Goal: Task Accomplishment & Management: Manage account settings

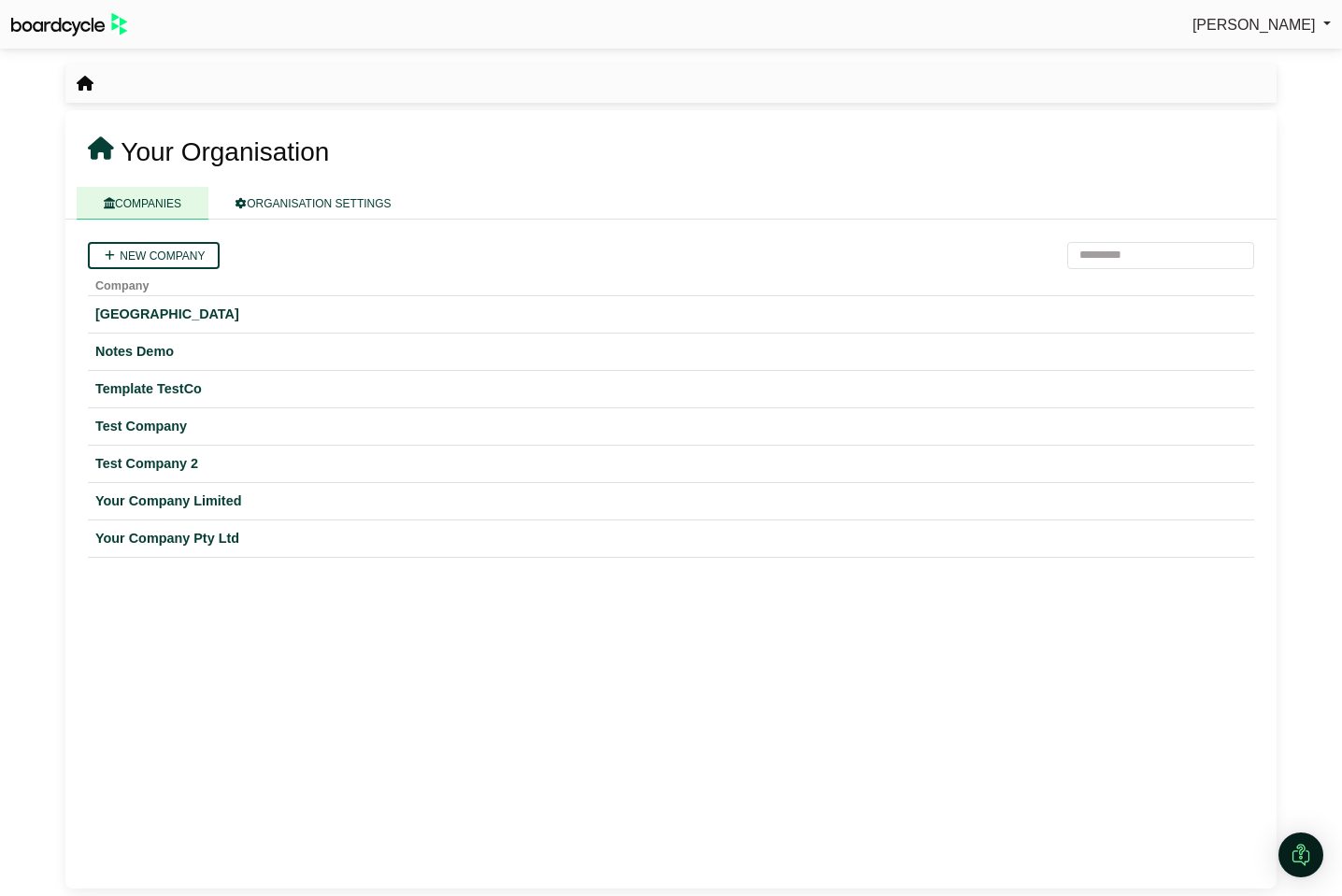
click at [1226, 27] on span "[PERSON_NAME]" at bounding box center [1254, 24] width 123 height 16
click at [1234, 60] on link "Sign Out" at bounding box center [1255, 56] width 150 height 36
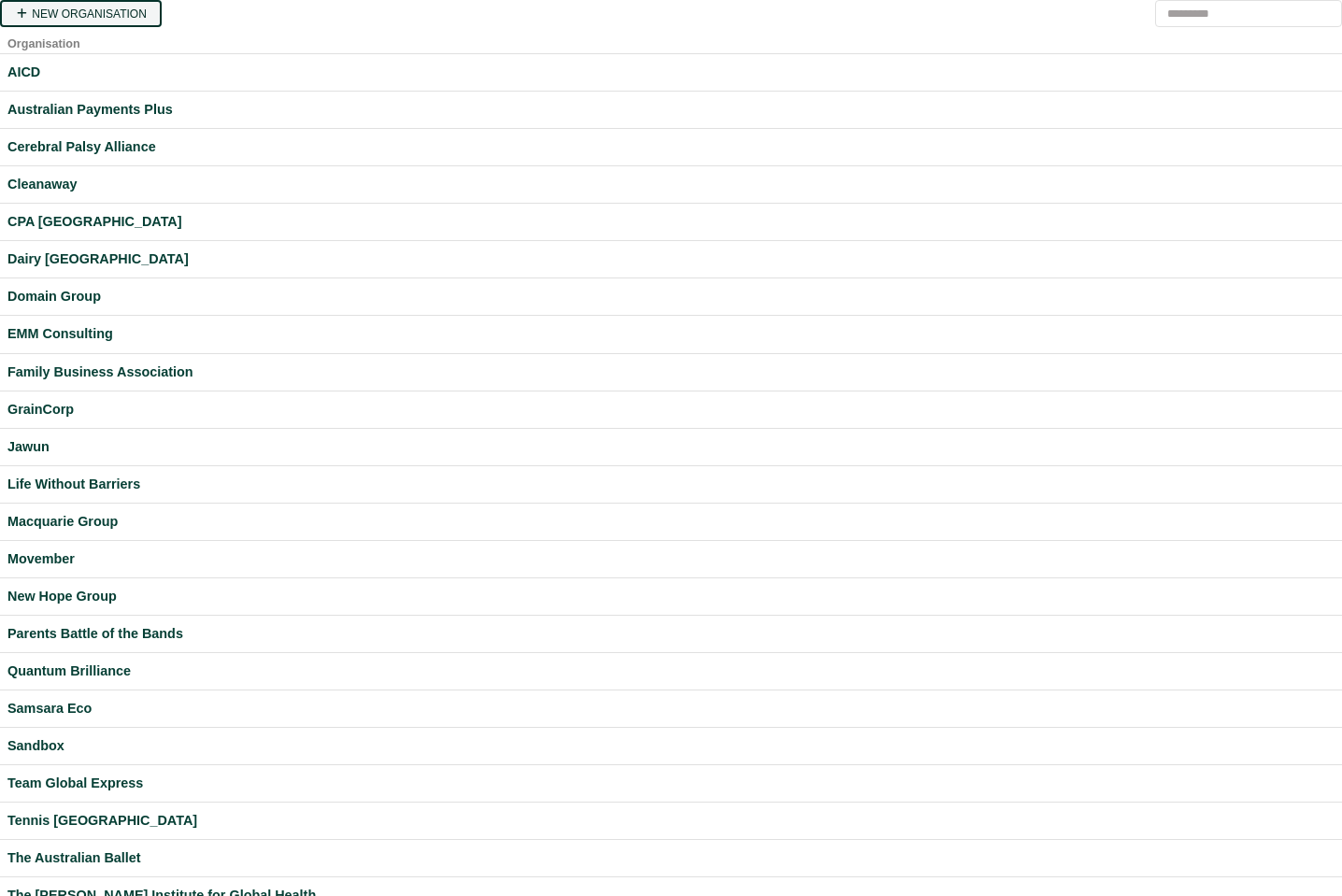
click at [118, 11] on link "New organisation" at bounding box center [81, 13] width 162 height 27
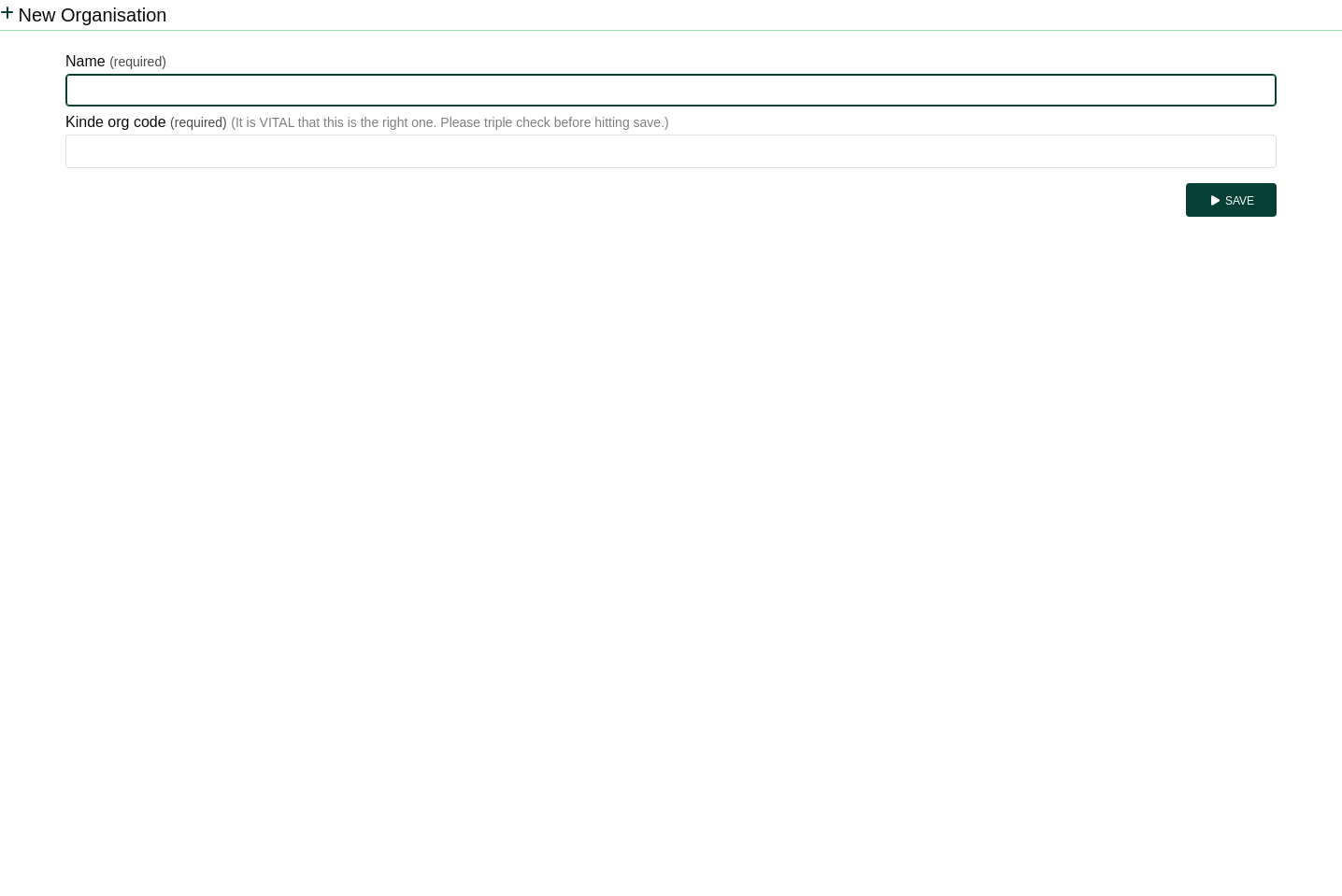
click at [155, 99] on input "Name" at bounding box center [671, 91] width 1211 height 34
type input "**********"
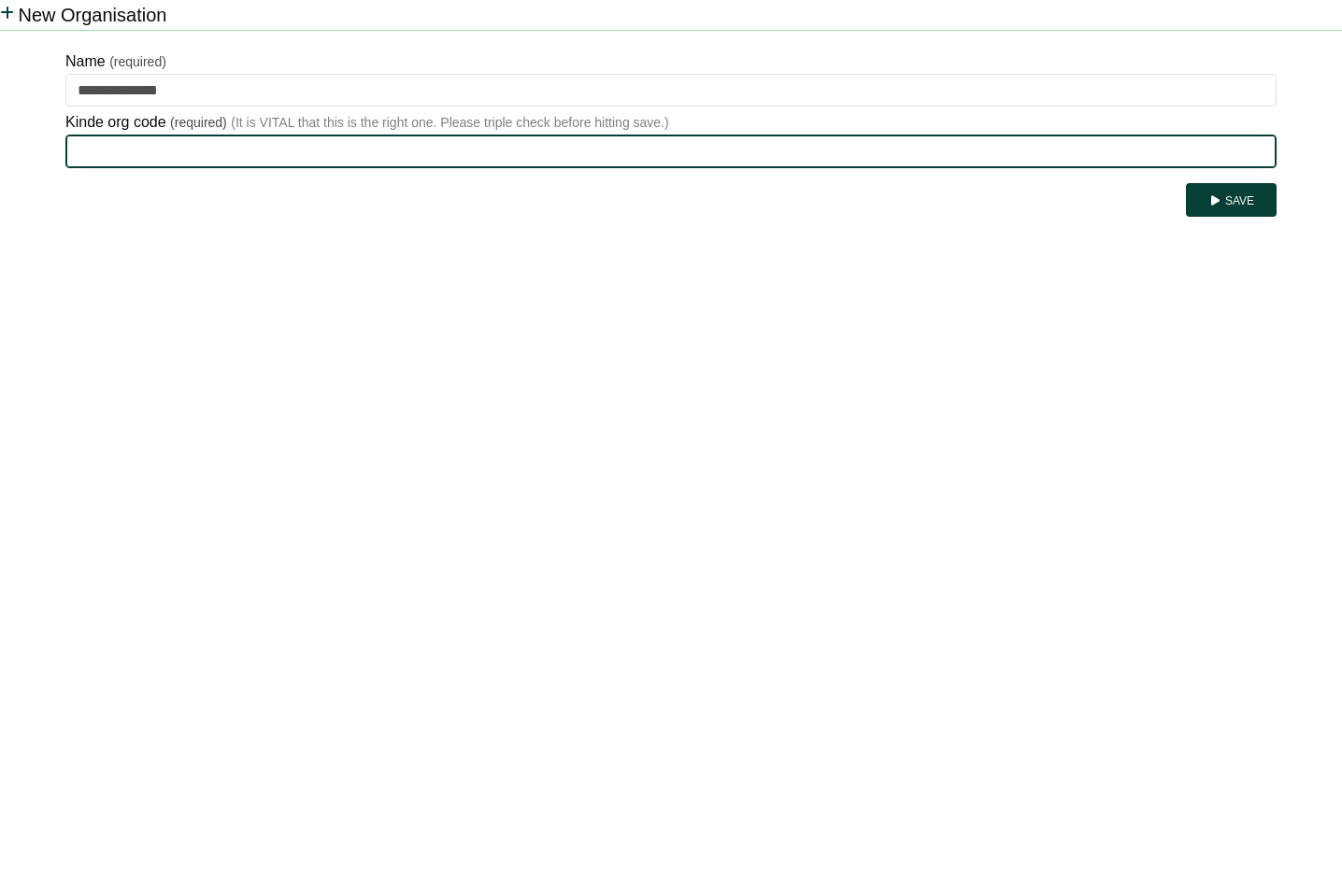
paste input "**********"
type input "**********"
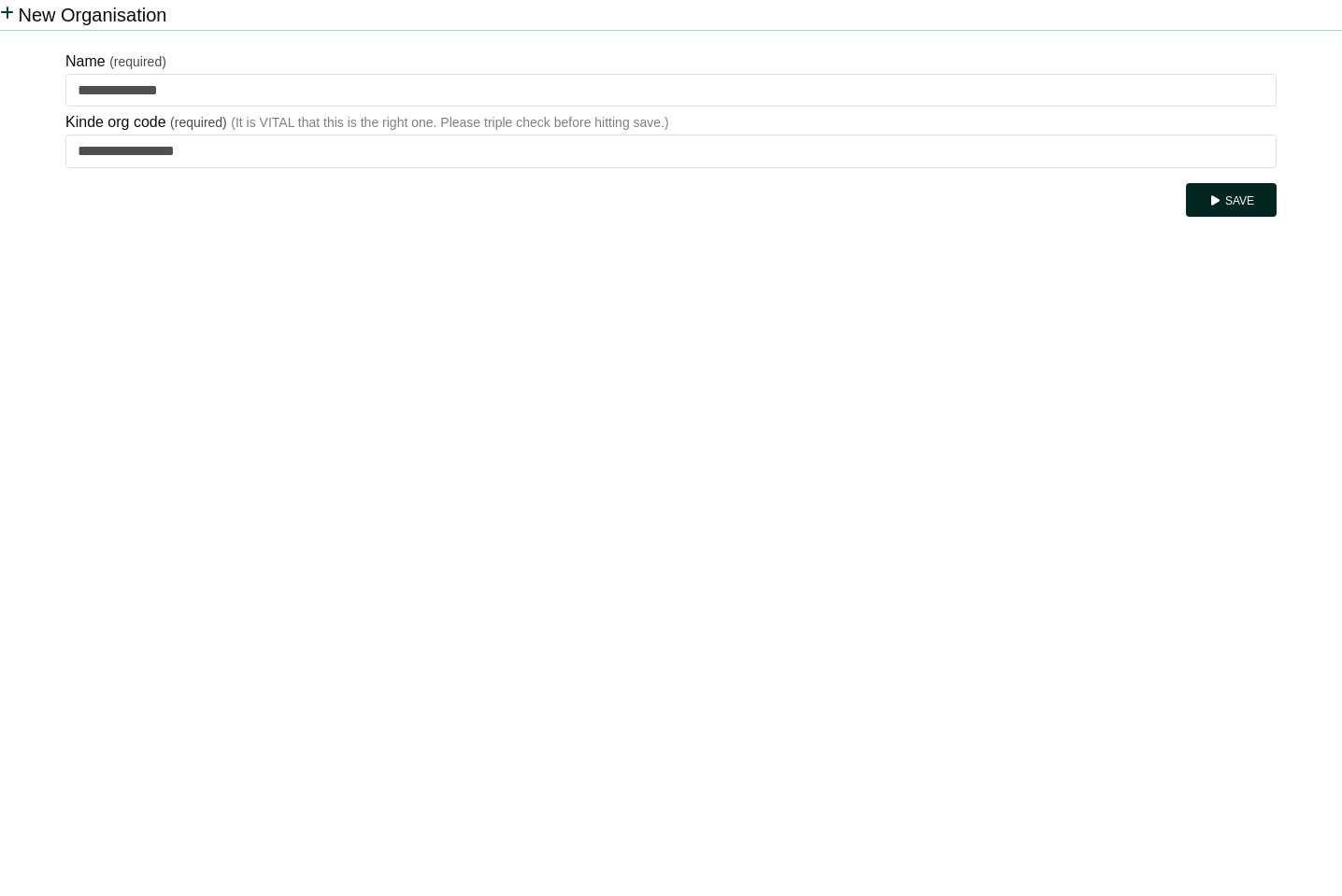
click at [1245, 187] on button "Save" at bounding box center [1231, 200] width 90 height 34
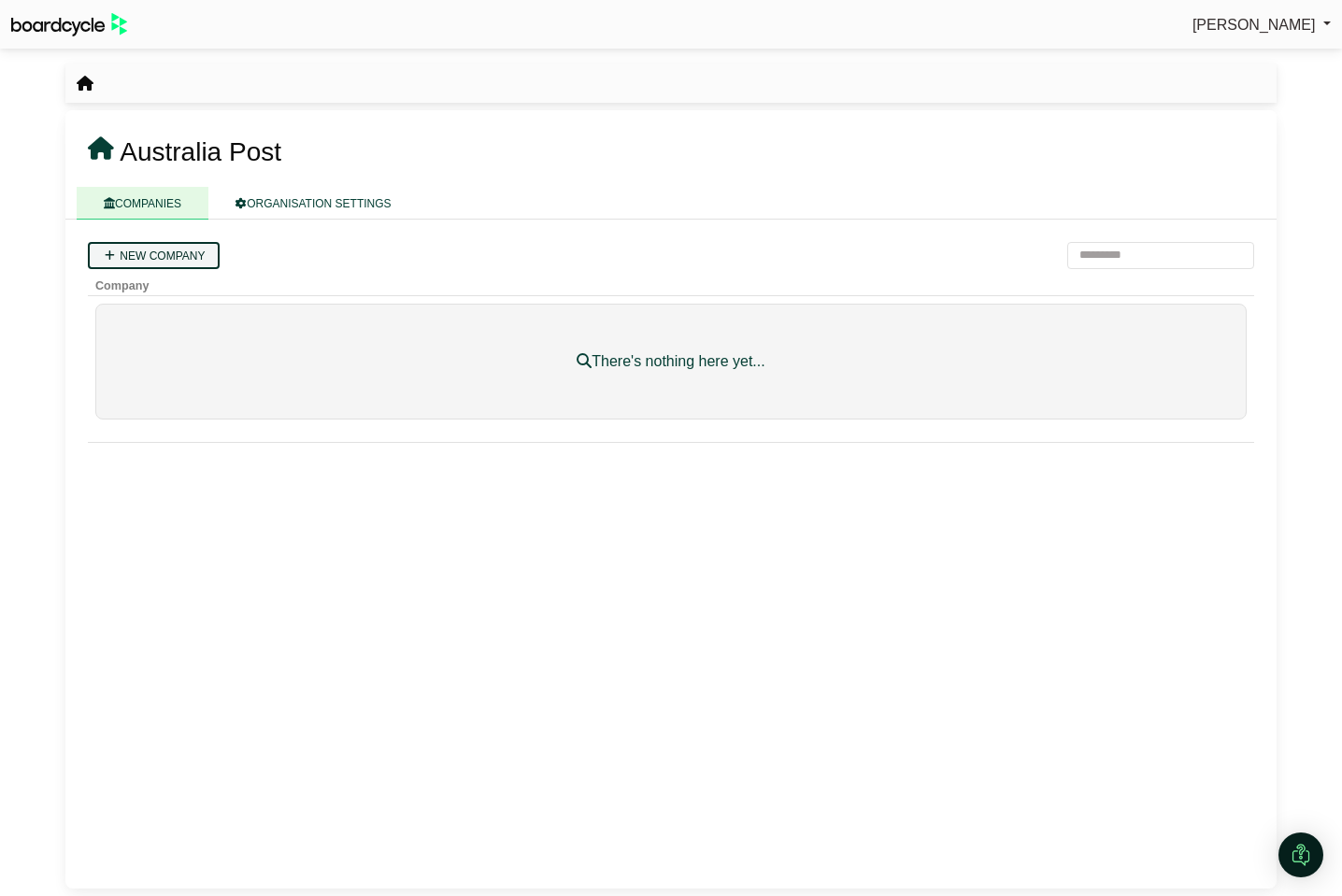
click at [125, 259] on link "New company" at bounding box center [153, 255] width 132 height 27
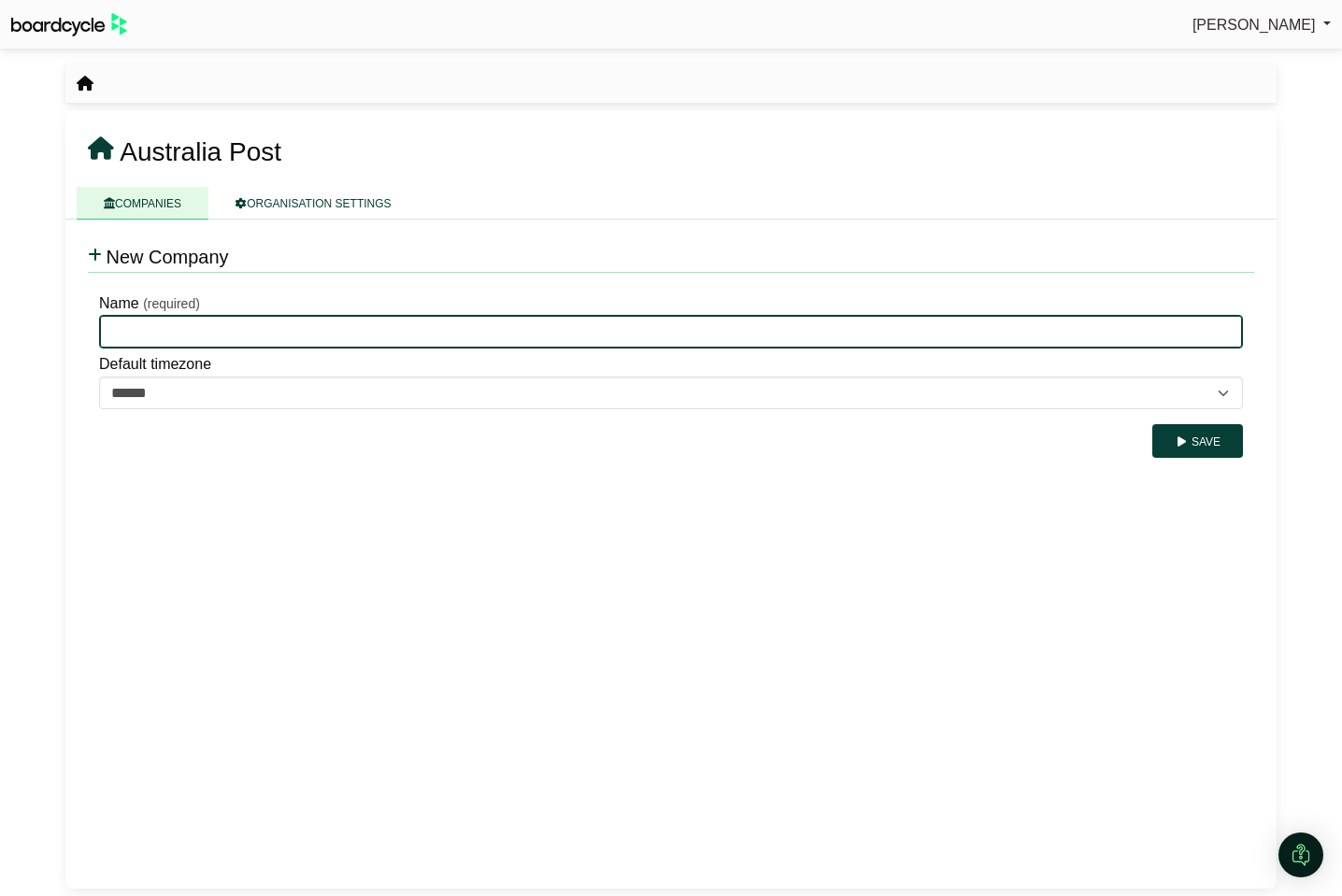
click at [150, 342] on input "Name" at bounding box center [671, 332] width 1144 height 34
type input "**********"
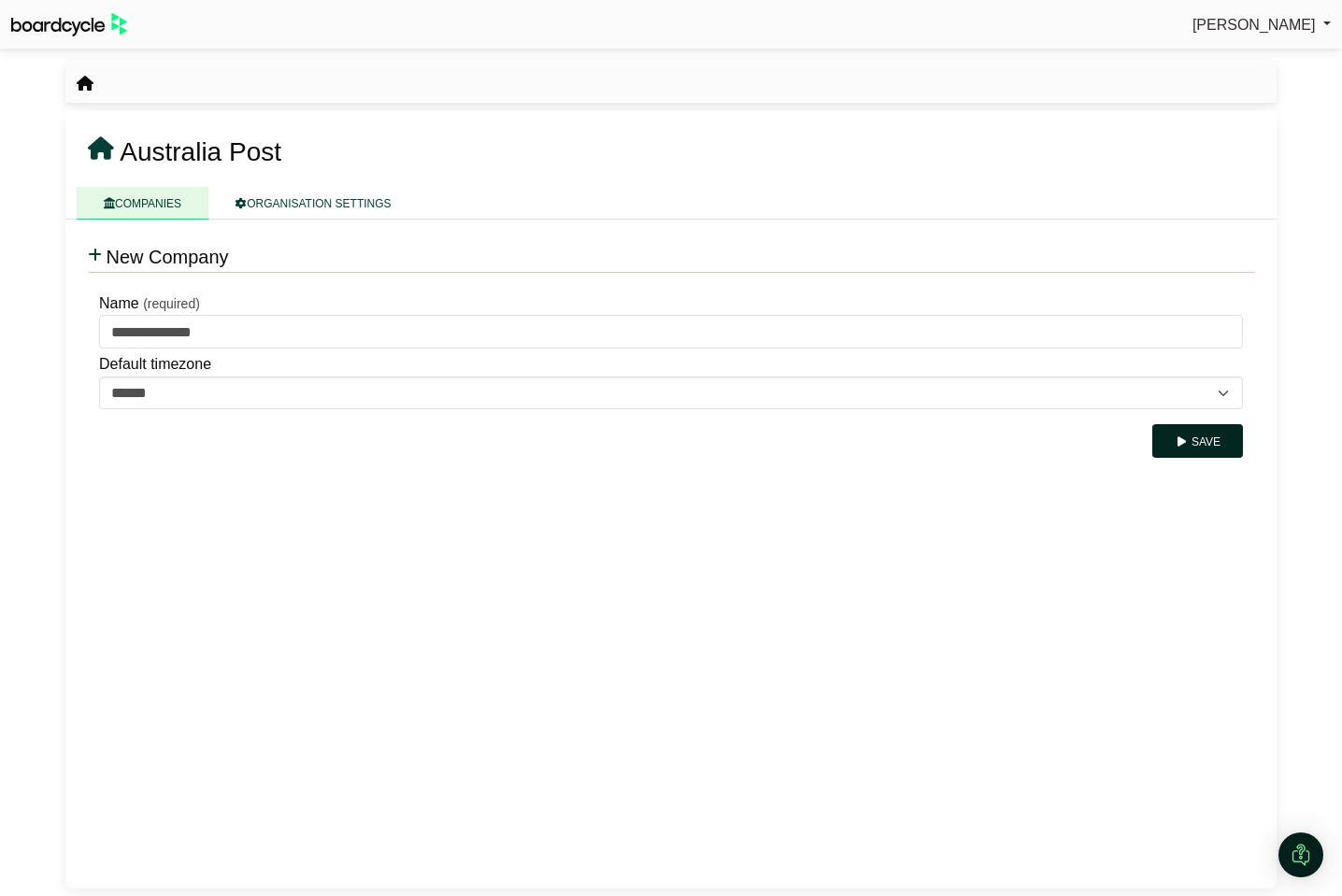
click at [1198, 448] on button "Save" at bounding box center [1197, 441] width 90 height 34
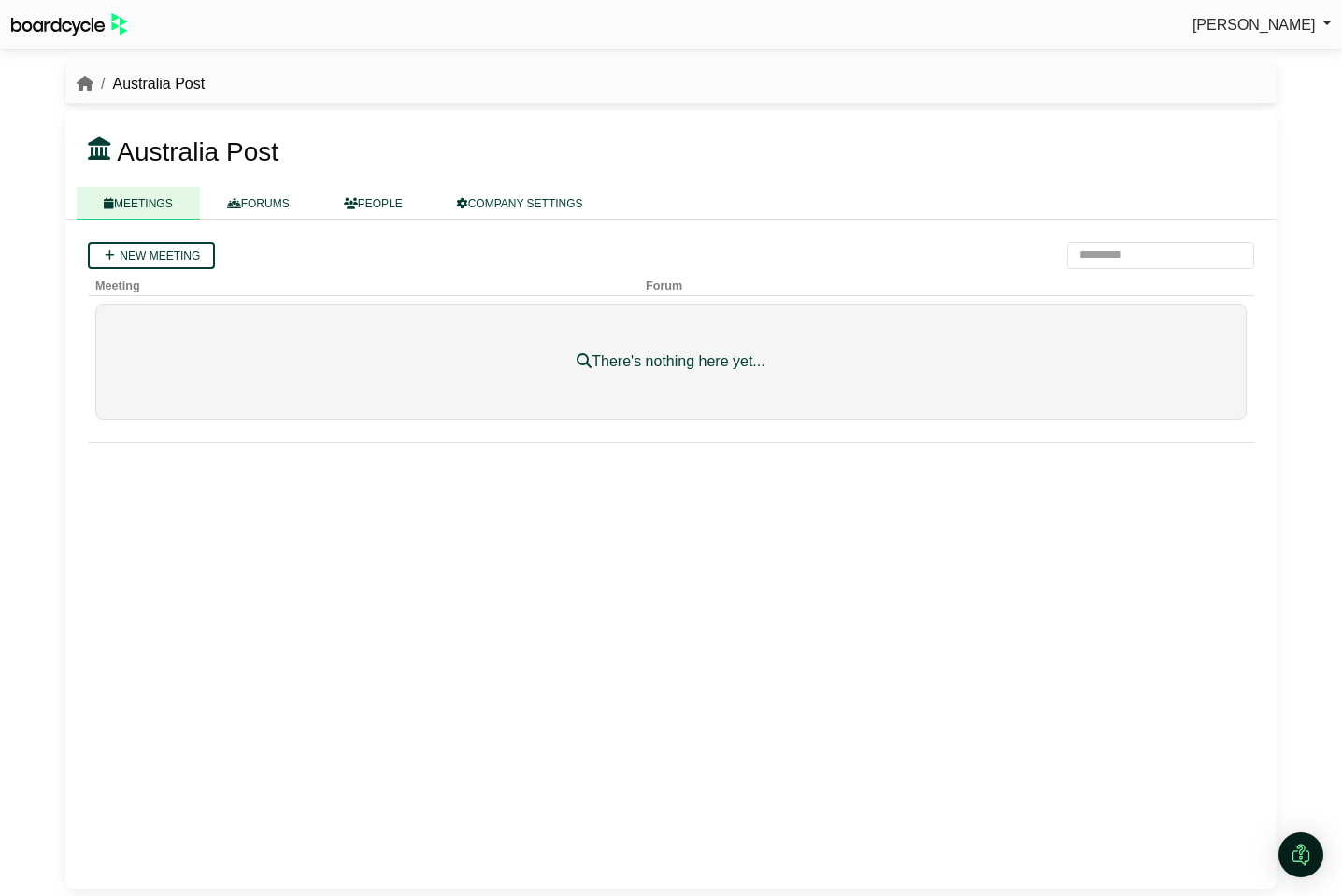
click at [1280, 13] on link "[PERSON_NAME]" at bounding box center [1261, 25] width 138 height 24
click at [1286, 54] on link "Sign Out" at bounding box center [1255, 56] width 150 height 36
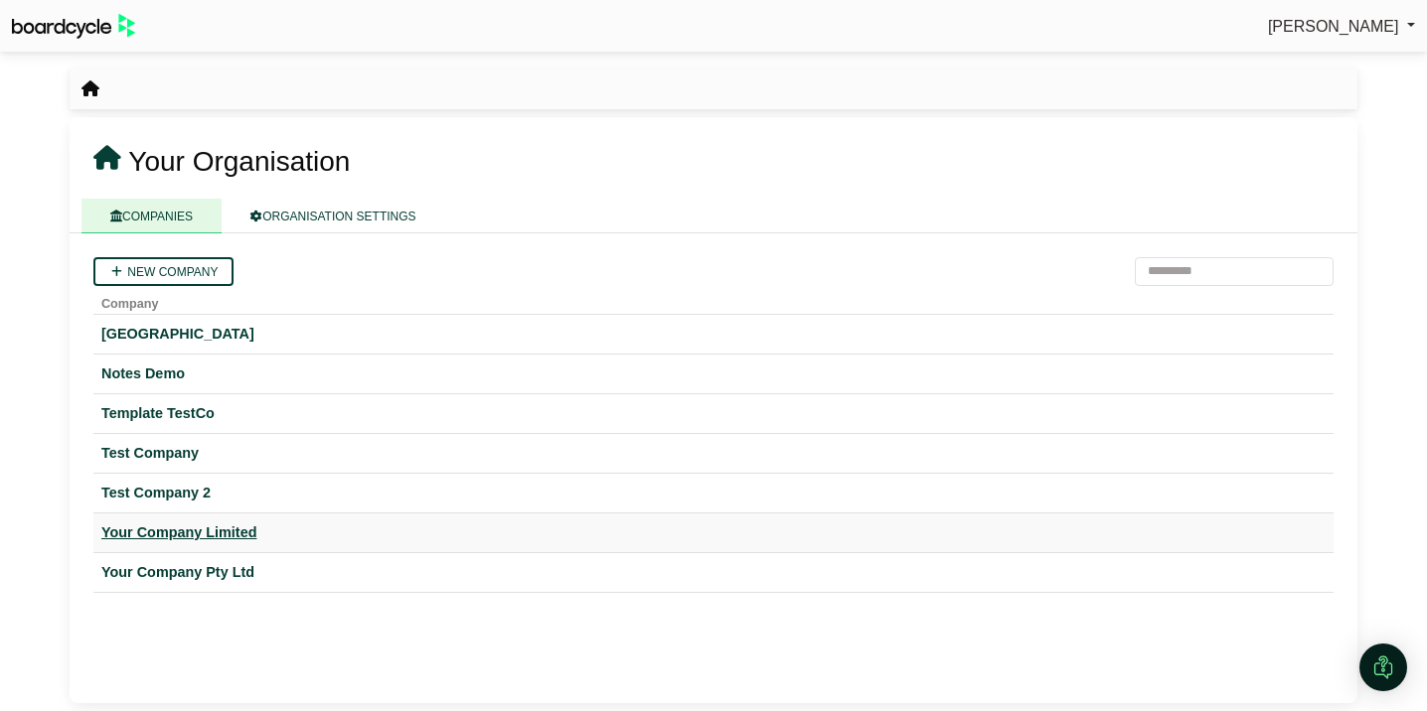
click at [189, 541] on div "Your Company Limited" at bounding box center [713, 533] width 1224 height 23
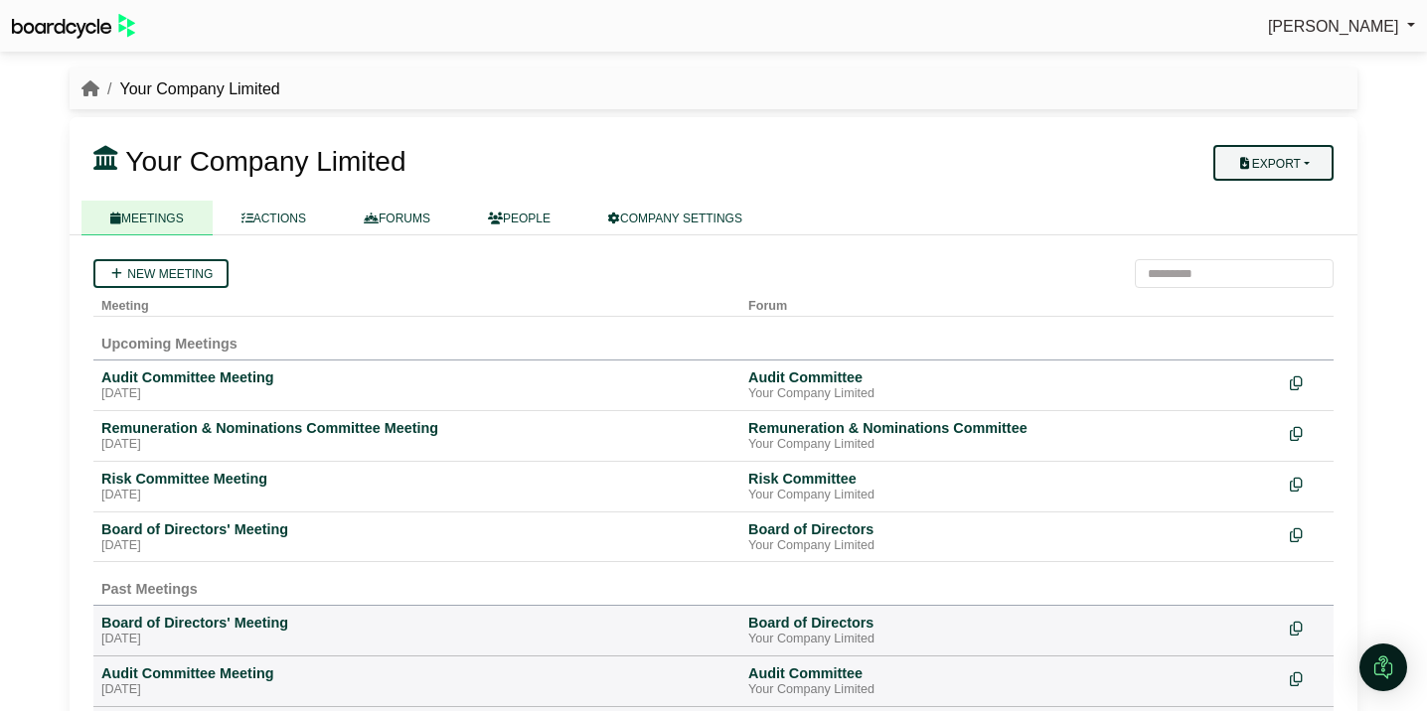
click at [1285, 156] on button "Export" at bounding box center [1273, 163] width 120 height 36
click at [1286, 188] on link "Company Actions" at bounding box center [1285, 198] width 159 height 30
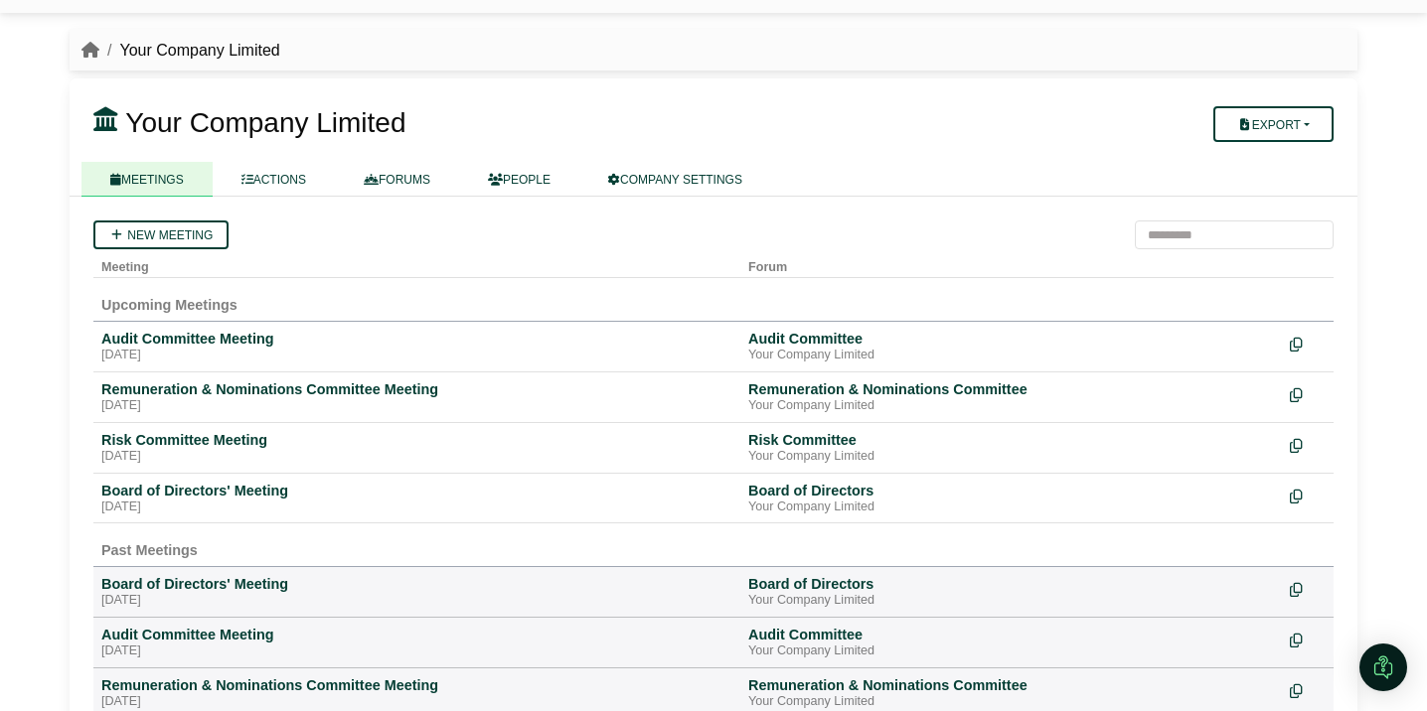
scroll to position [41, 0]
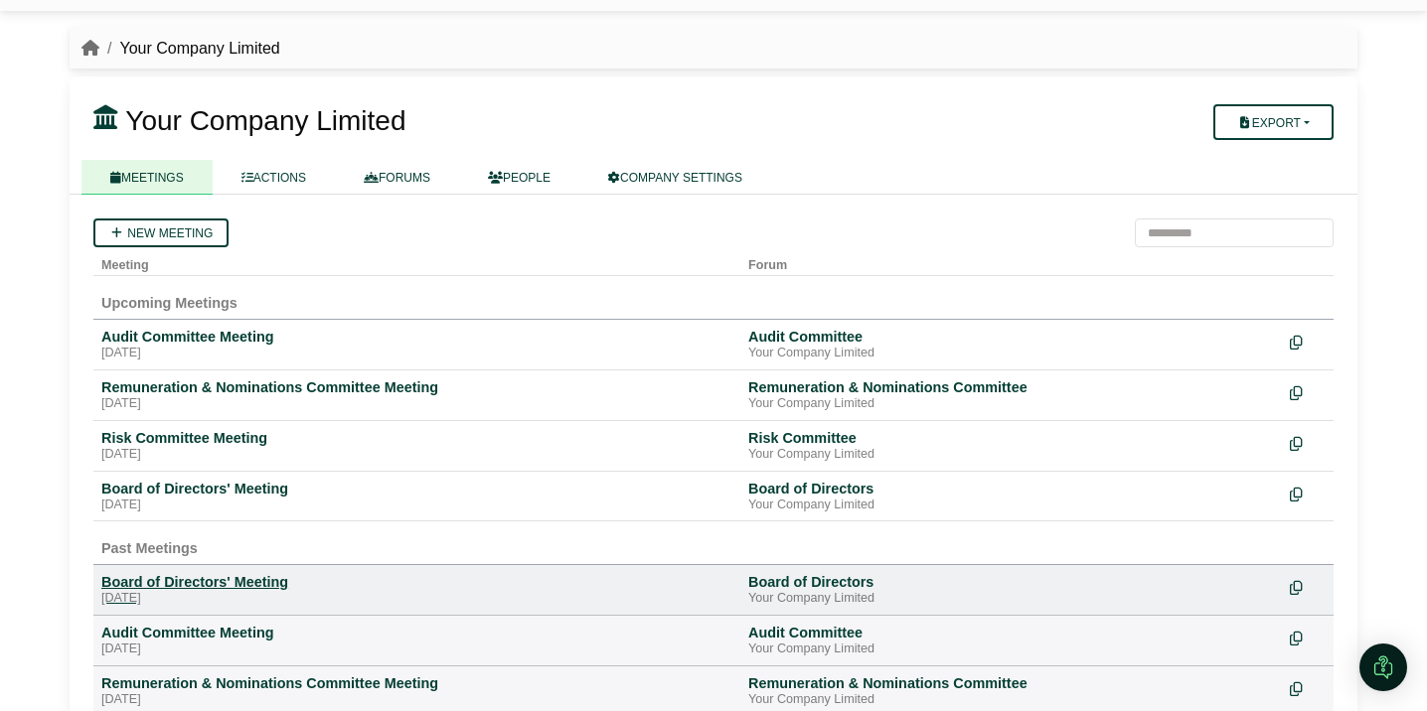
click at [209, 587] on div "Board of Directors' Meeting" at bounding box center [416, 582] width 631 height 18
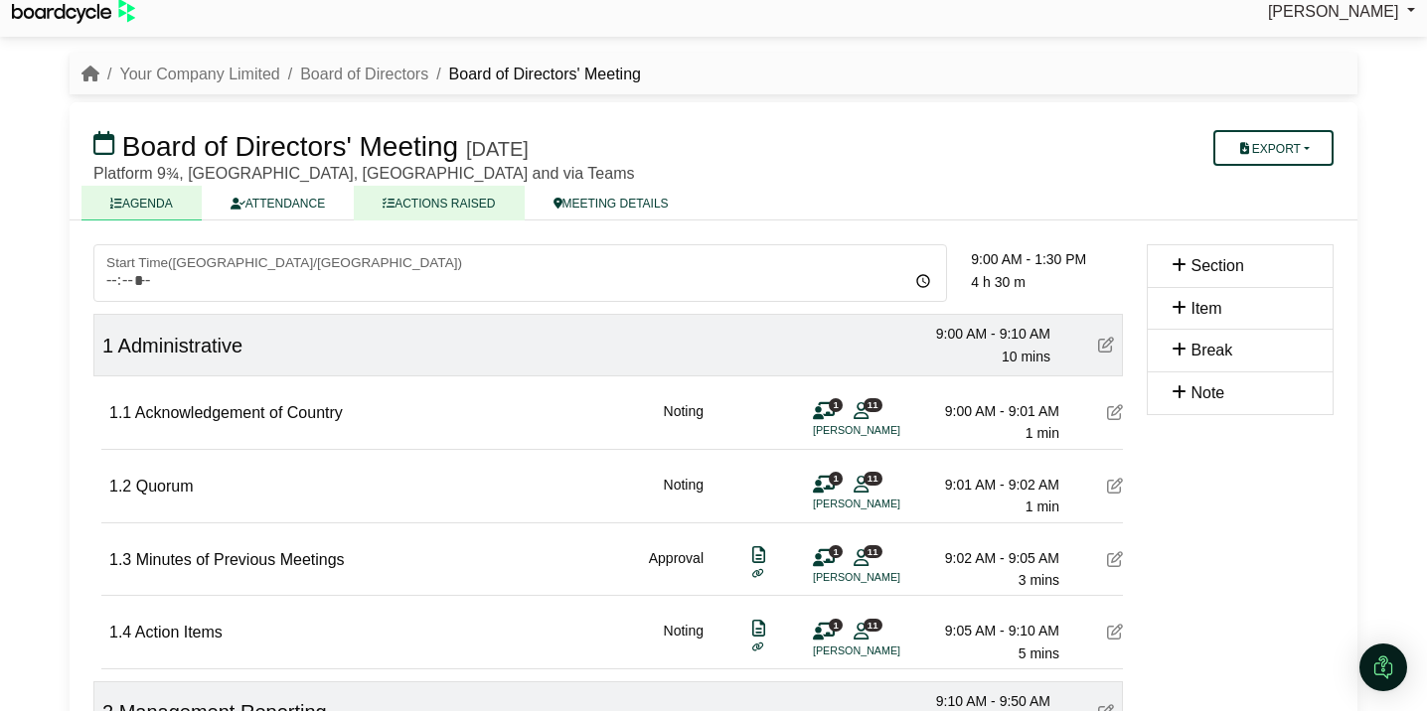
scroll to position [19, 0]
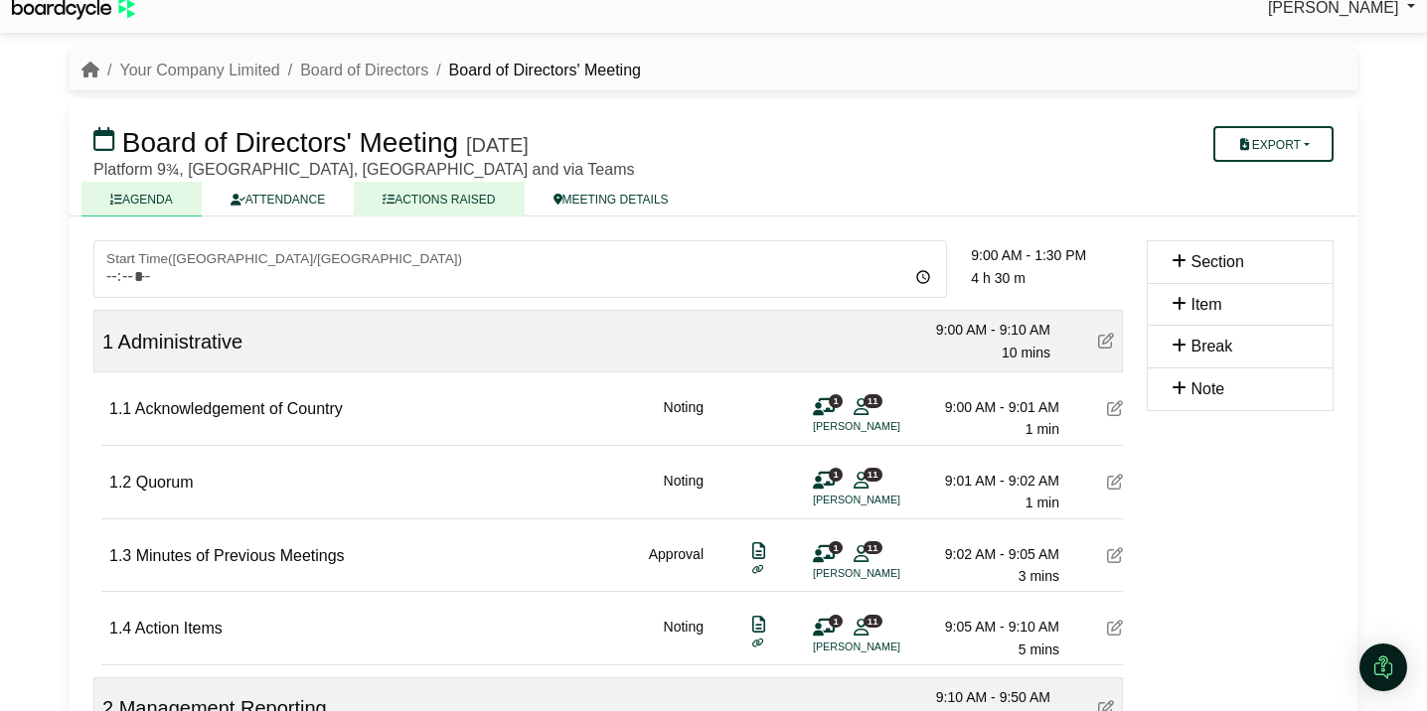
click at [475, 197] on link "ACTIONS RAISED" at bounding box center [439, 199] width 170 height 35
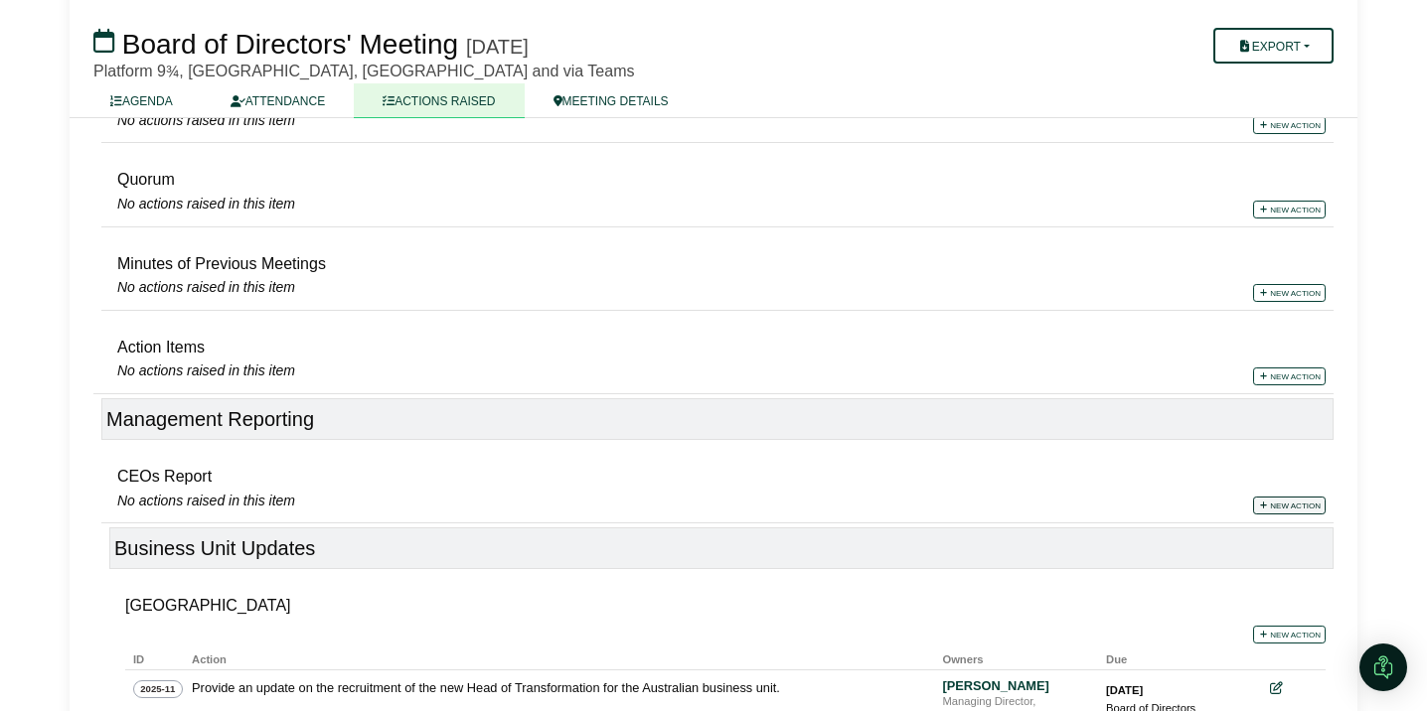
scroll to position [257, 0]
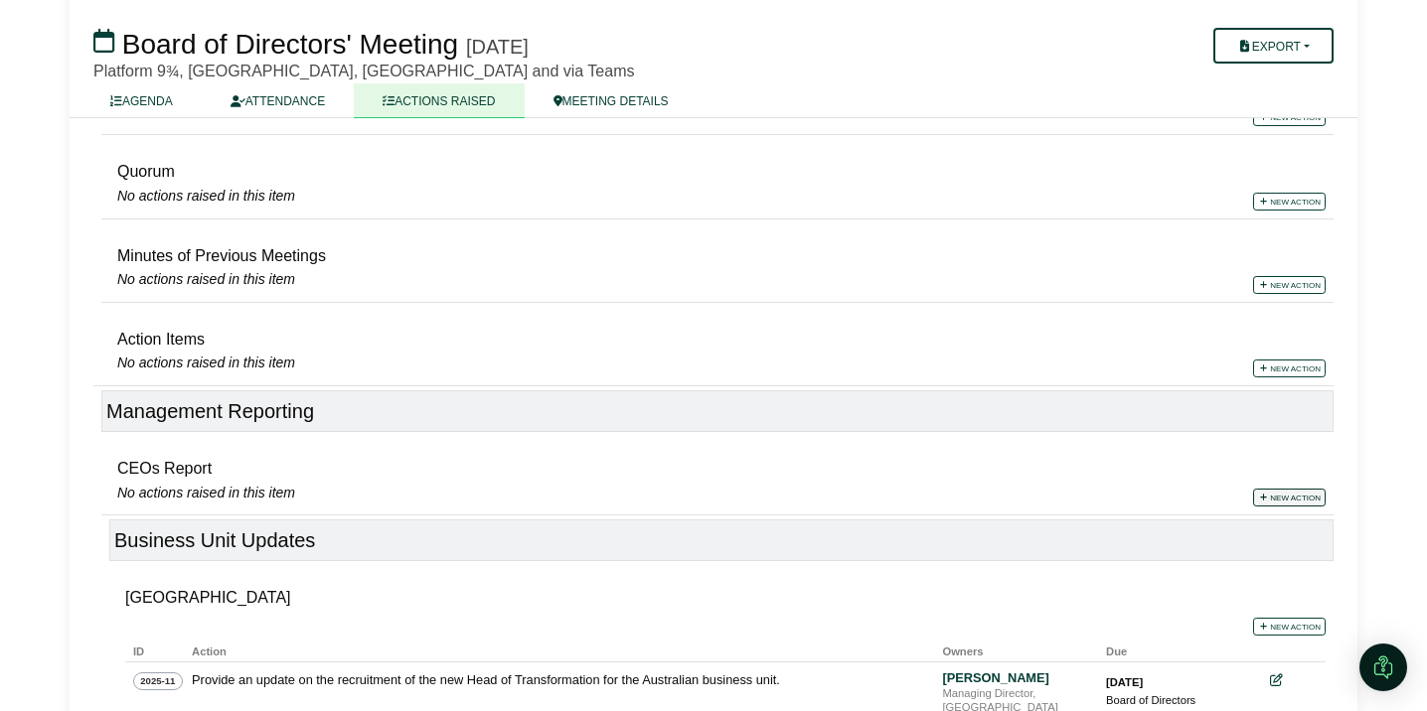
click at [1280, 500] on link "New action" at bounding box center [1289, 498] width 73 height 18
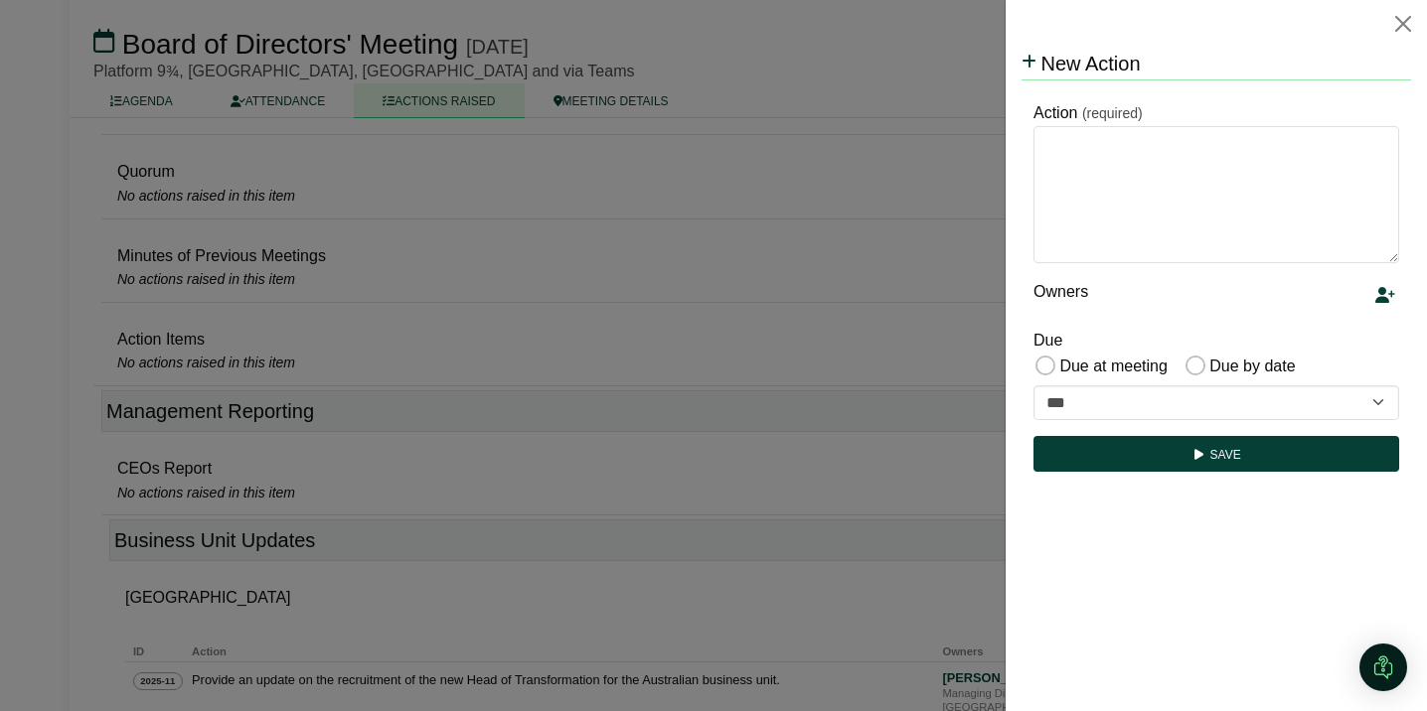
scroll to position [0, 0]
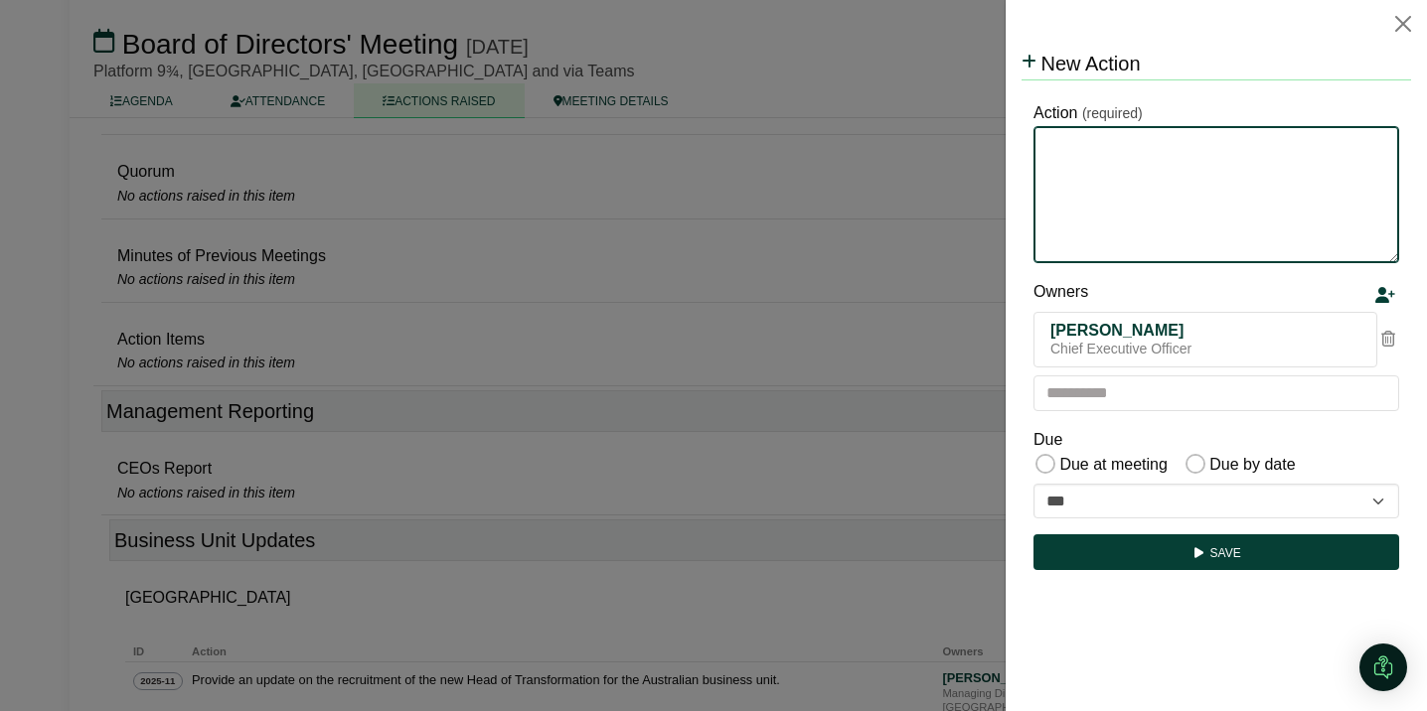
click at [1087, 152] on textarea "Action" at bounding box center [1216, 194] width 366 height 137
type textarea "**********"
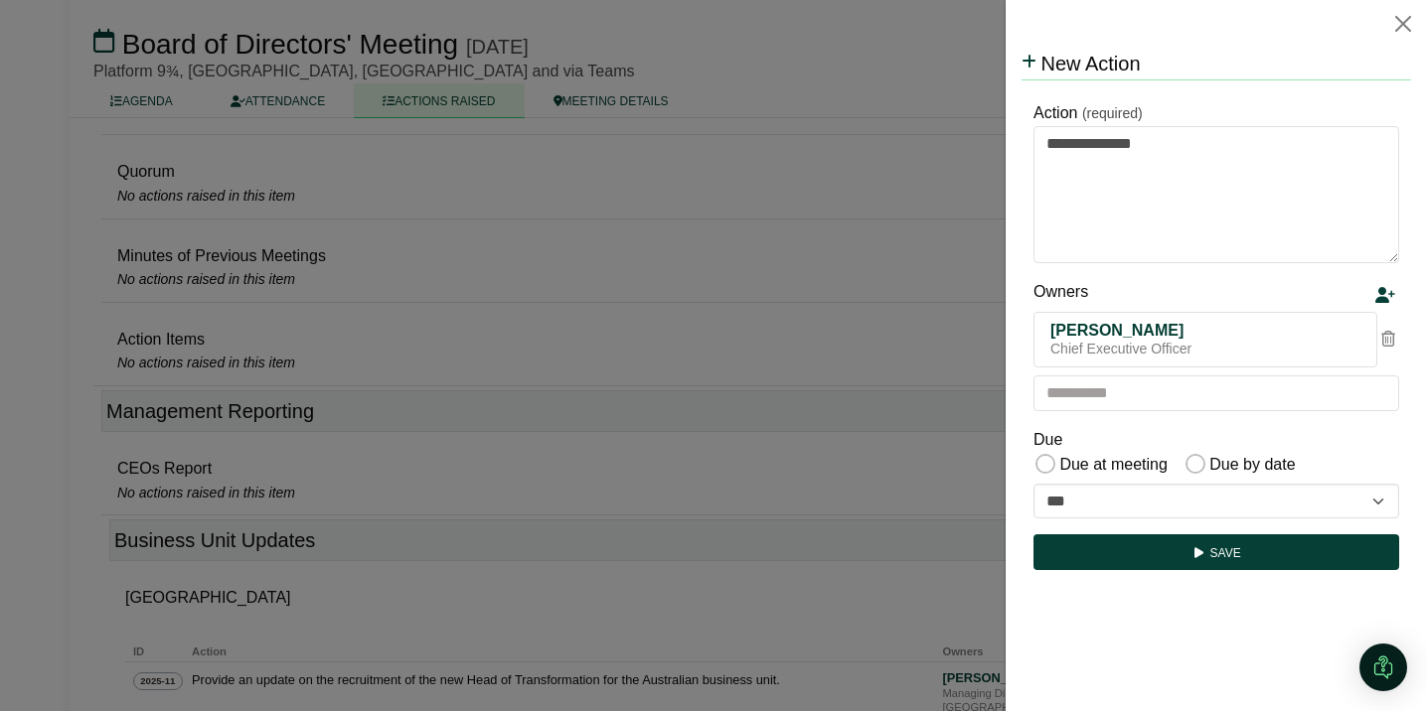
click at [1389, 338] on icon at bounding box center [1388, 339] width 14 height 16
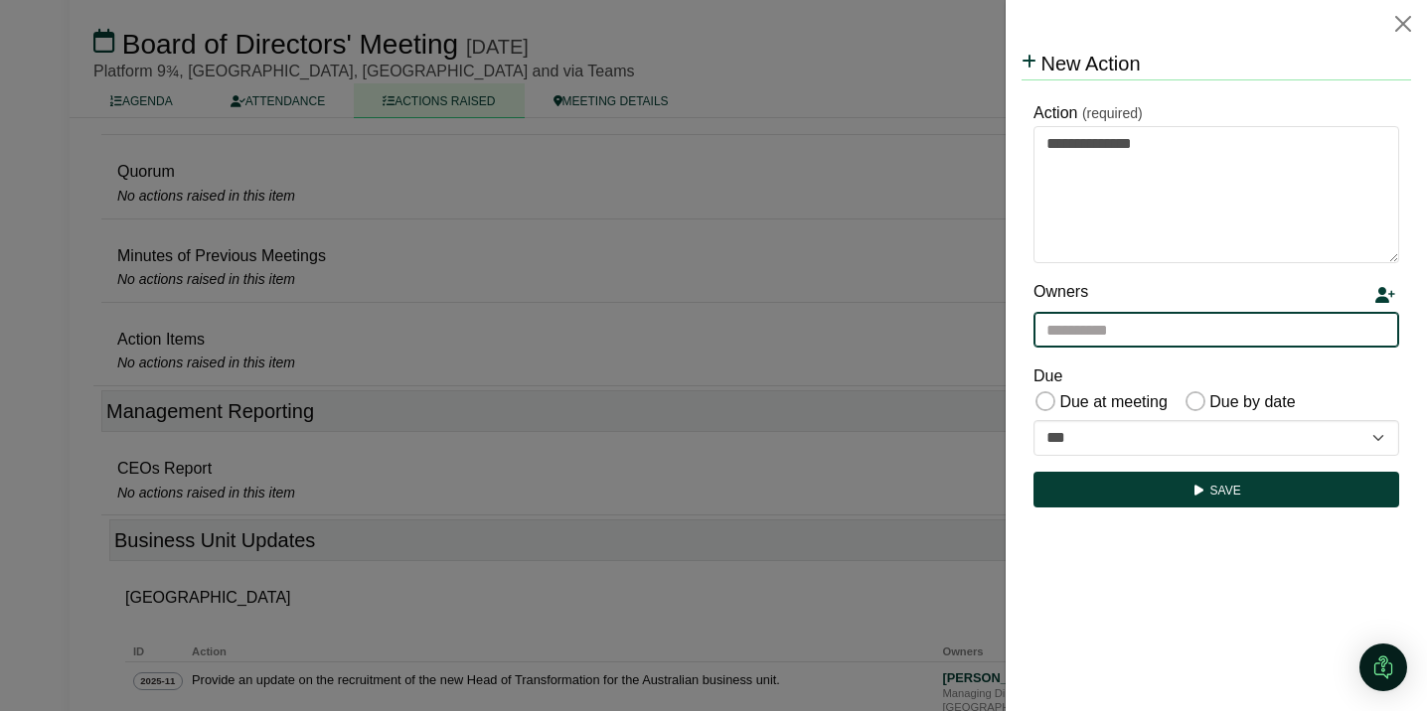
click at [1280, 342] on input "text" at bounding box center [1216, 330] width 366 height 36
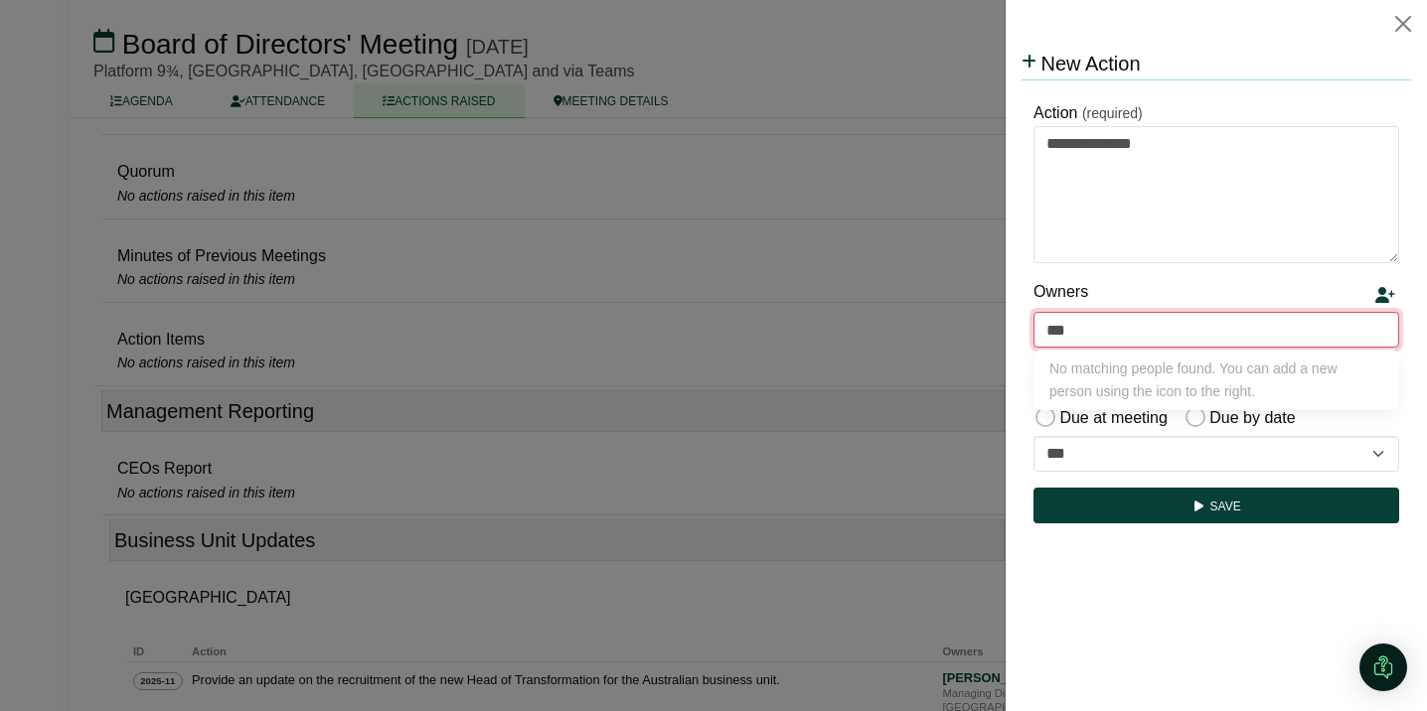
type input "**"
type input "**********"
type input "****"
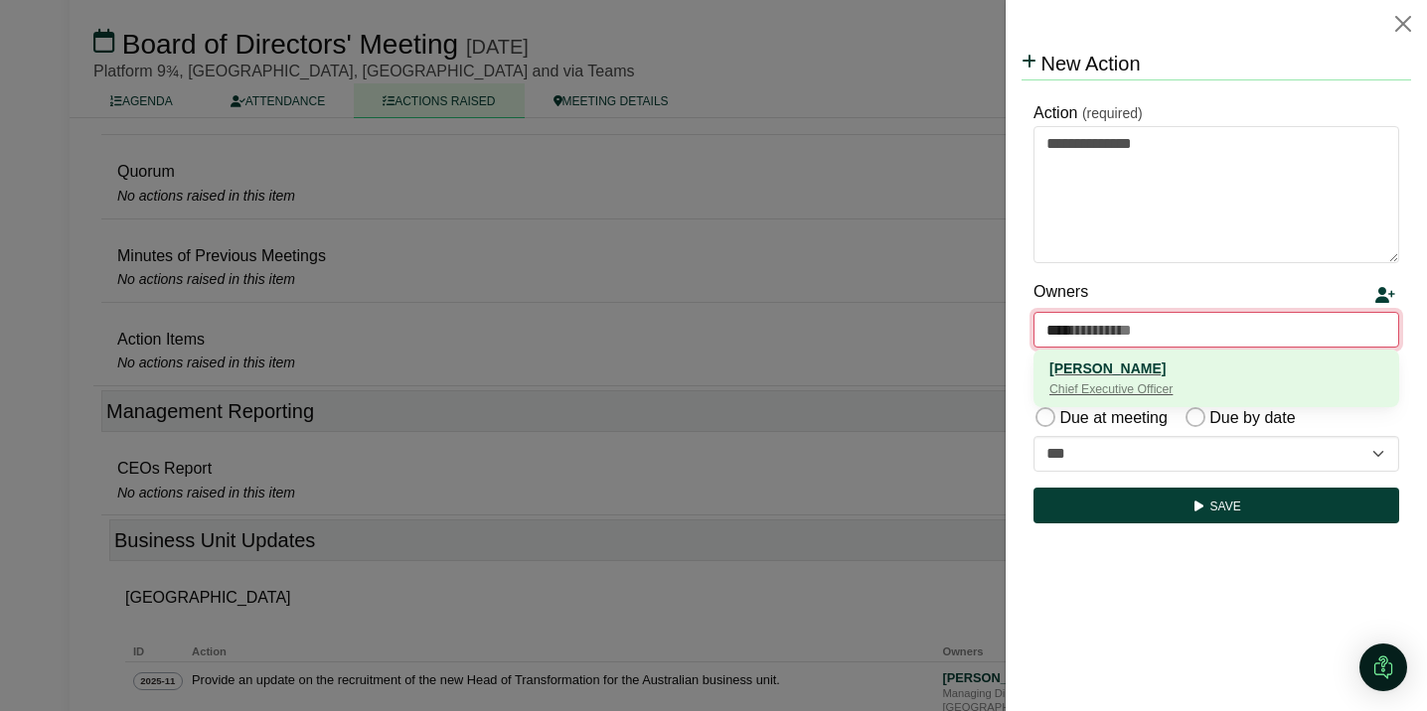
click at [1131, 383] on div "Chief Executive Officer" at bounding box center [1216, 391] width 334 height 20
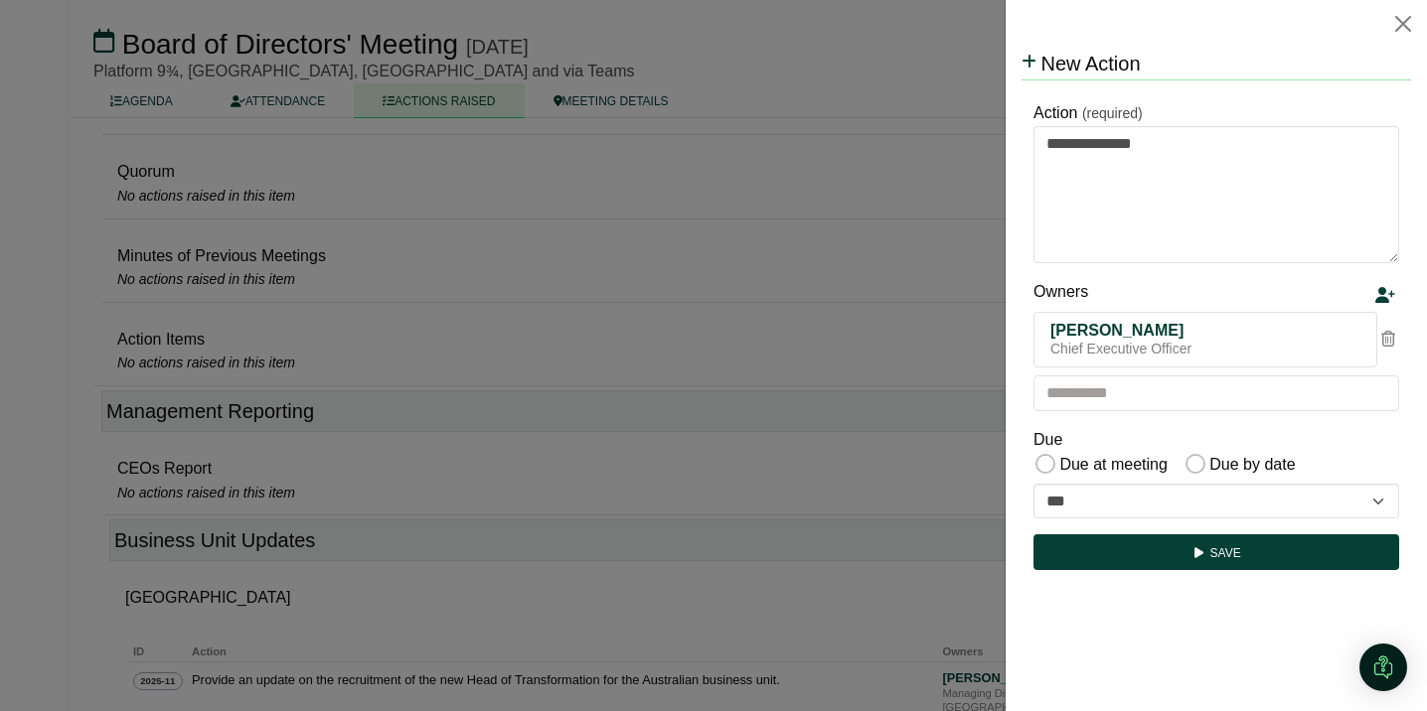
click at [1222, 289] on div "Owners" at bounding box center [1202, 296] width 338 height 34
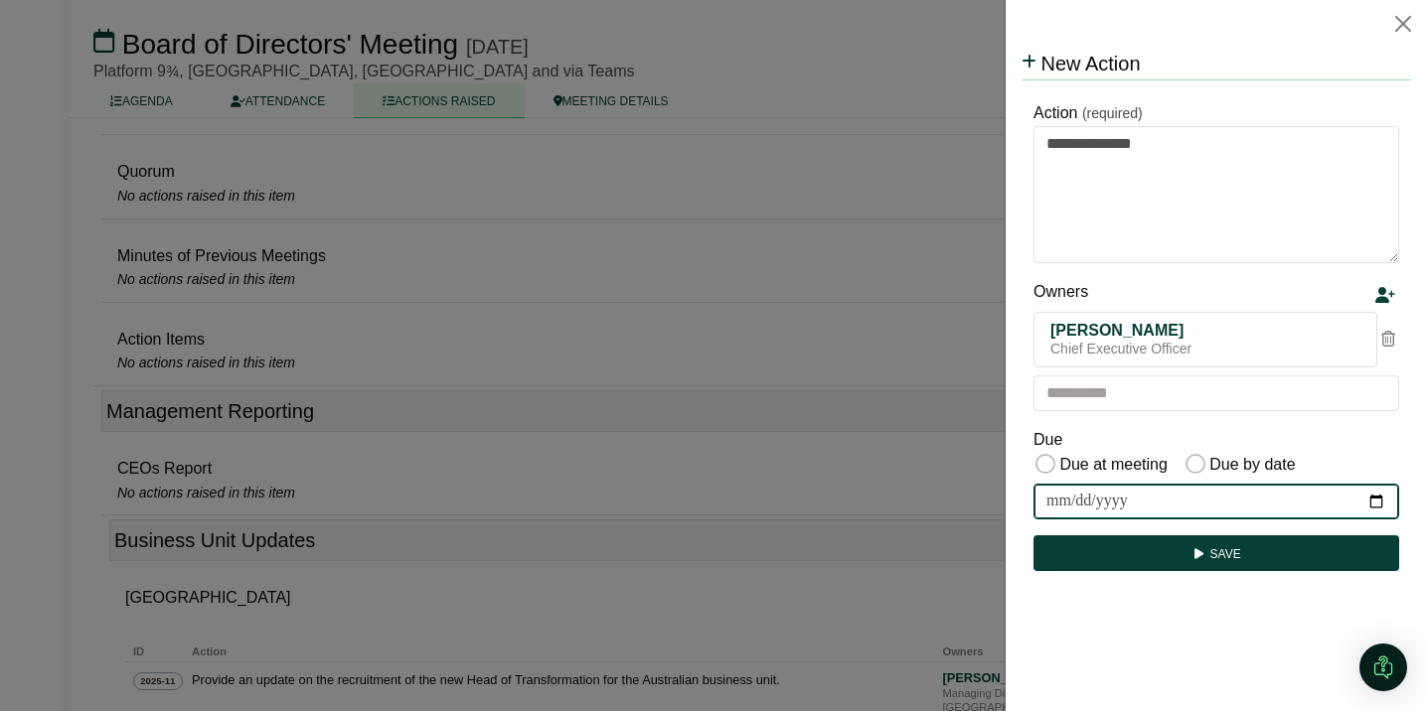
click at [1385, 502] on input "date" at bounding box center [1216, 502] width 366 height 36
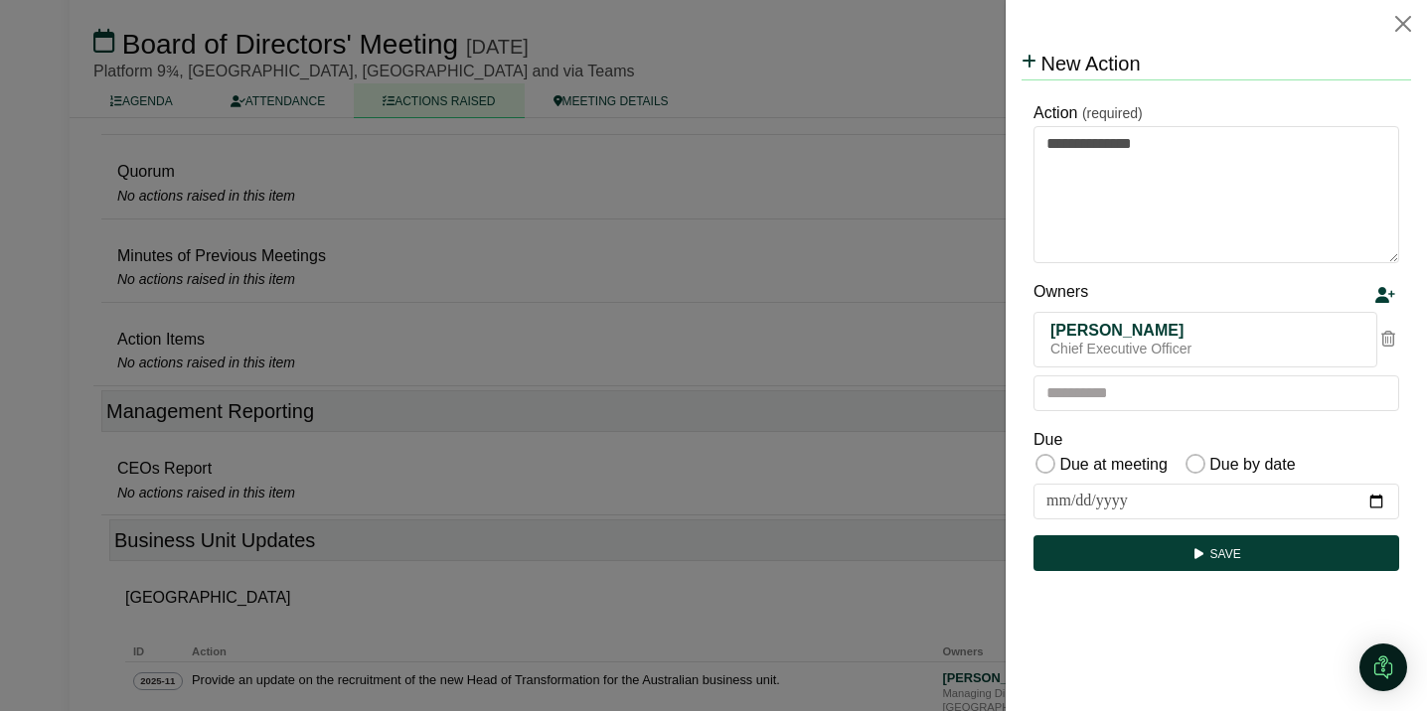
click at [1330, 452] on div "Due at meeting Due by date" at bounding box center [1216, 466] width 366 height 28
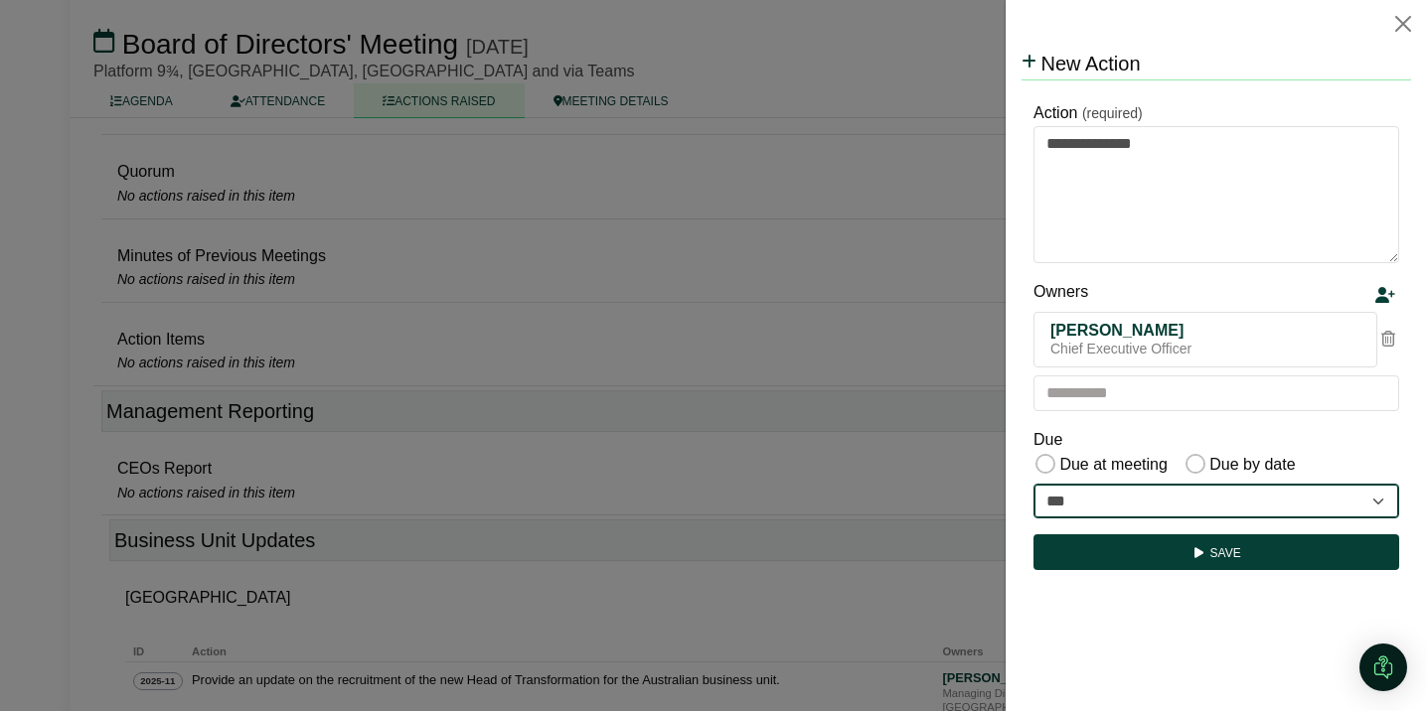
click at [1120, 499] on select "**********" at bounding box center [1216, 502] width 366 height 36
select select "**********"
click at [1033, 484] on select "**********" at bounding box center [1216, 502] width 366 height 36
click at [1179, 508] on select "**********" at bounding box center [1216, 502] width 366 height 36
click at [1033, 484] on select "**********" at bounding box center [1216, 502] width 366 height 36
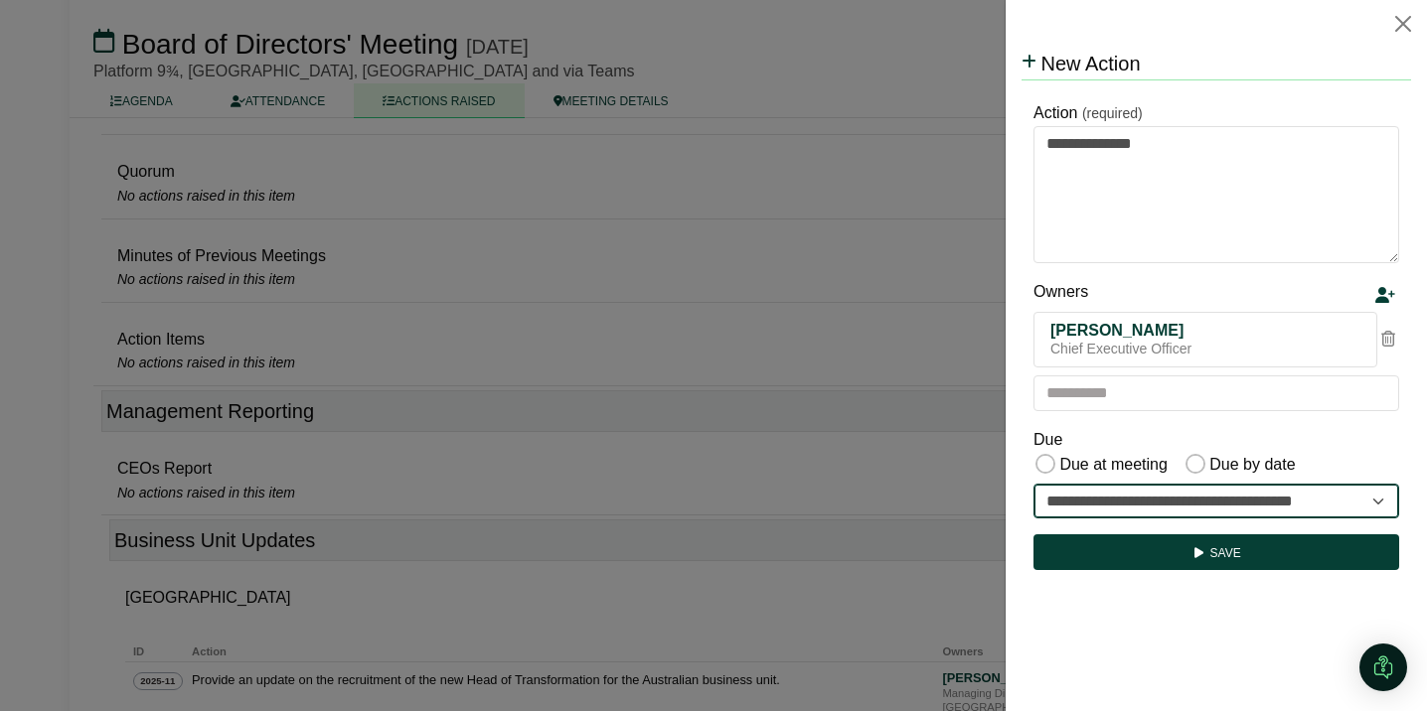
click at [1216, 509] on select "**********" at bounding box center [1216, 502] width 366 height 36
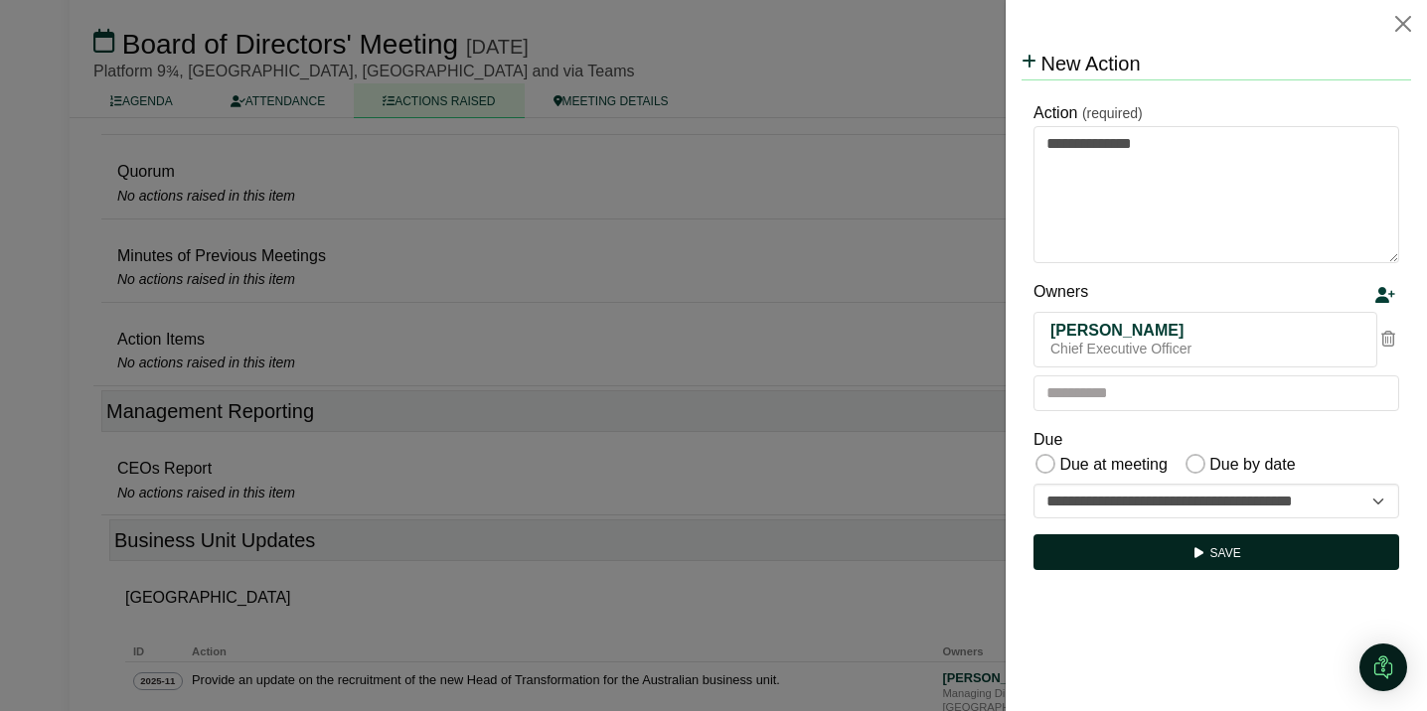
click at [1208, 561] on button "Save" at bounding box center [1216, 553] width 366 height 36
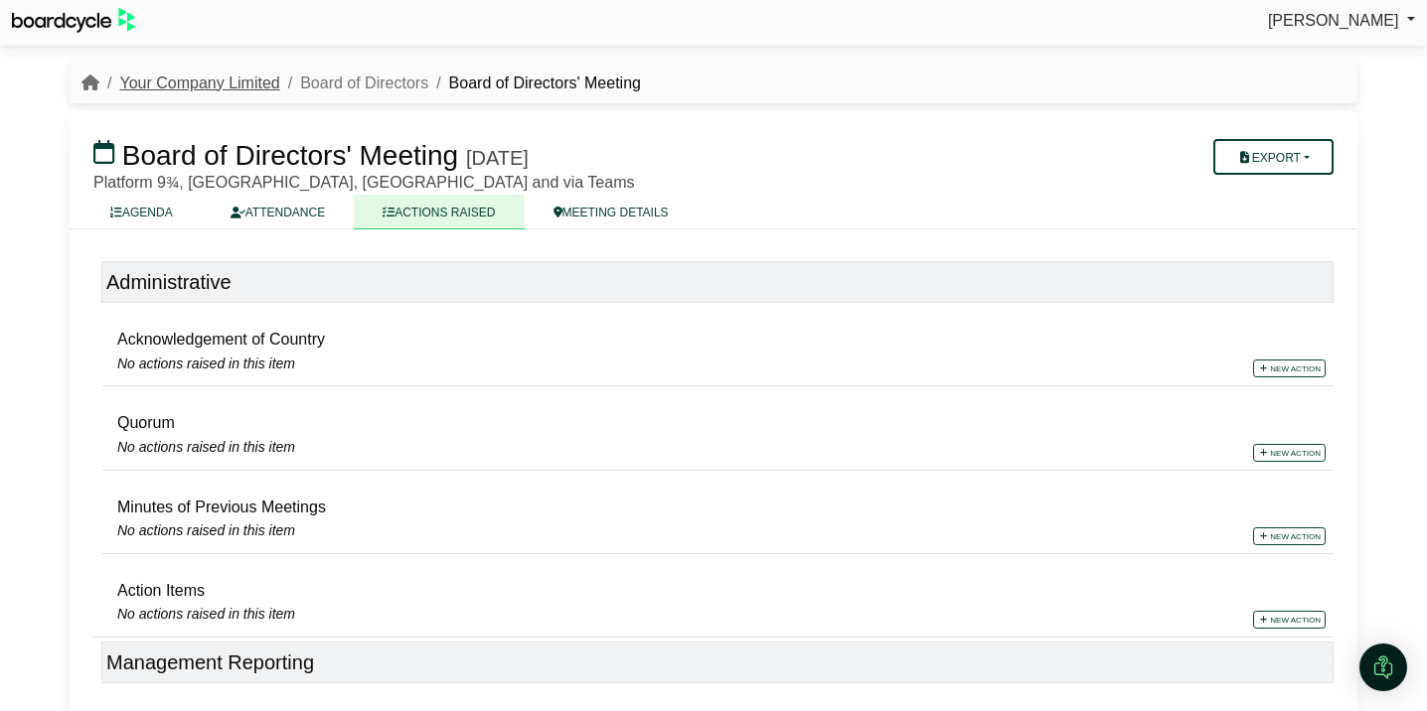
scroll to position [7, 0]
click at [233, 90] on link "Your Company Limited" at bounding box center [199, 82] width 160 height 17
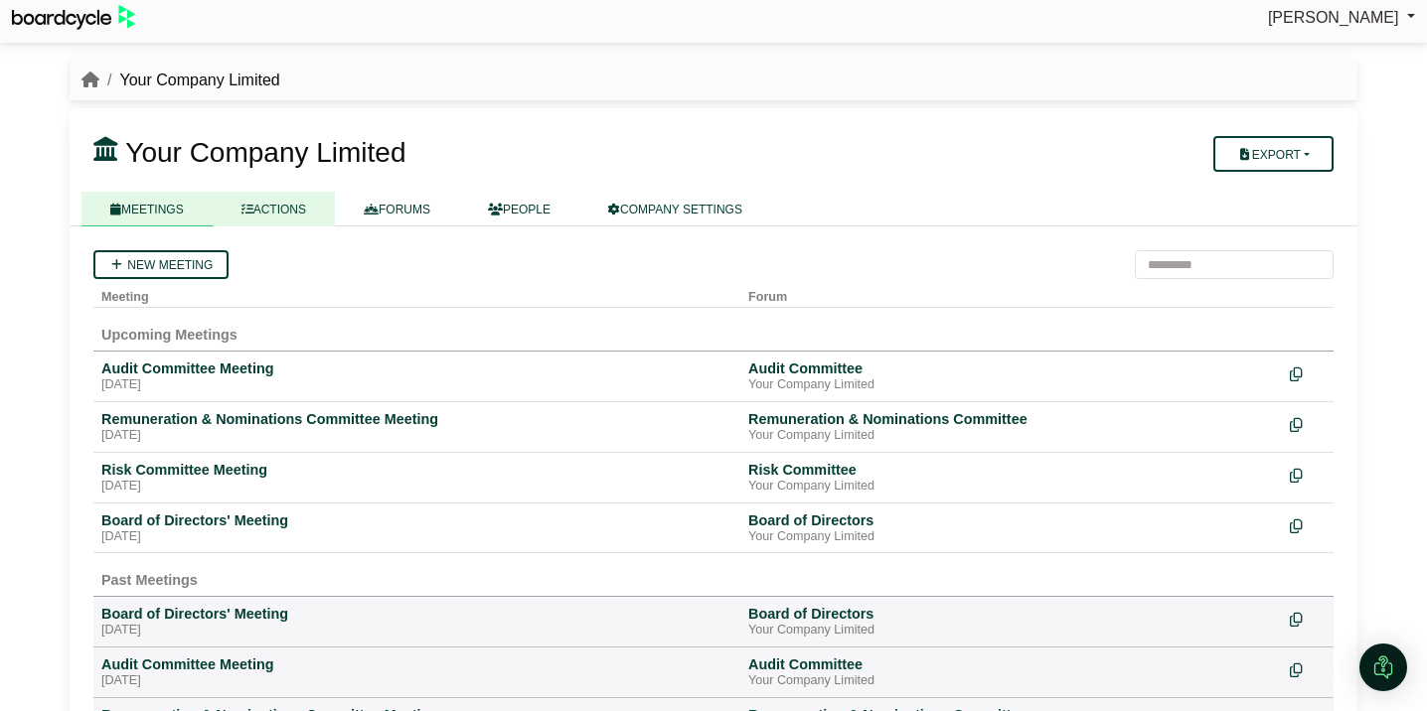
scroll to position [7, 0]
click at [284, 212] on link "ACTIONS" at bounding box center [274, 211] width 122 height 35
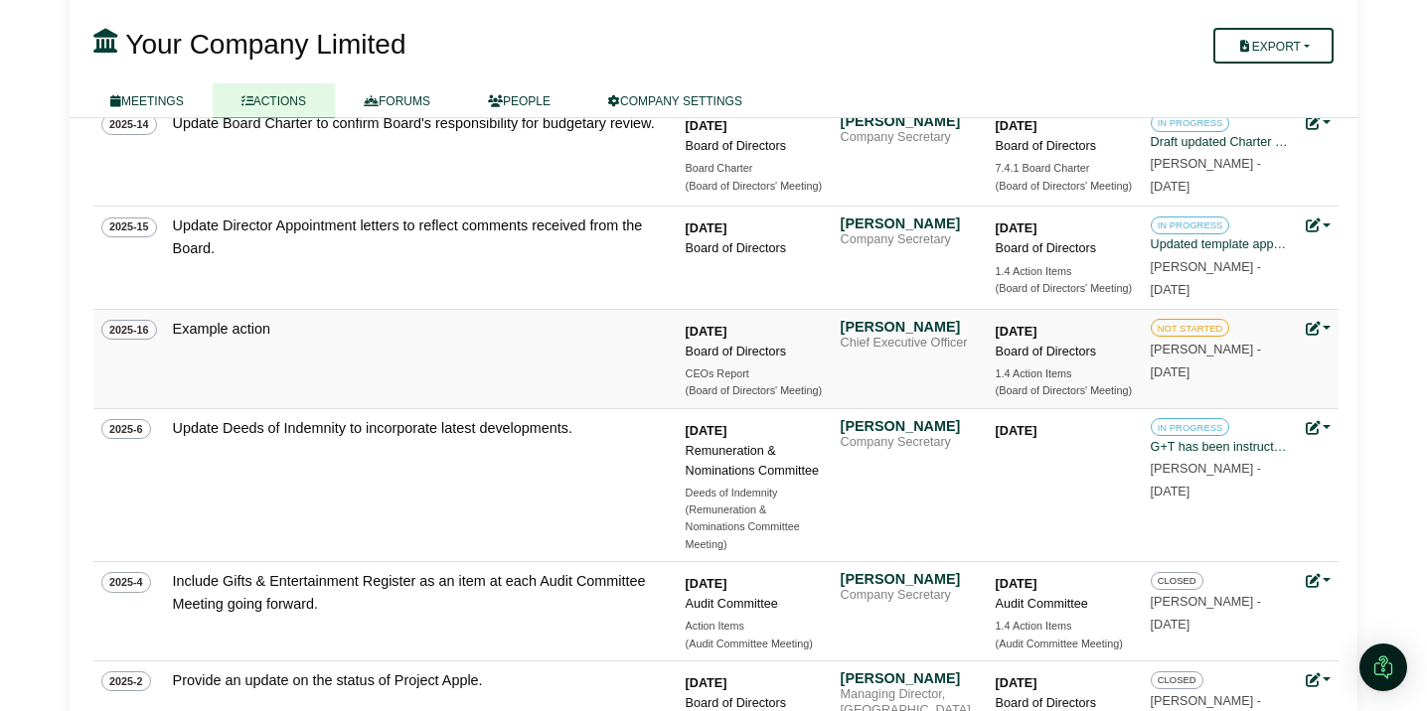
scroll to position [924, 0]
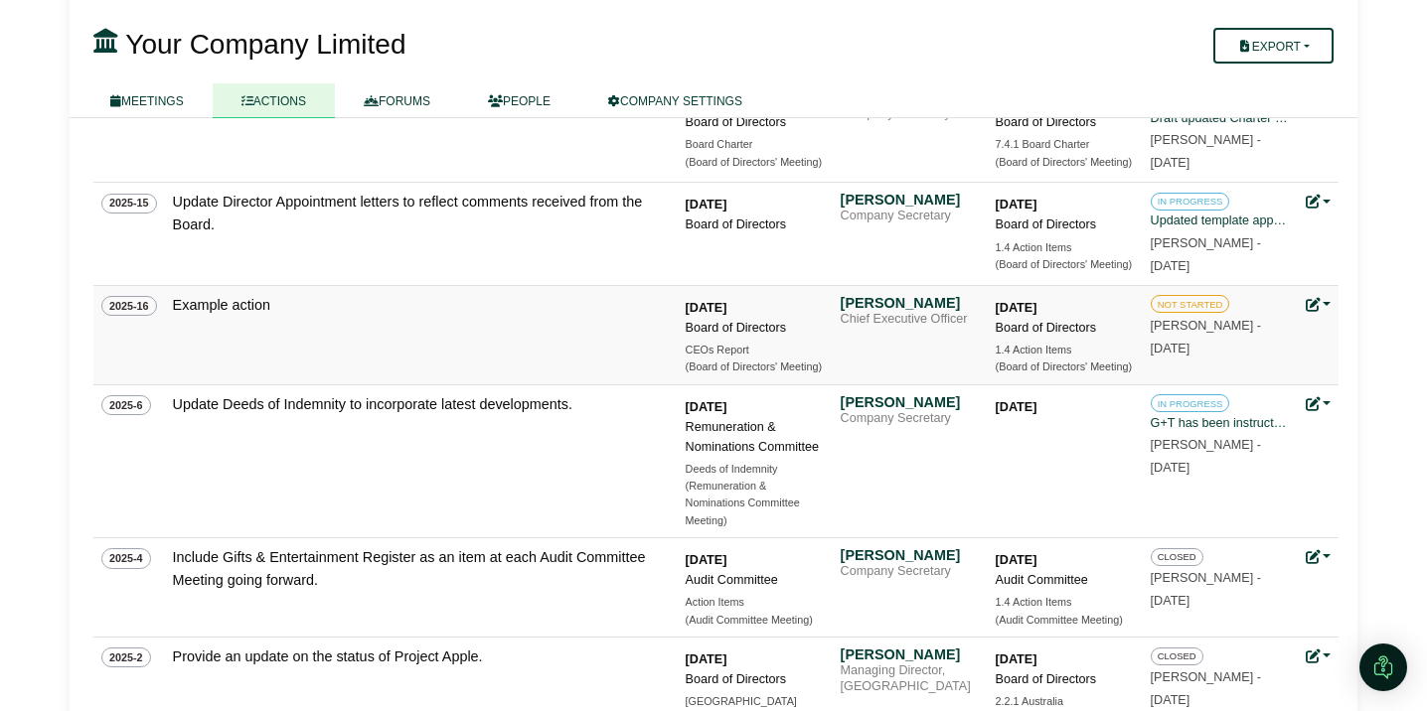
click at [1326, 304] on link at bounding box center [1319, 305] width 26 height 16
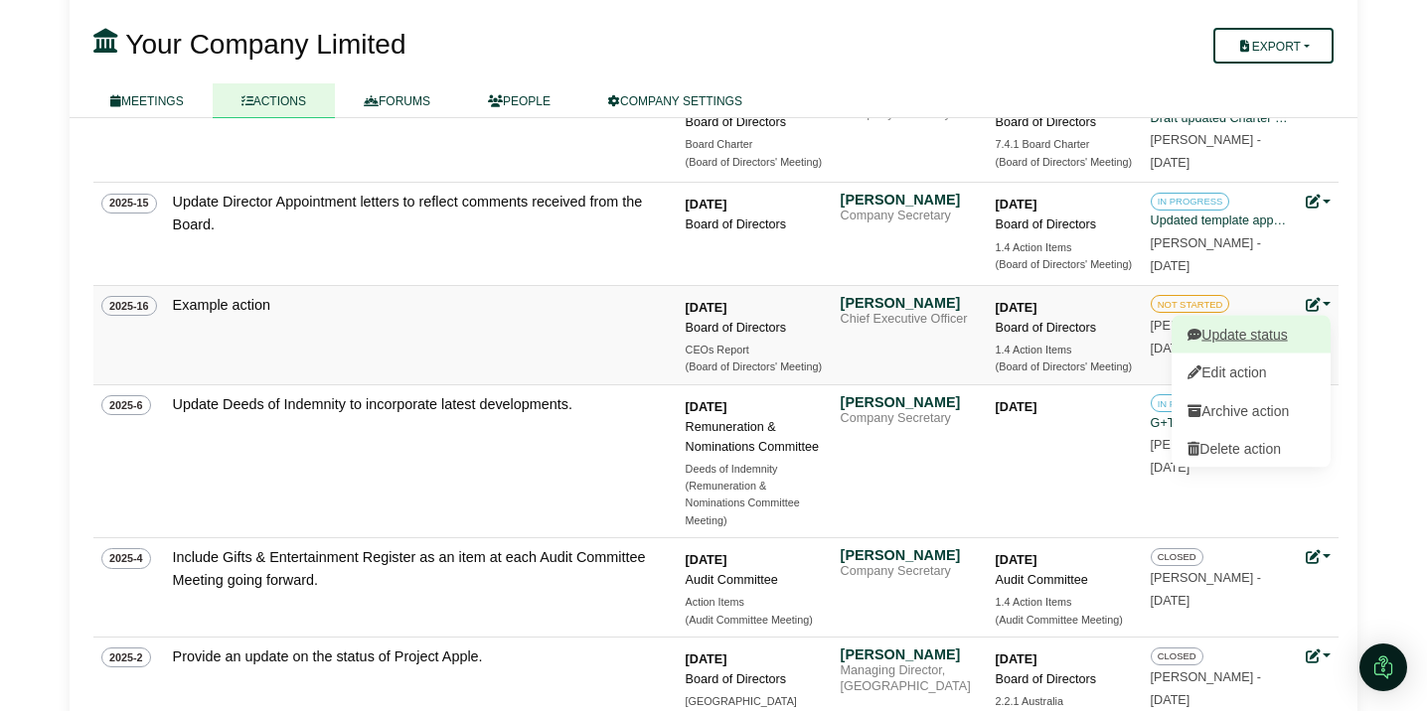
click at [1266, 337] on link "Update status" at bounding box center [1251, 334] width 159 height 38
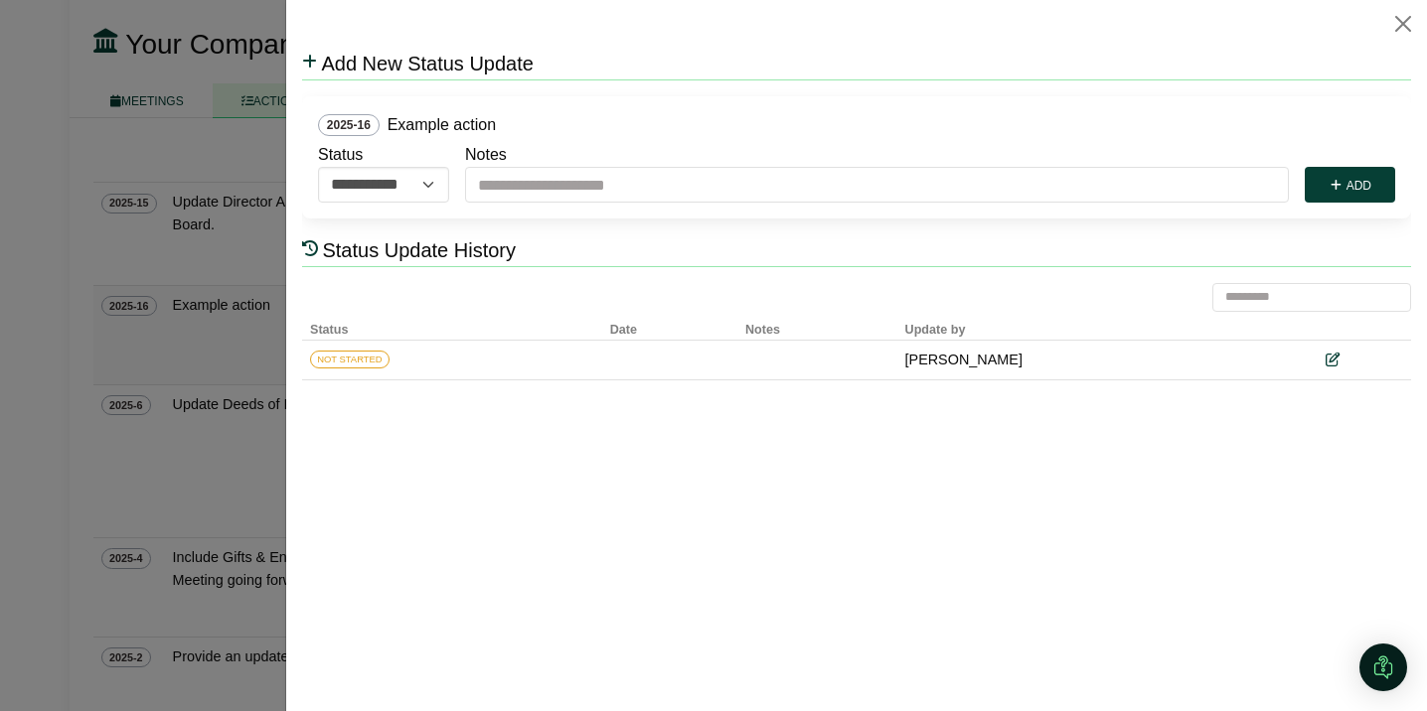
scroll to position [0, 0]
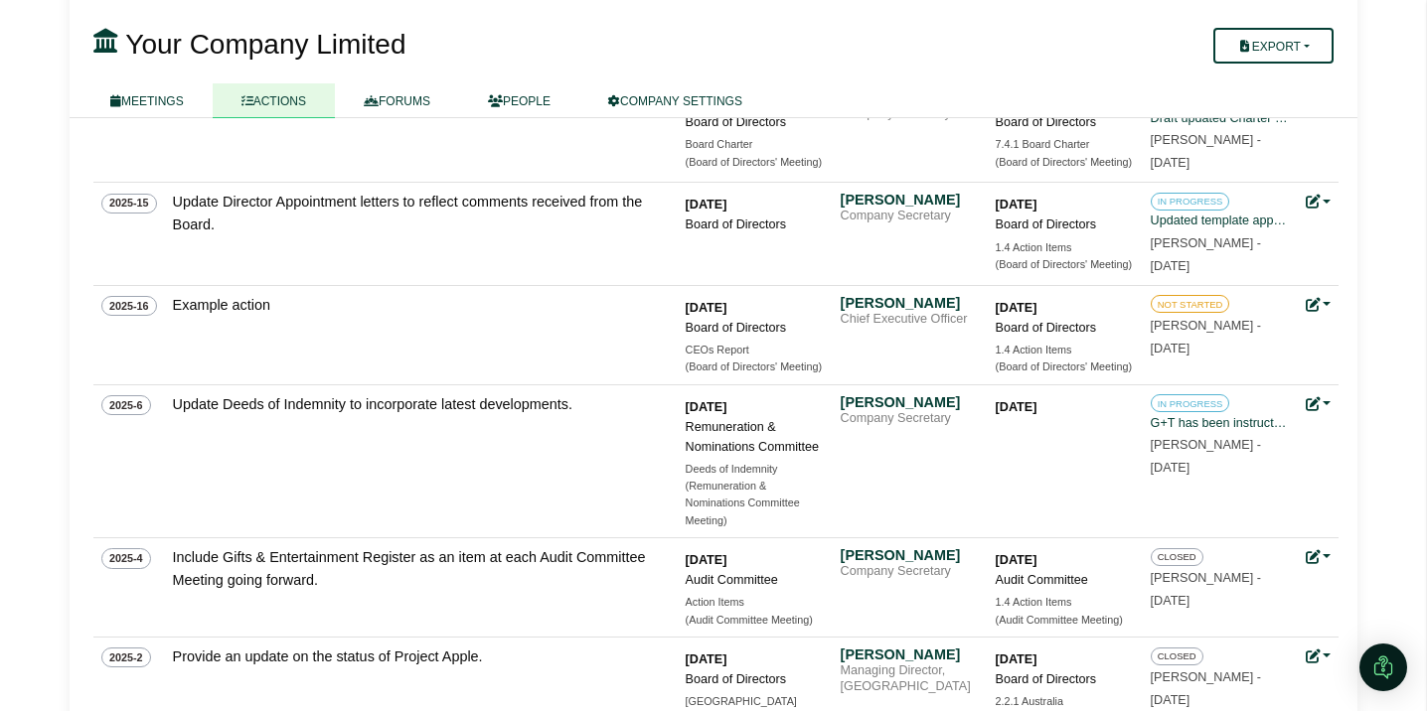
click at [203, 336] on div at bounding box center [713, 355] width 1427 height 711
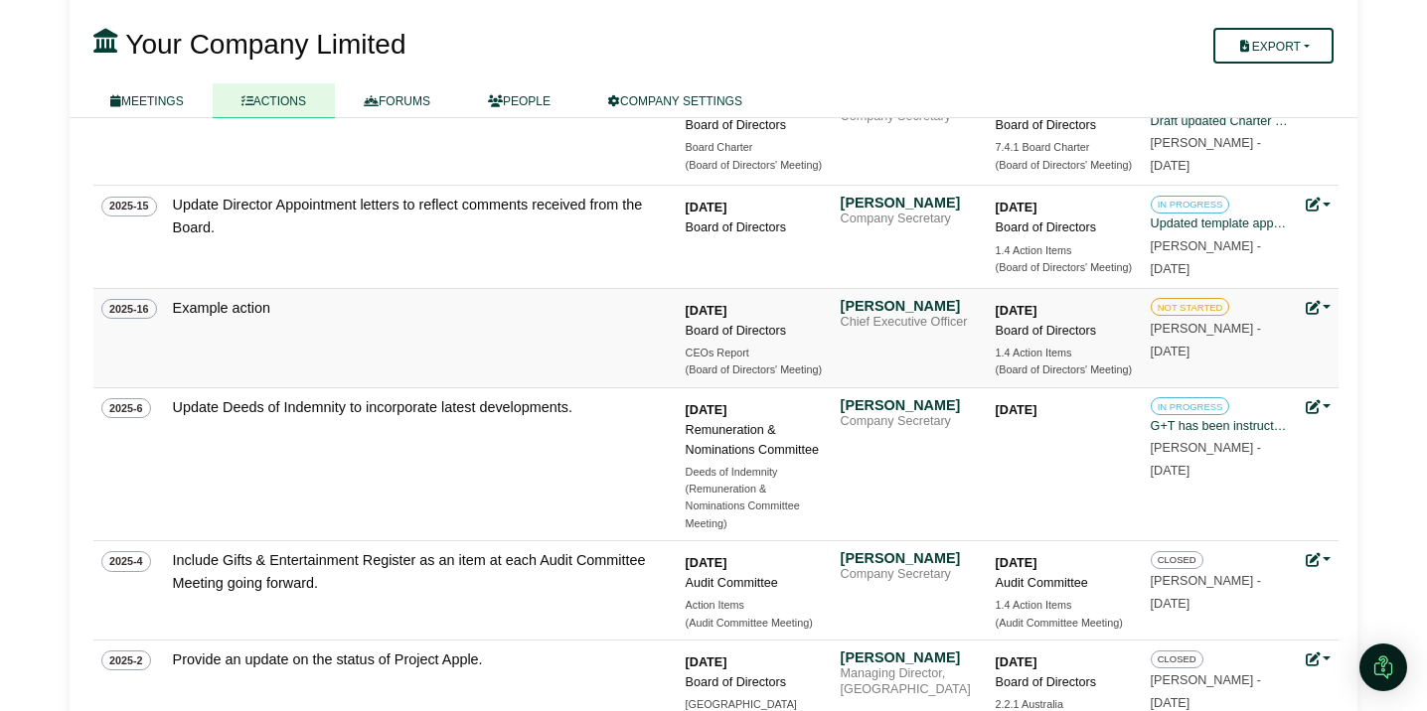
click at [1322, 309] on link at bounding box center [1319, 308] width 26 height 16
click at [1268, 332] on link "Update status" at bounding box center [1251, 337] width 159 height 38
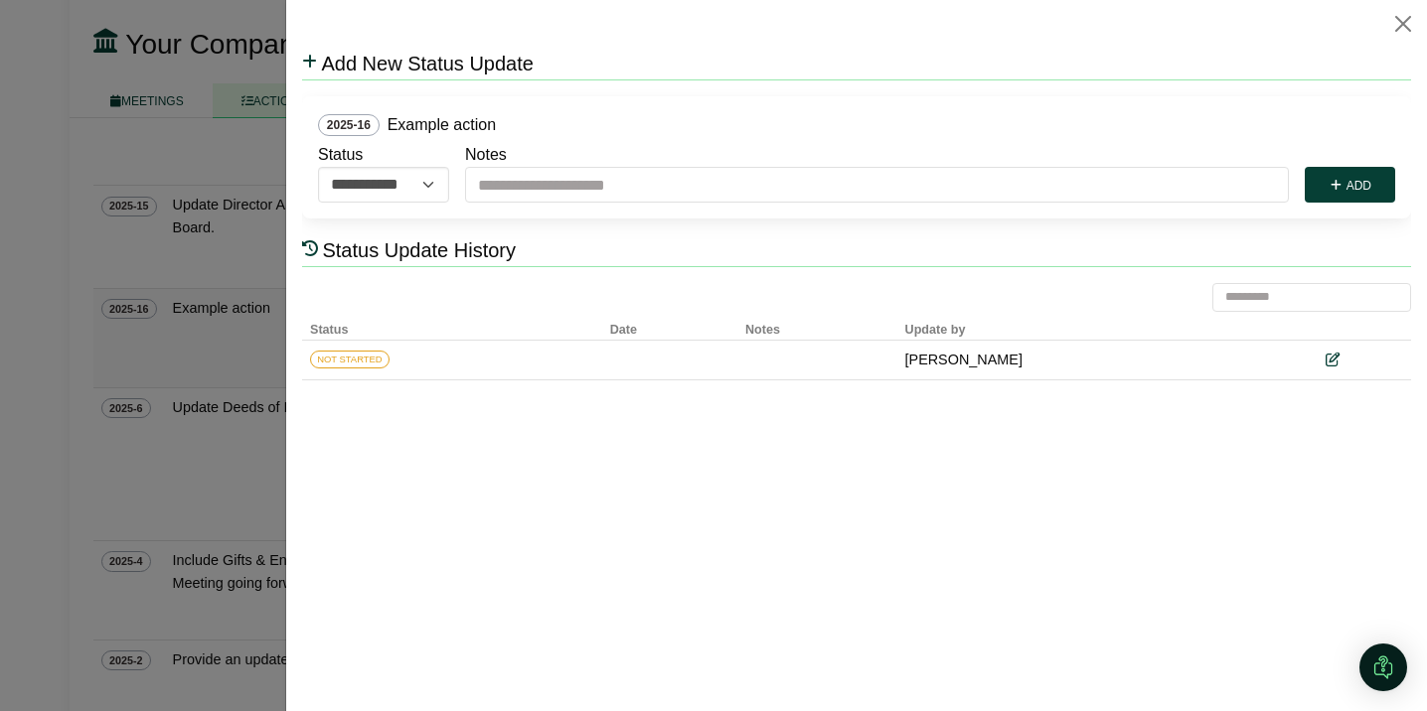
scroll to position [0, 0]
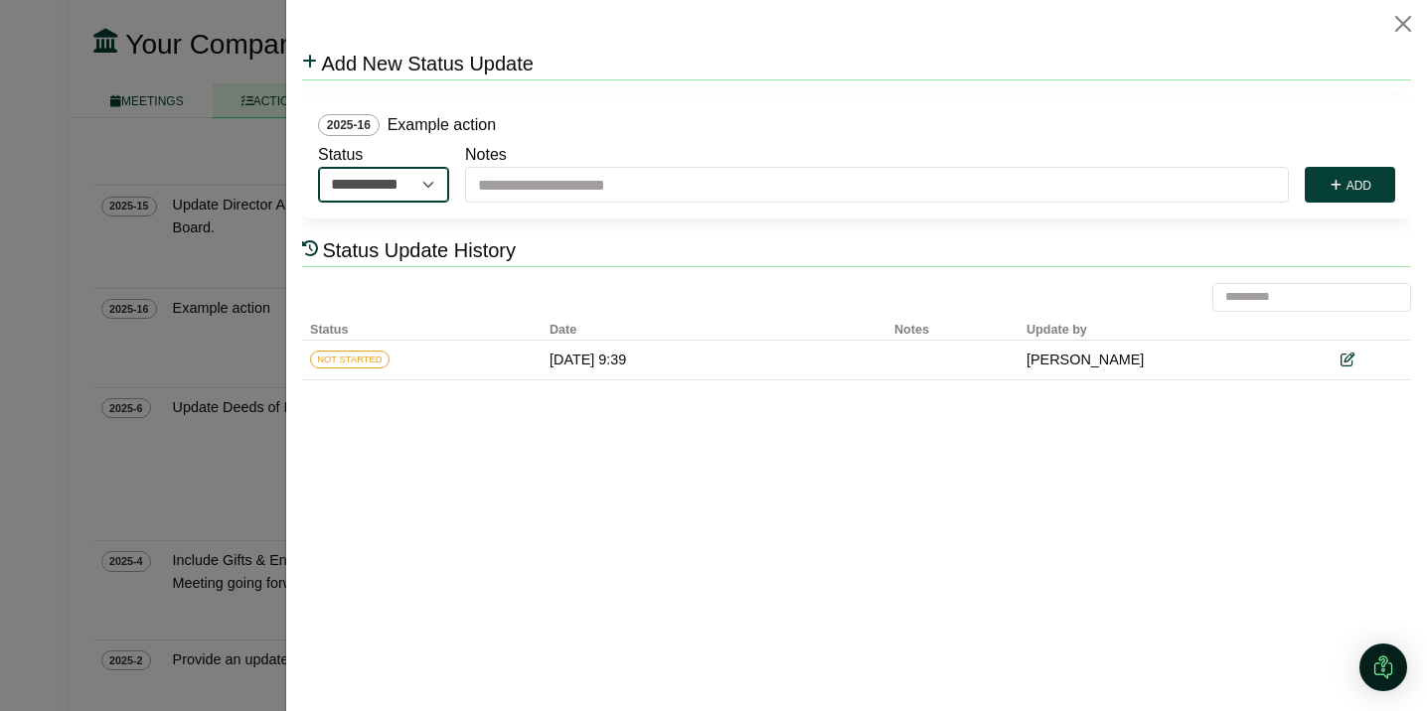
click at [430, 186] on select "**********" at bounding box center [383, 185] width 131 height 36
select select "*********"
click at [318, 167] on select "**********" at bounding box center [383, 185] width 131 height 36
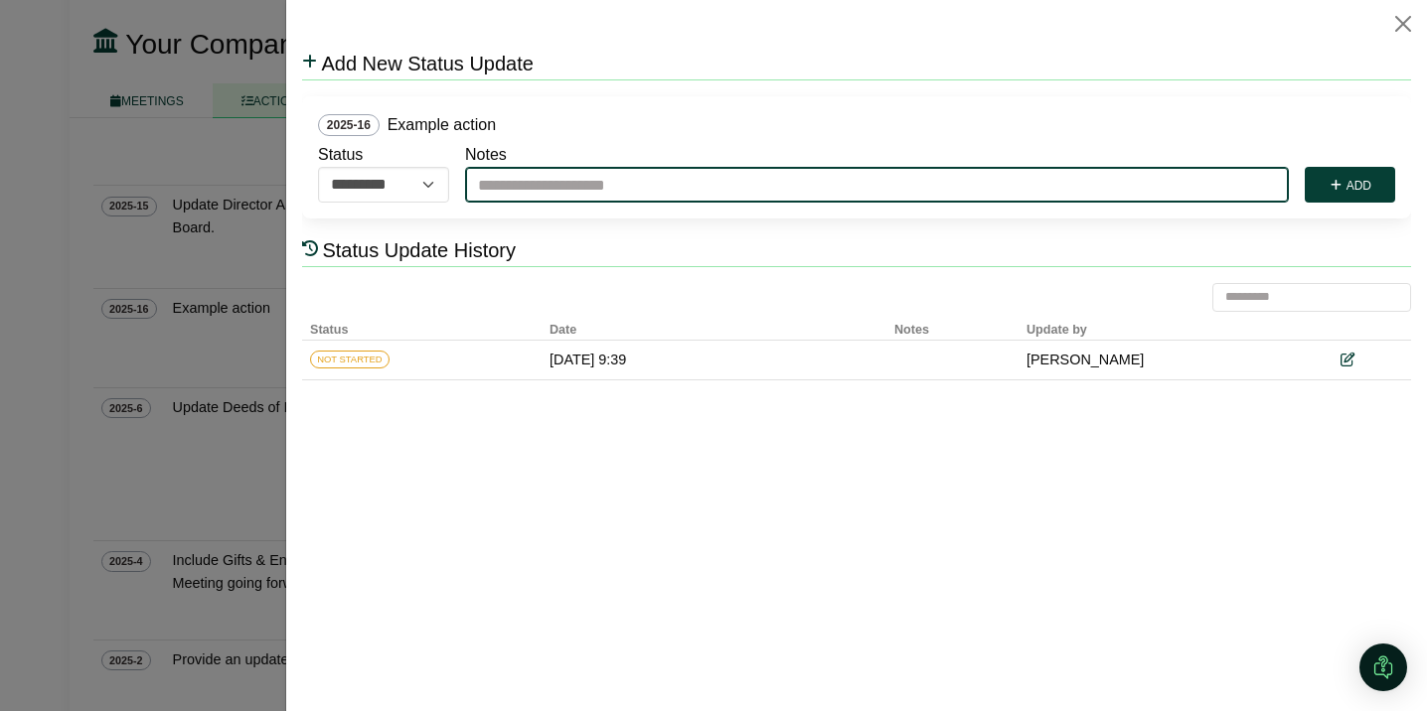
click at [523, 180] on input "Notes" at bounding box center [877, 185] width 824 height 36
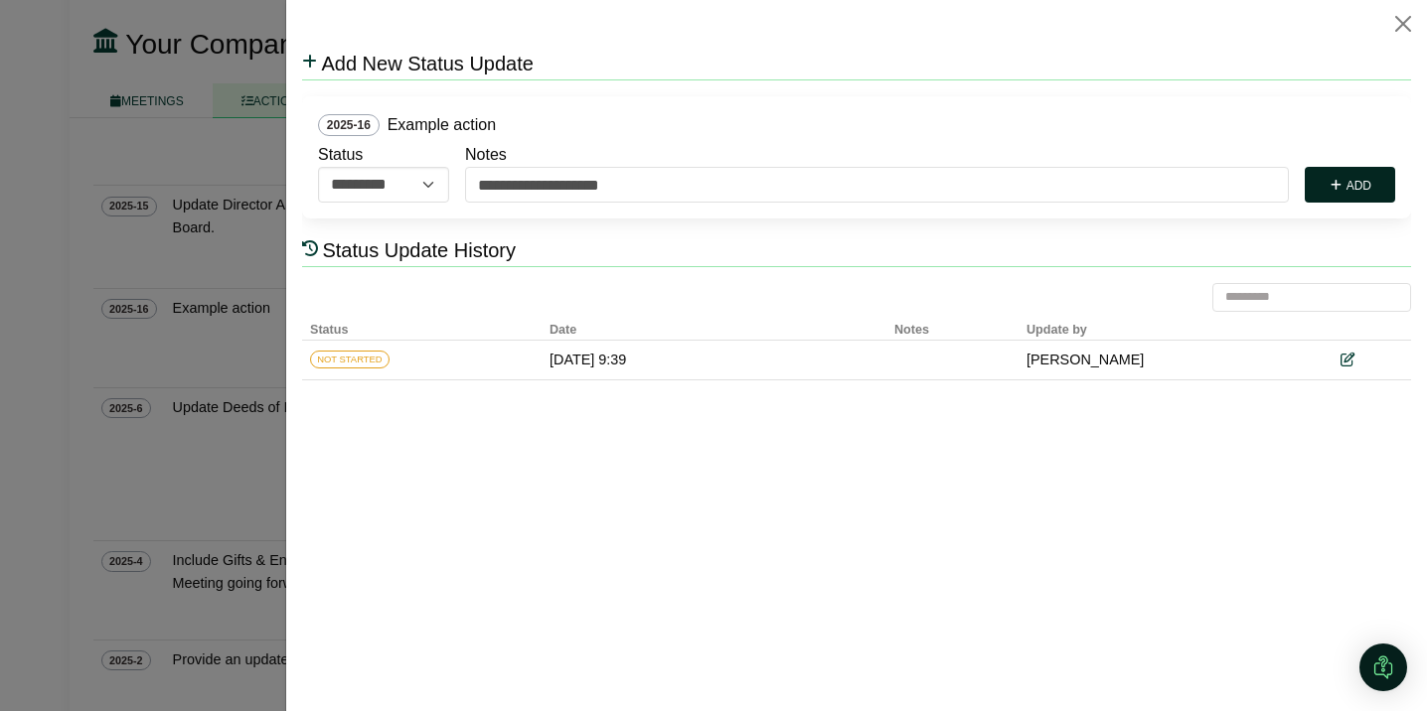
click at [1365, 183] on button "Add" at bounding box center [1350, 185] width 90 height 36
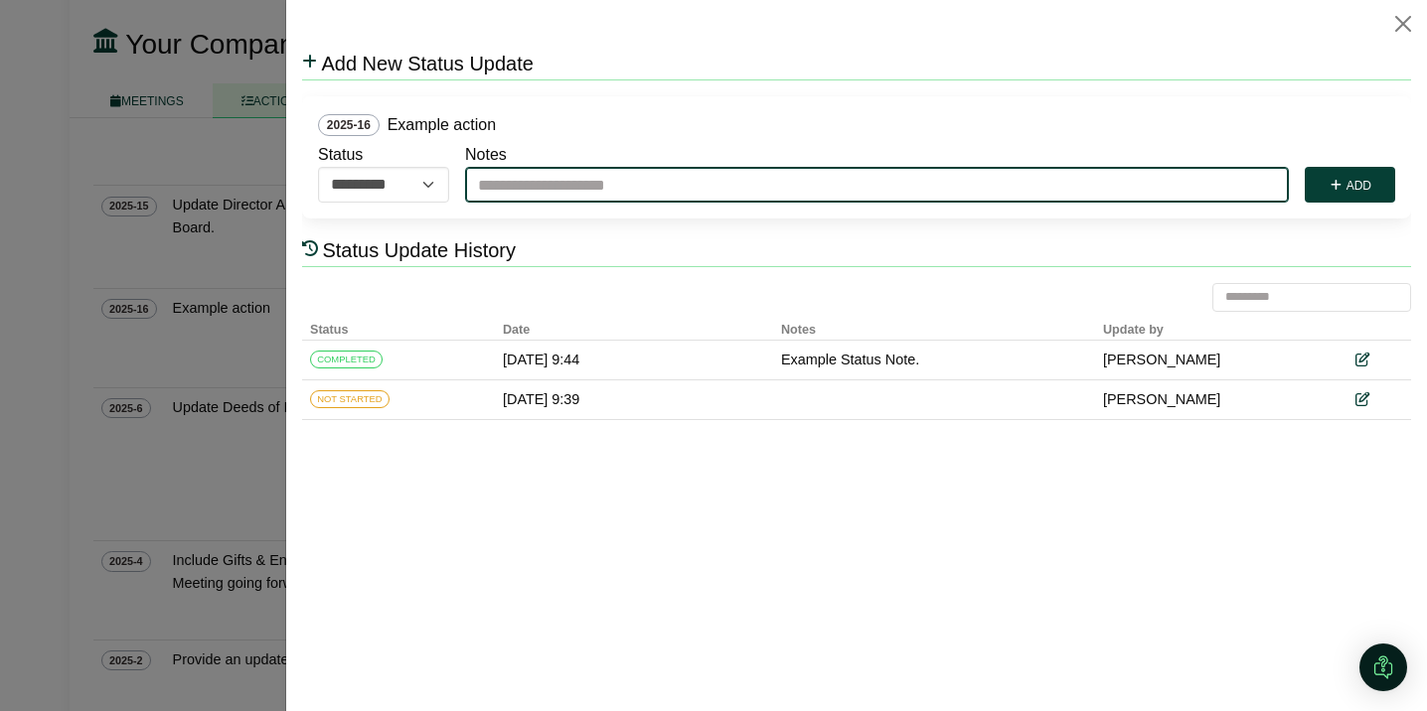
click at [610, 187] on input "Notes" at bounding box center [877, 185] width 824 height 36
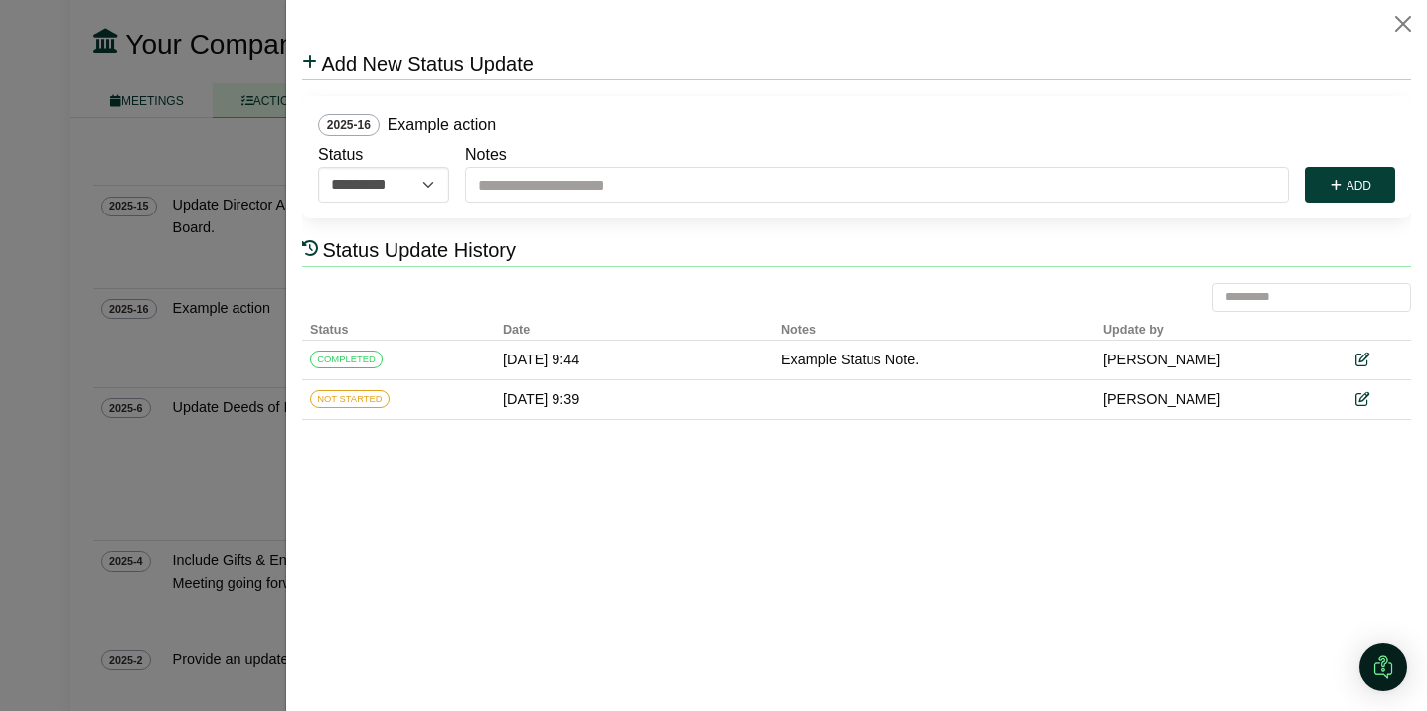
click at [698, 130] on div "2025-16 Example action" at bounding box center [856, 125] width 1077 height 26
click at [405, 188] on select "**********" at bounding box center [383, 185] width 131 height 36
click at [318, 167] on select "**********" at bounding box center [383, 185] width 131 height 36
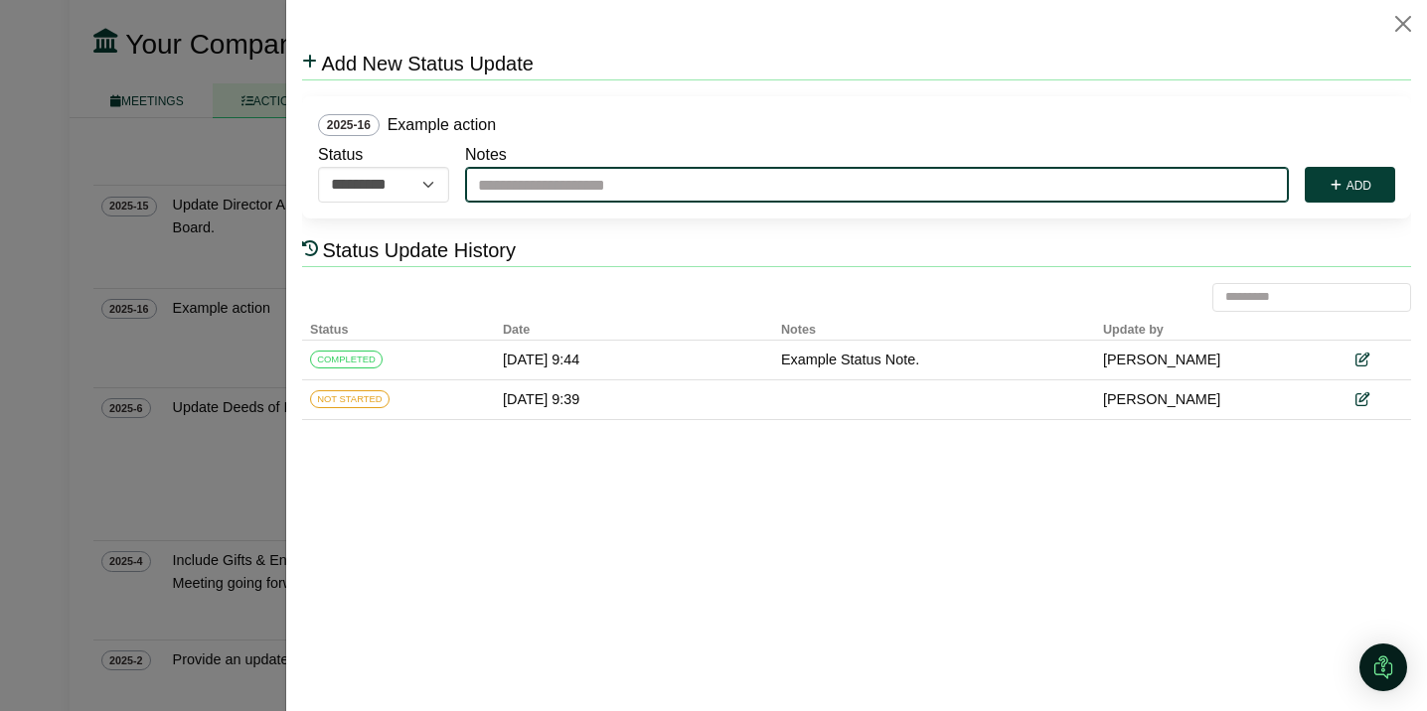
click at [605, 185] on input "Notes" at bounding box center [877, 185] width 824 height 36
type input "**********"
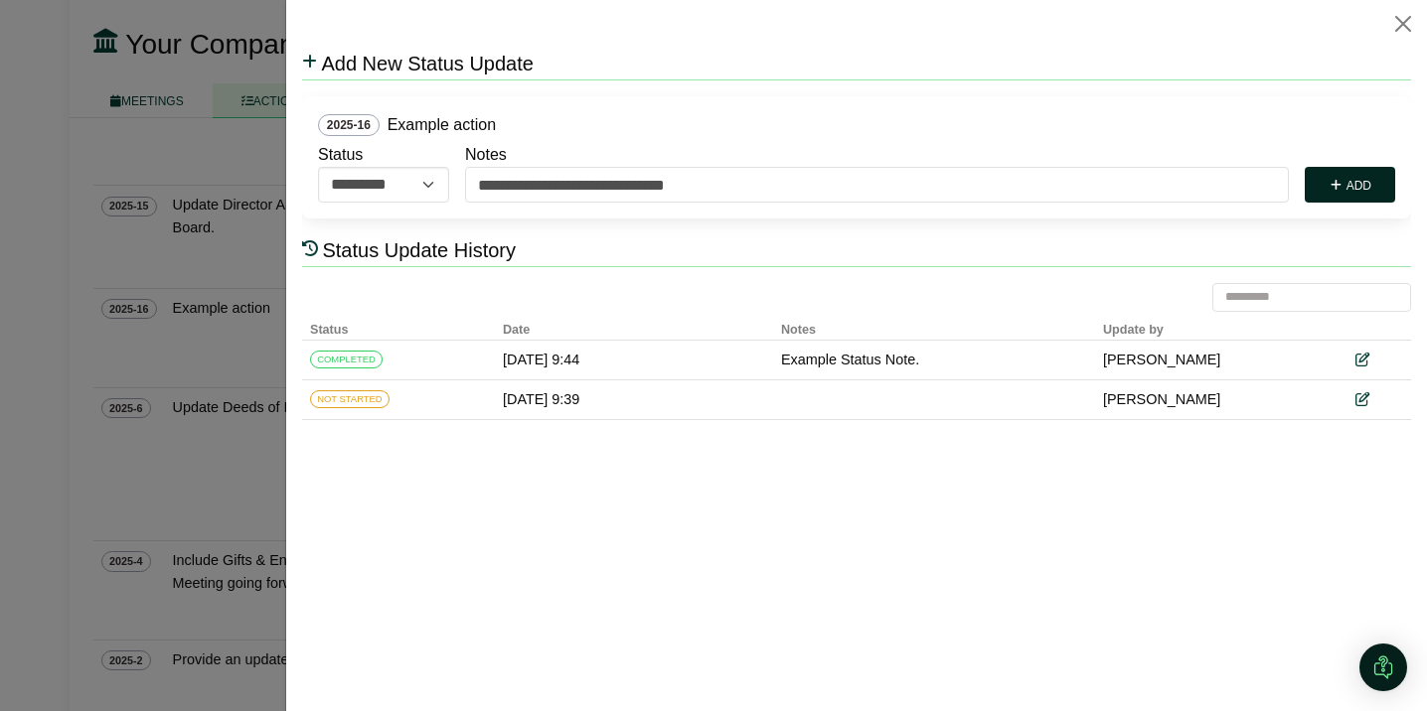
click at [1356, 189] on button "Add" at bounding box center [1350, 185] width 90 height 36
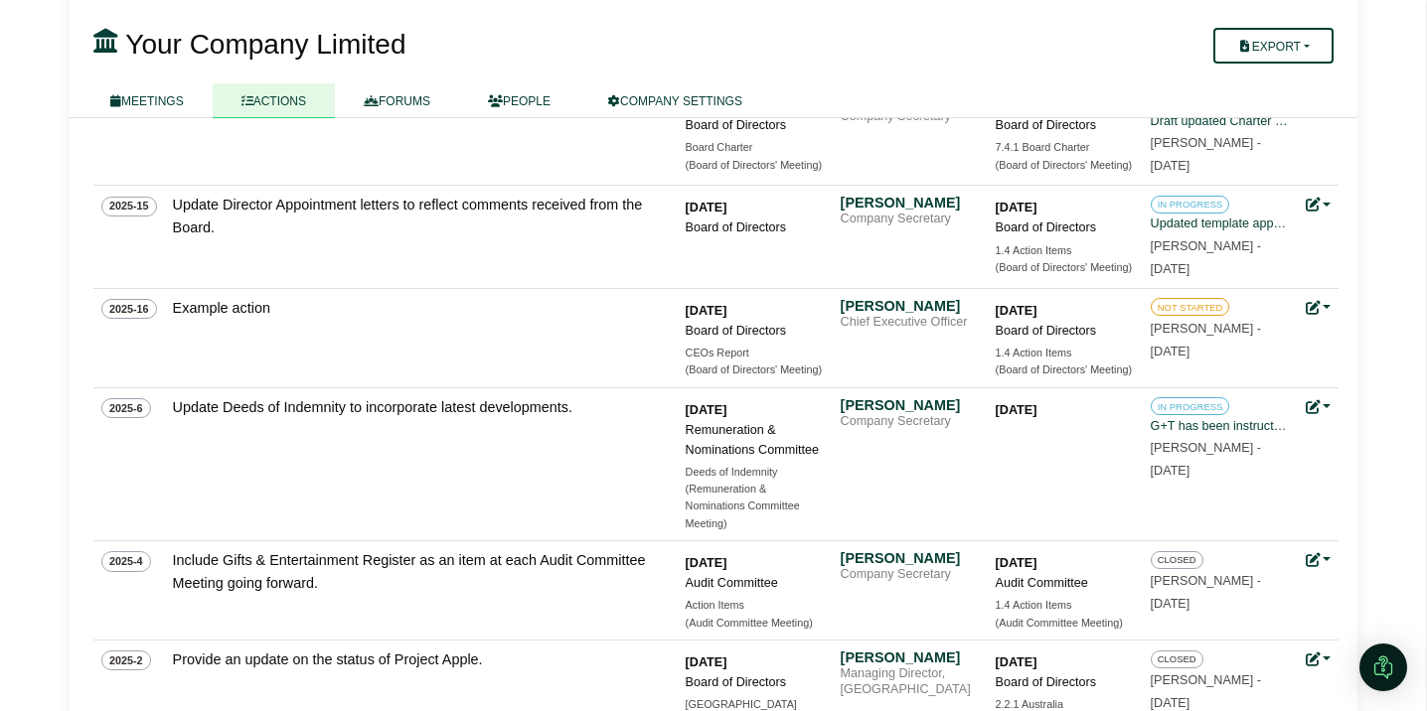
click at [229, 438] on div at bounding box center [713, 355] width 1427 height 711
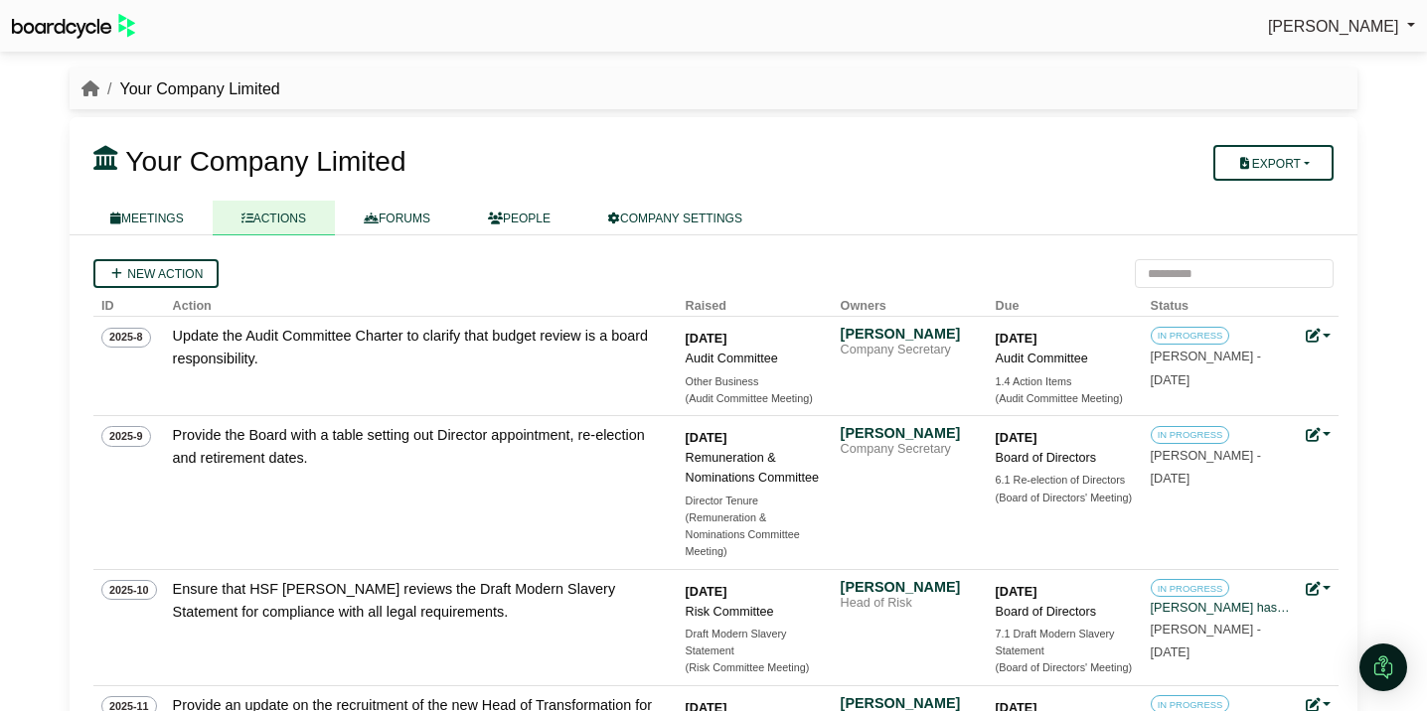
scroll to position [921, 0]
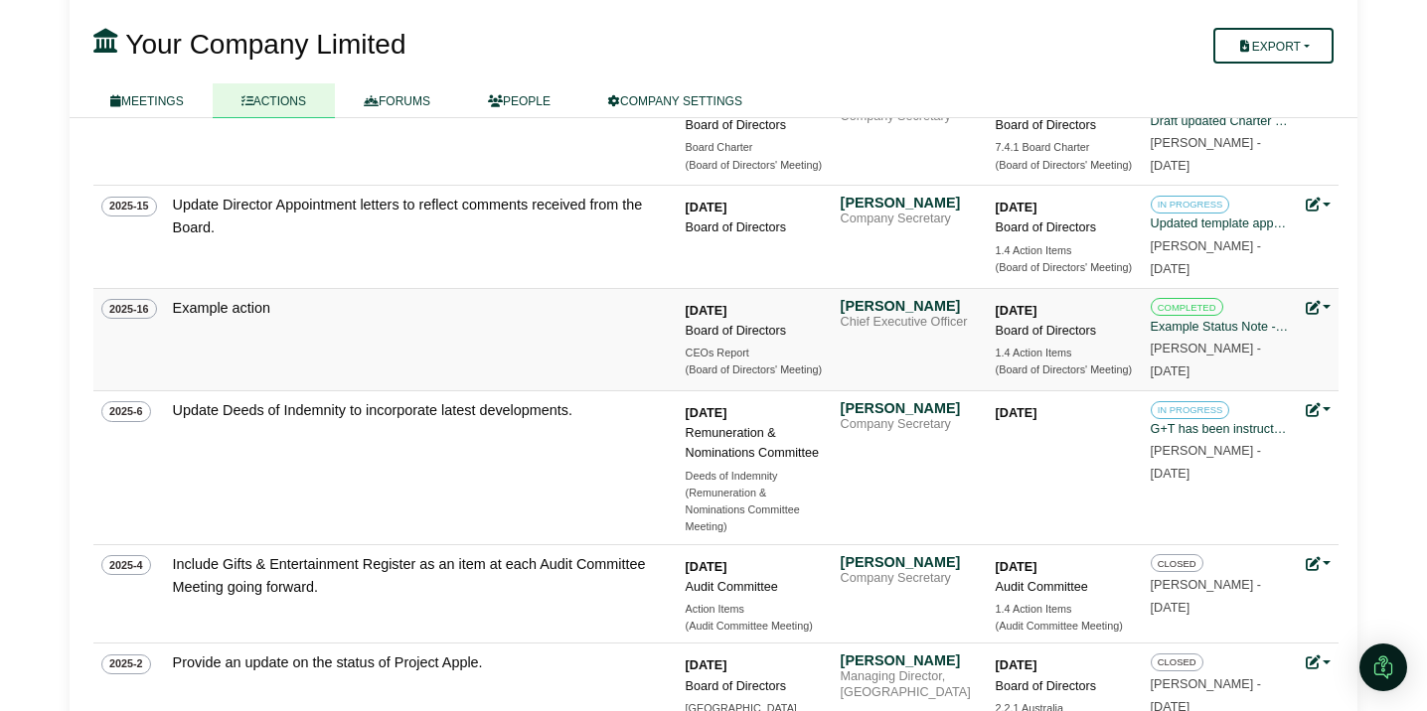
click at [1324, 310] on link at bounding box center [1319, 308] width 26 height 16
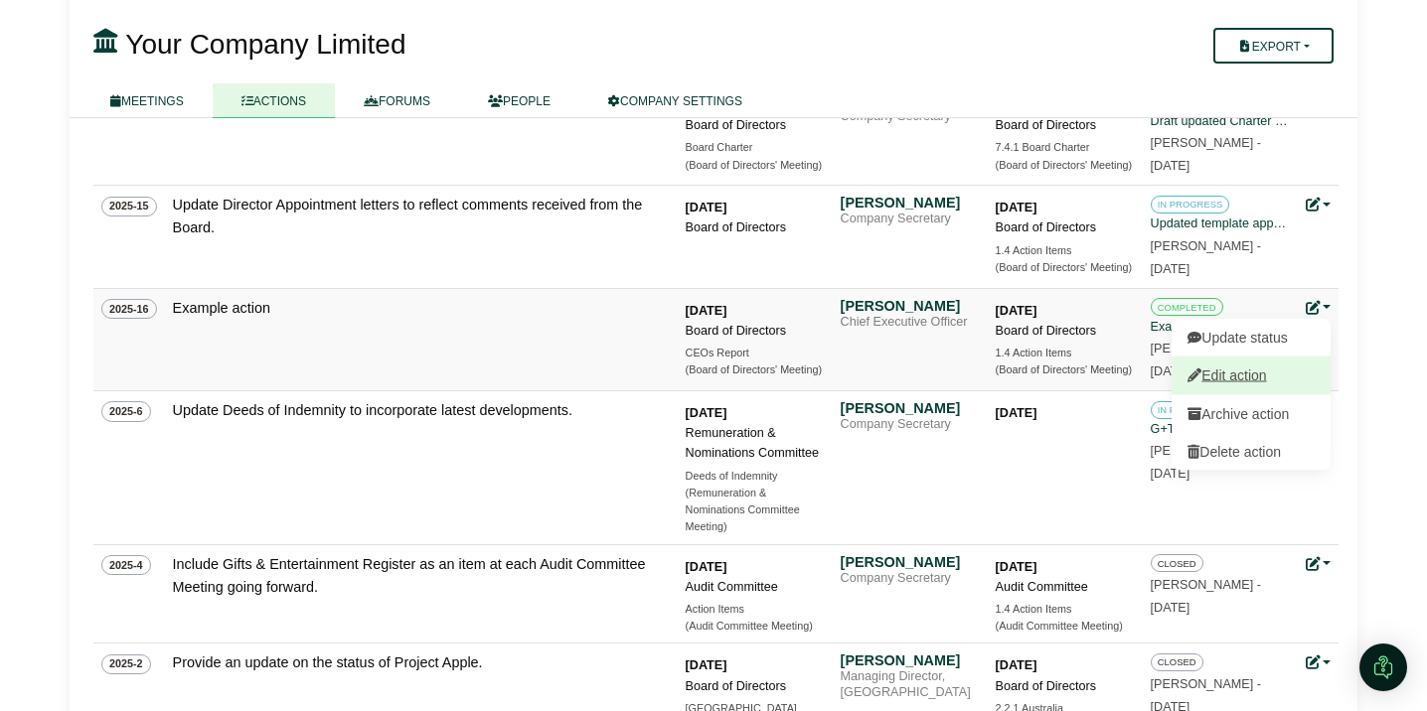
click at [1240, 377] on link "Edit action" at bounding box center [1251, 376] width 159 height 38
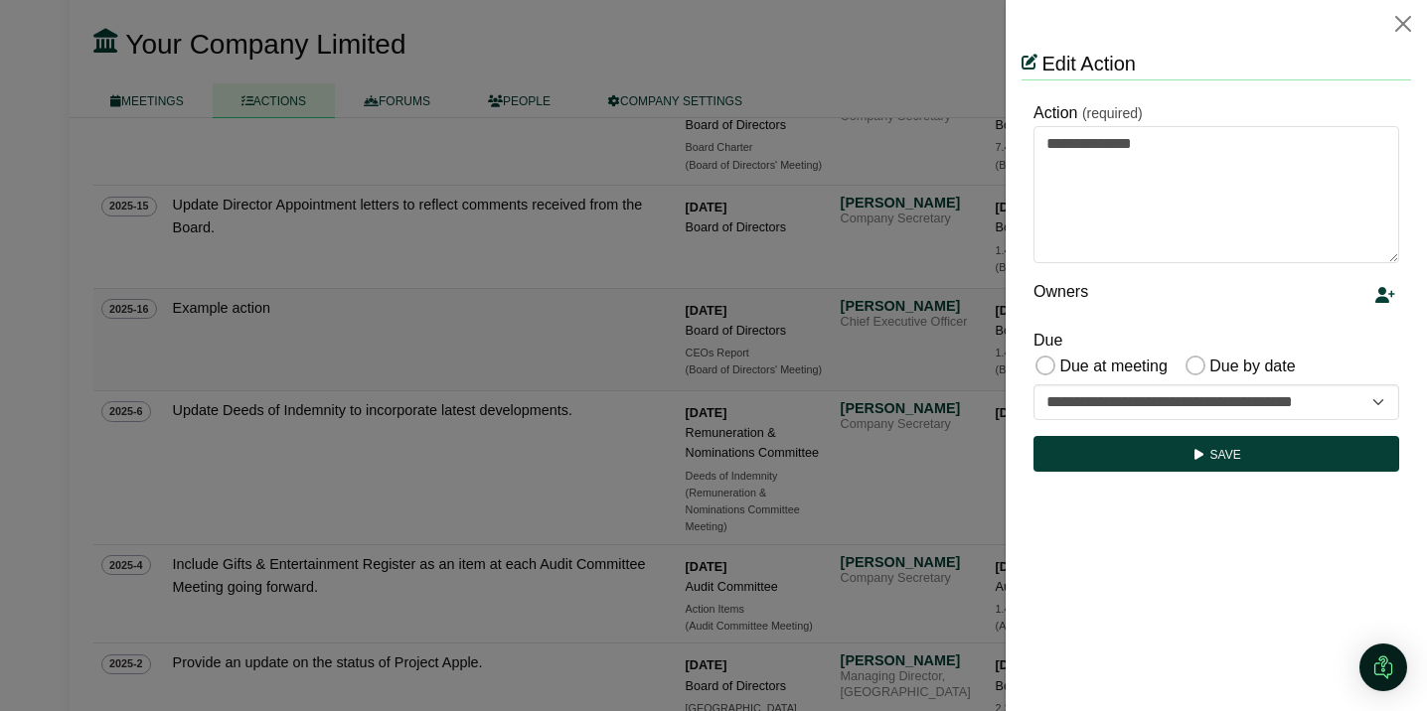
scroll to position [0, 0]
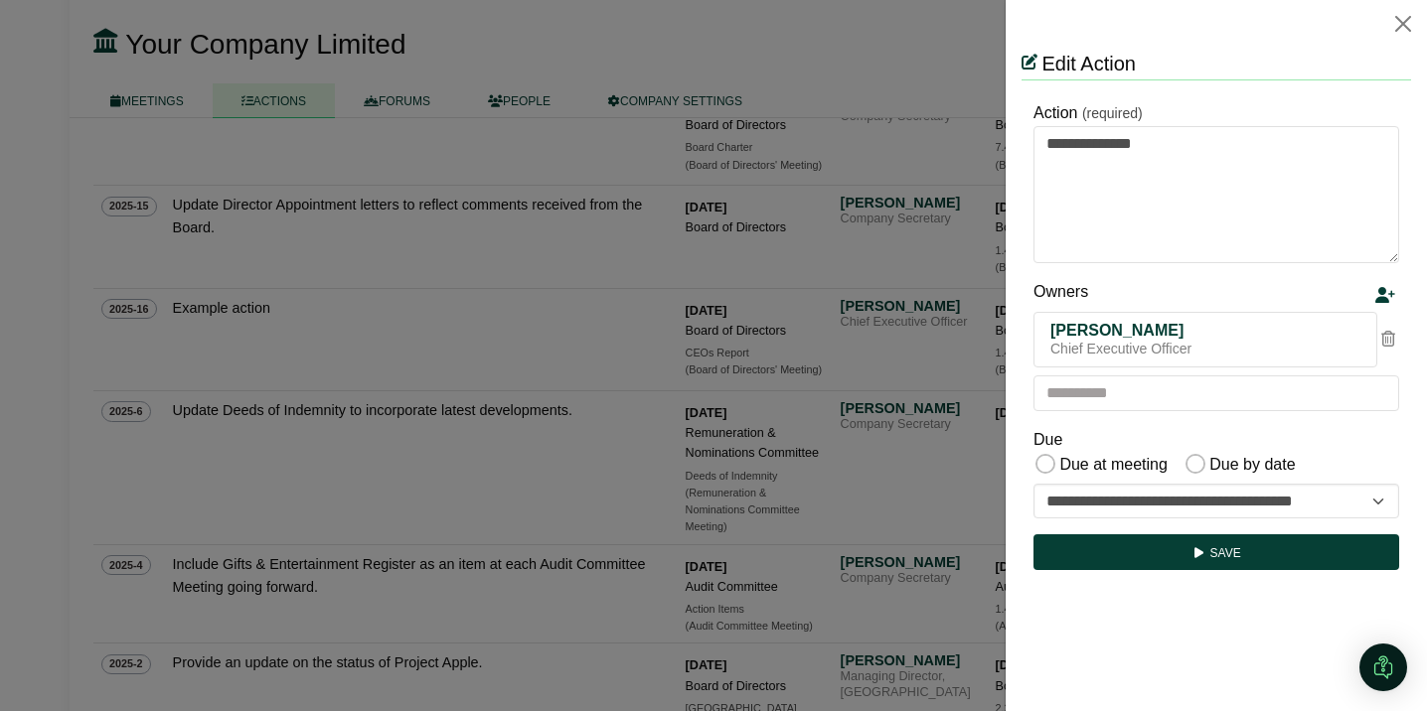
click at [913, 365] on div at bounding box center [713, 355] width 1427 height 711
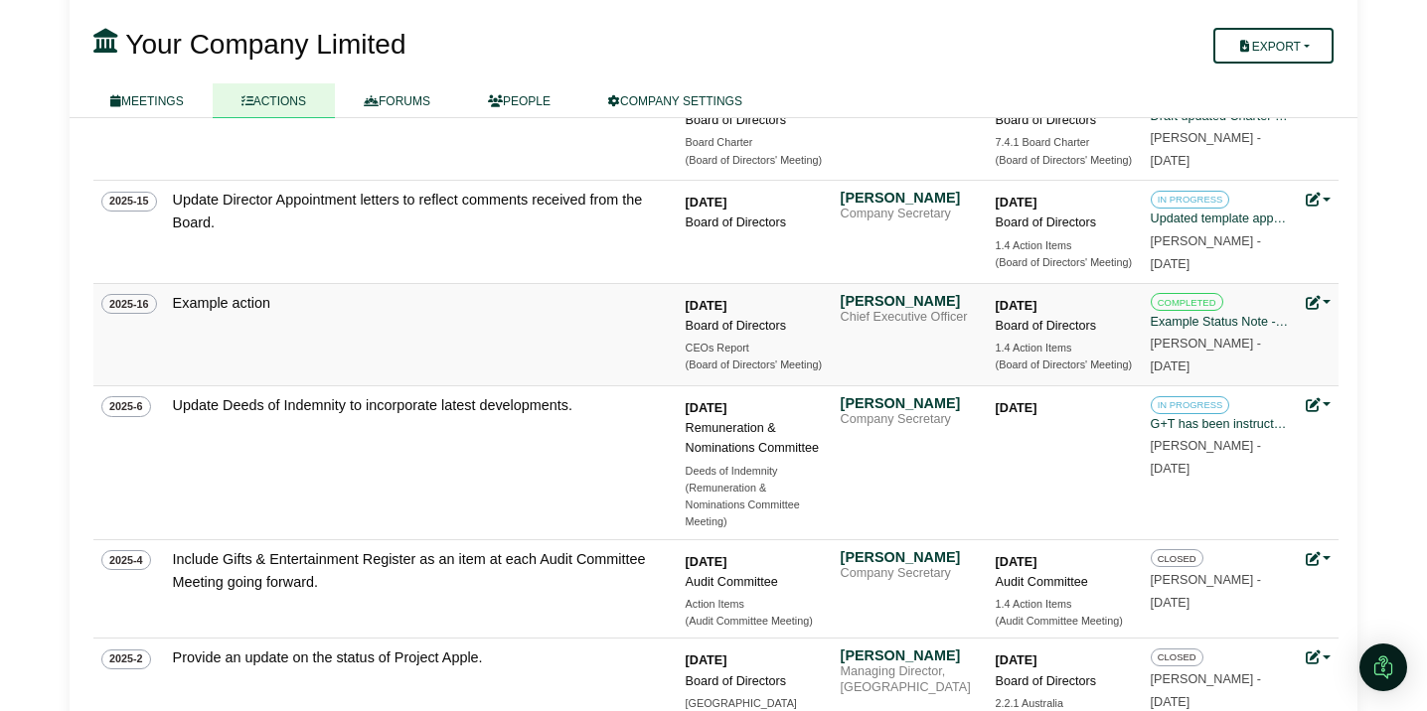
scroll to position [910, 0]
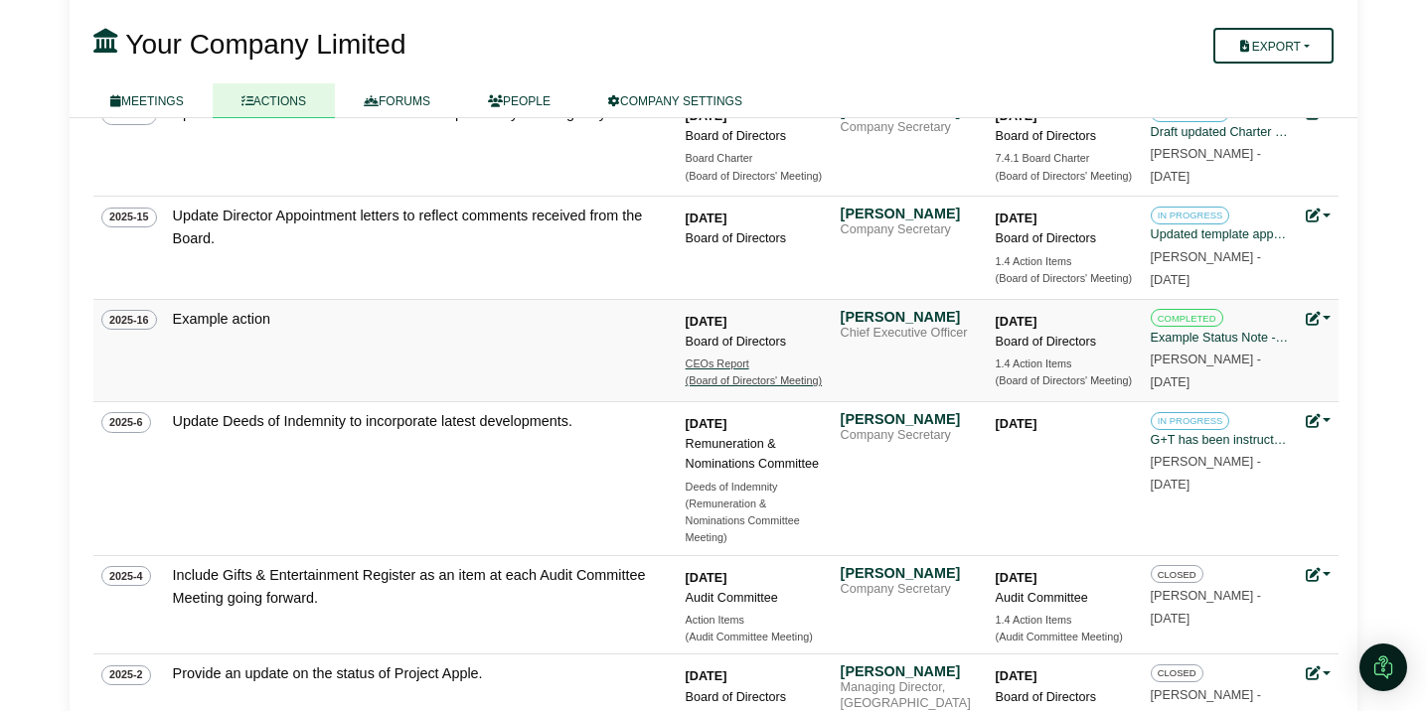
click at [707, 373] on div "CEOs Report" at bounding box center [755, 364] width 139 height 17
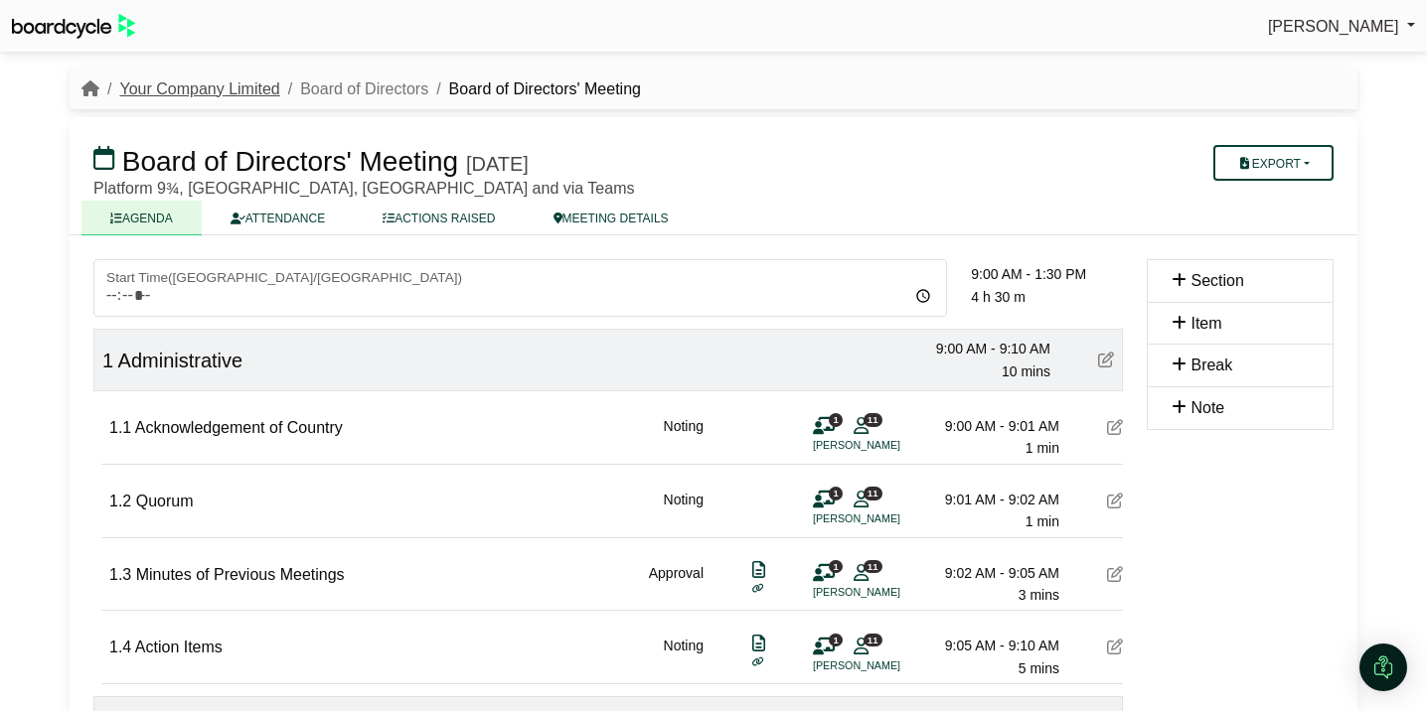
click at [217, 91] on link "Your Company Limited" at bounding box center [199, 88] width 160 height 17
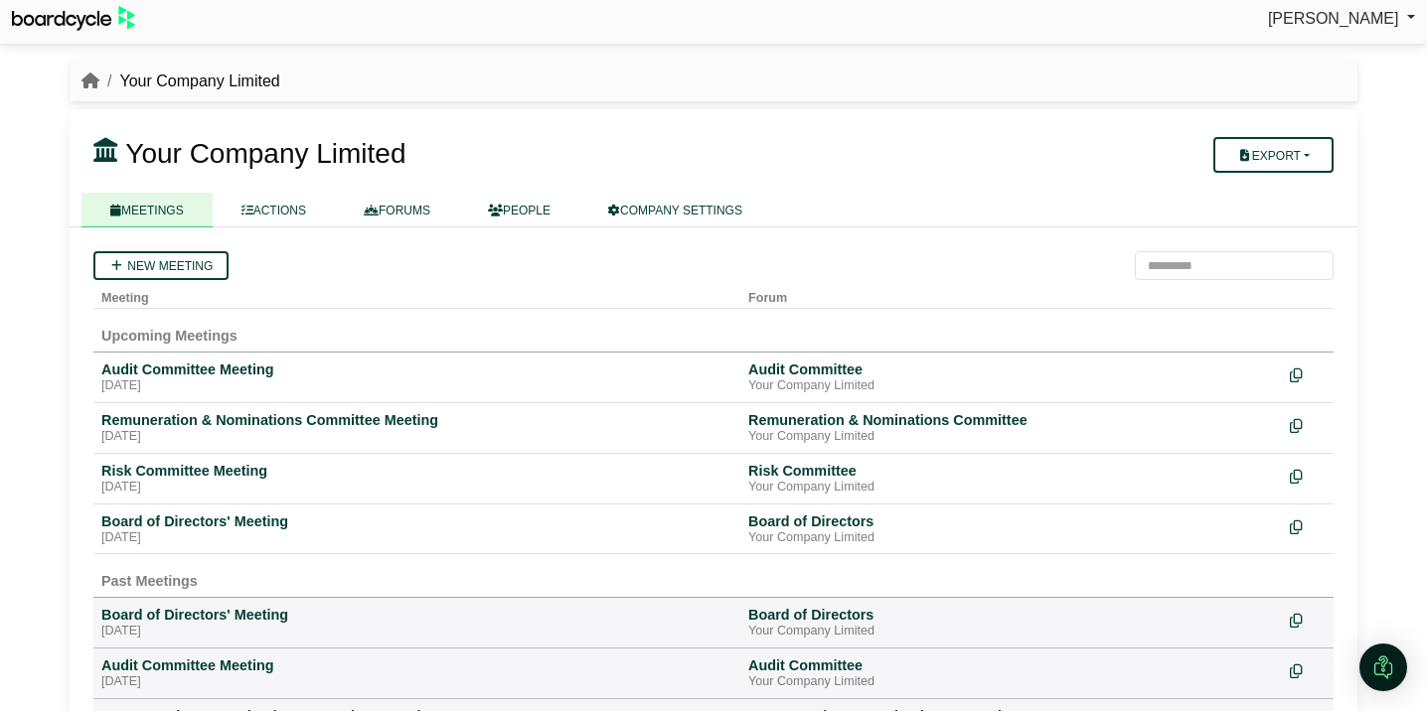
scroll to position [10, 0]
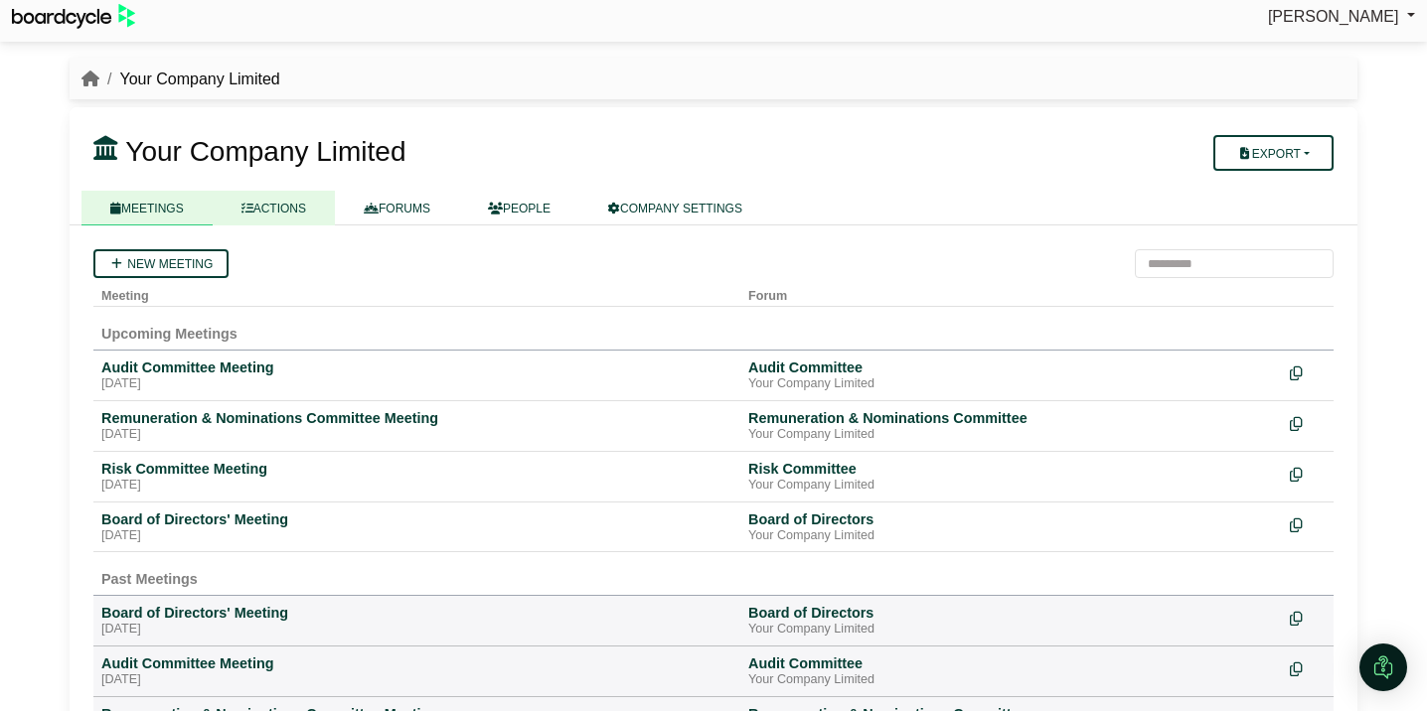
click at [286, 217] on link "ACTIONS" at bounding box center [274, 208] width 122 height 35
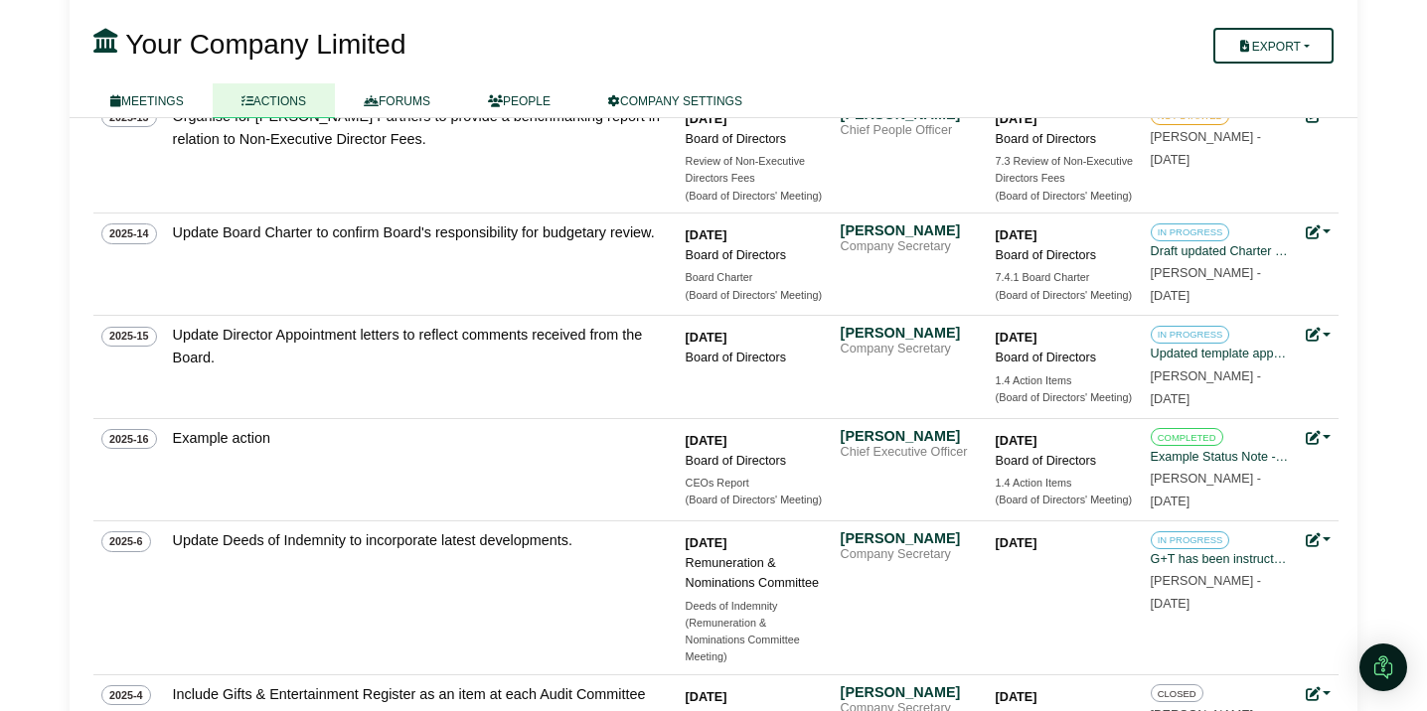
scroll to position [798, 0]
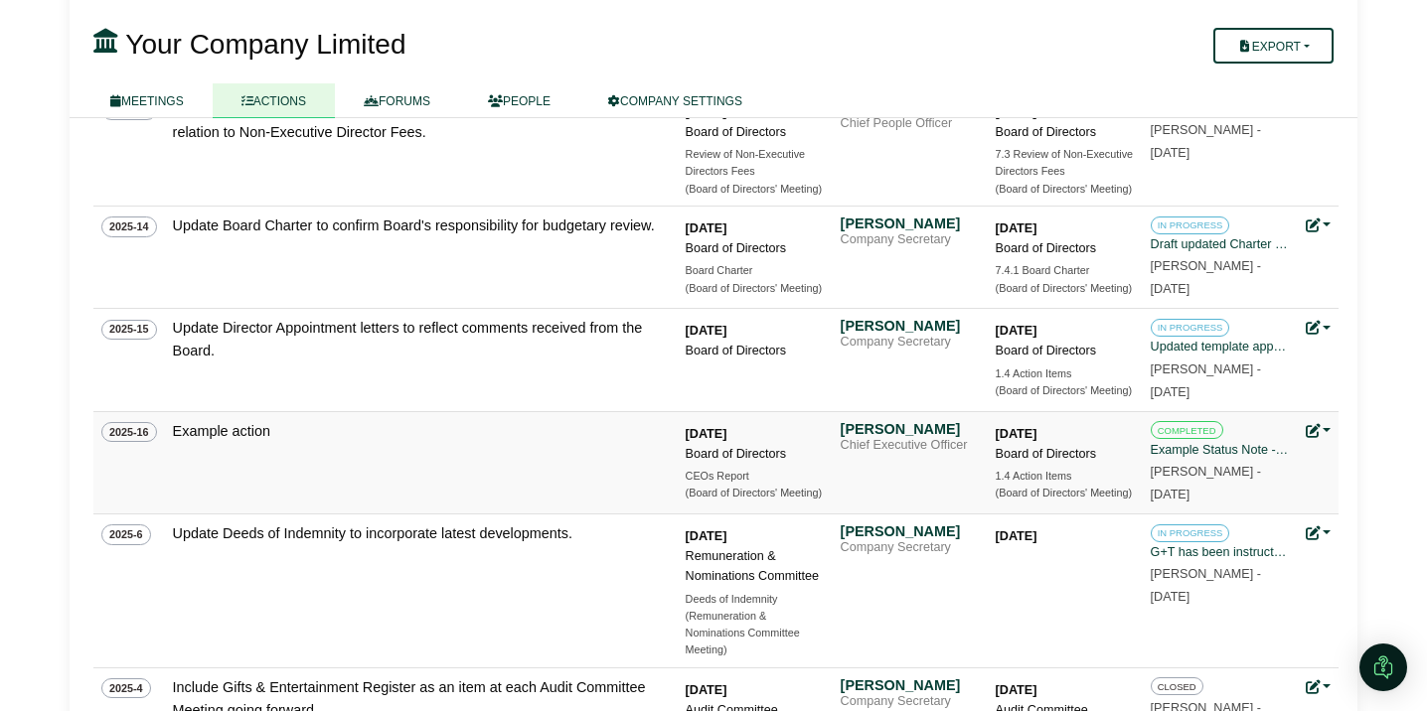
click at [1324, 429] on link at bounding box center [1319, 431] width 26 height 16
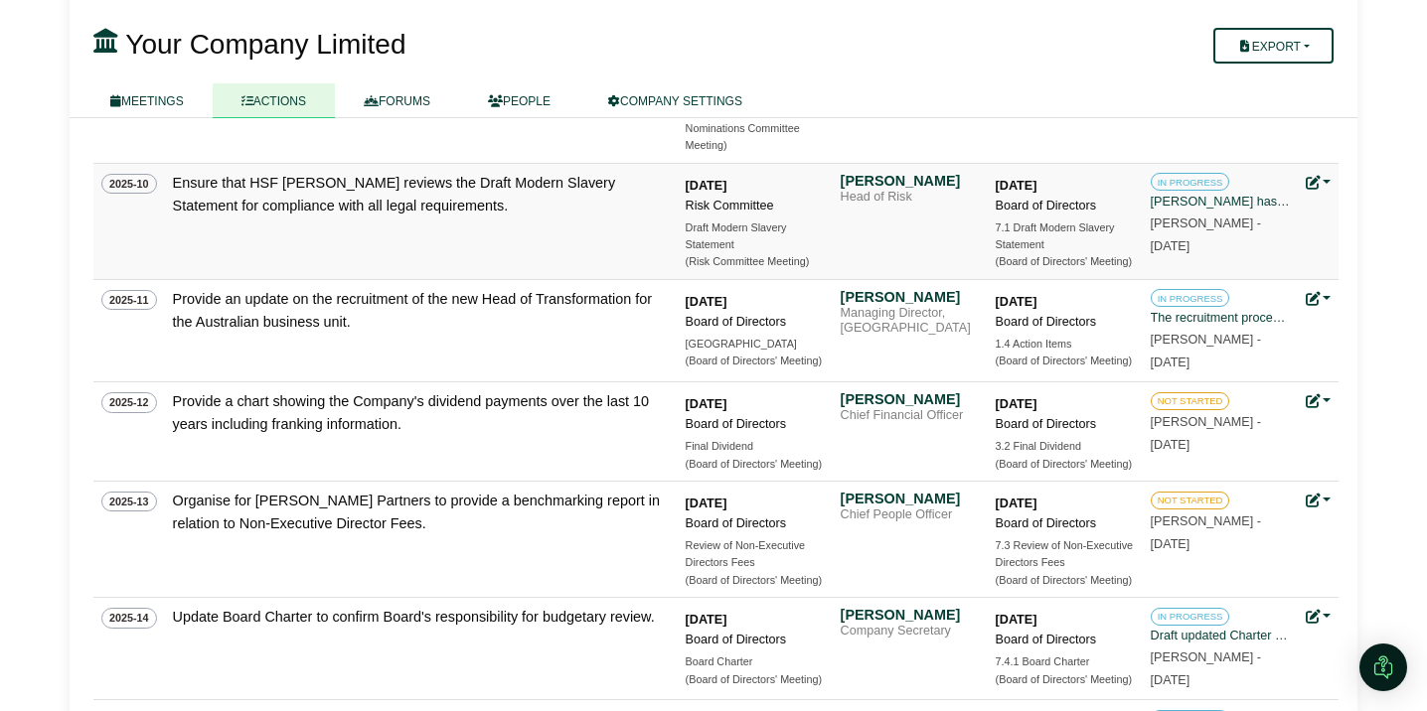
scroll to position [402, 0]
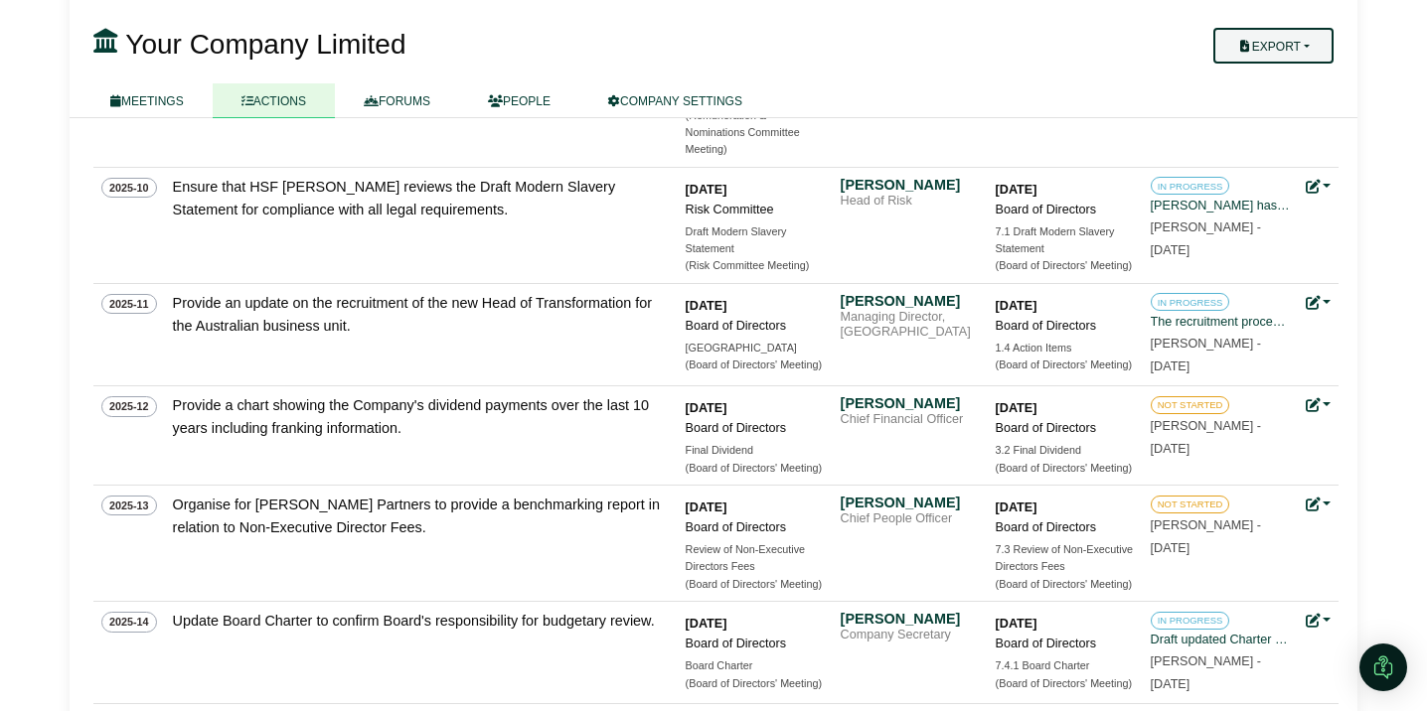
click at [1273, 54] on button "Export" at bounding box center [1273, 46] width 120 height 36
click at [1273, 84] on link "Company Actions" at bounding box center [1285, 81] width 159 height 30
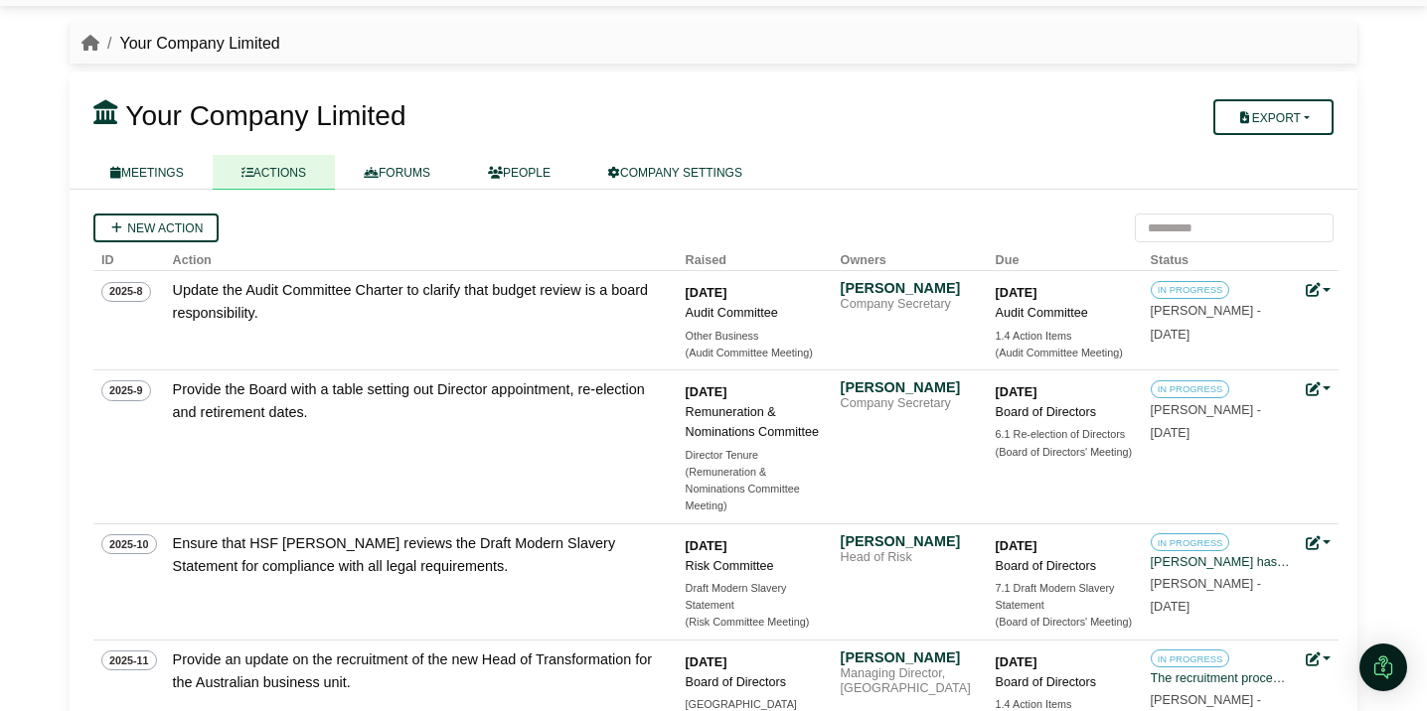
scroll to position [47, 0]
click at [910, 295] on div "[PERSON_NAME]" at bounding box center [910, 287] width 139 height 18
click at [1327, 282] on link at bounding box center [1319, 289] width 26 height 16
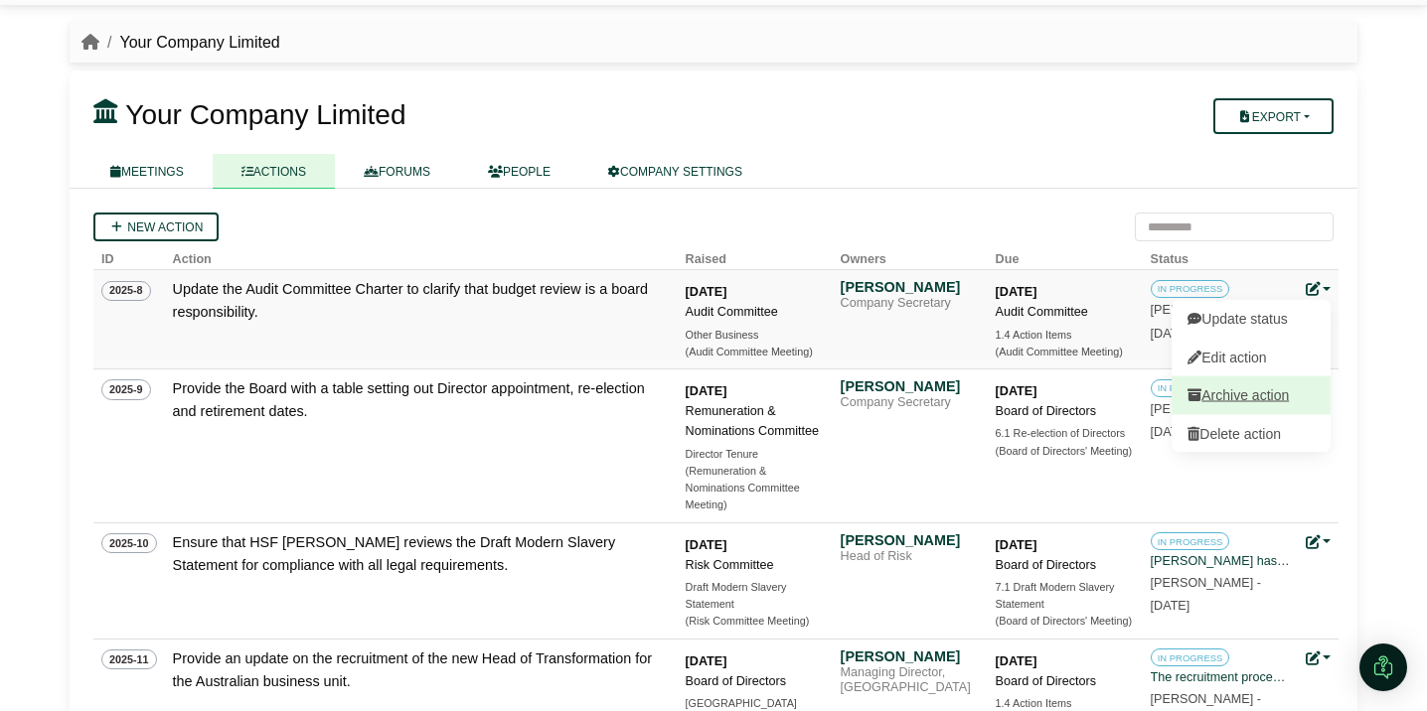
click at [1242, 393] on button "Archive action" at bounding box center [1251, 396] width 159 height 38
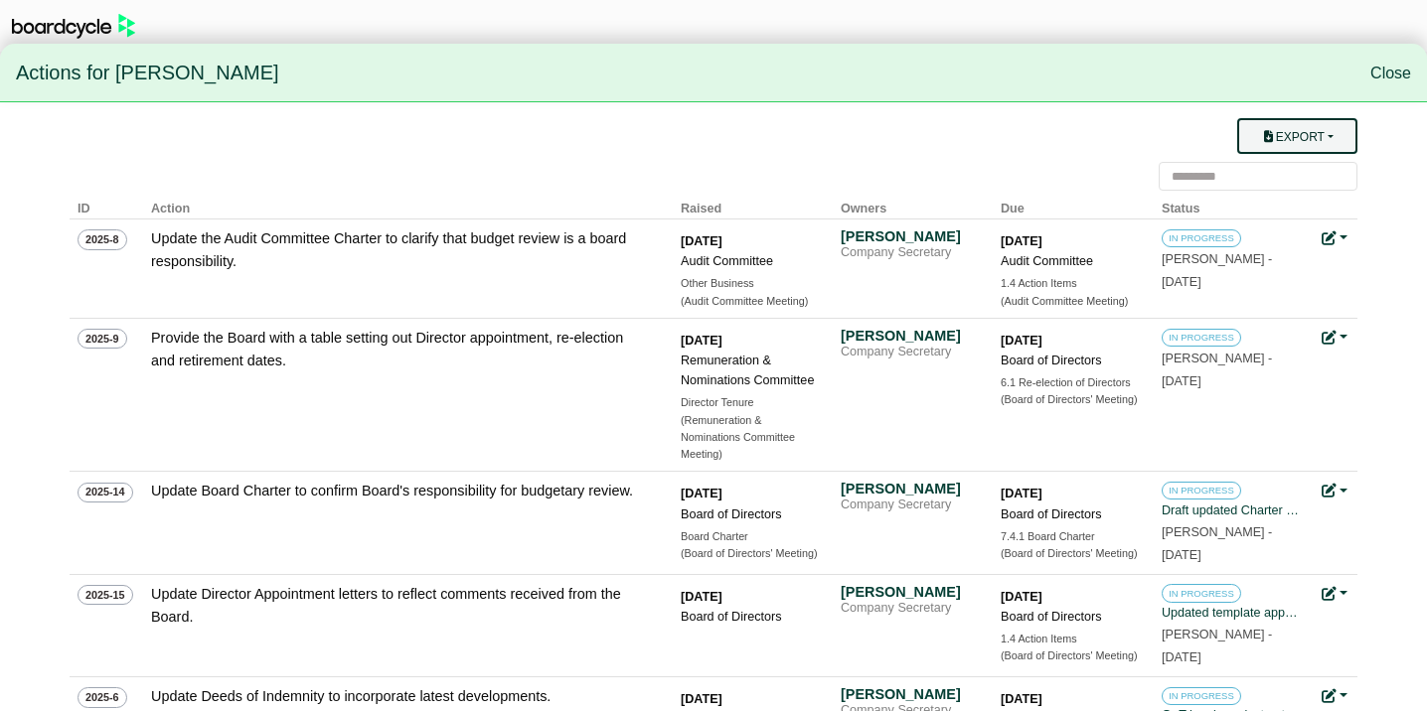
click at [1338, 136] on button "Export" at bounding box center [1297, 136] width 120 height 36
click at [1317, 173] on link "Owner Actions" at bounding box center [1309, 175] width 159 height 38
click at [1383, 75] on link "Close" at bounding box center [1390, 73] width 41 height 17
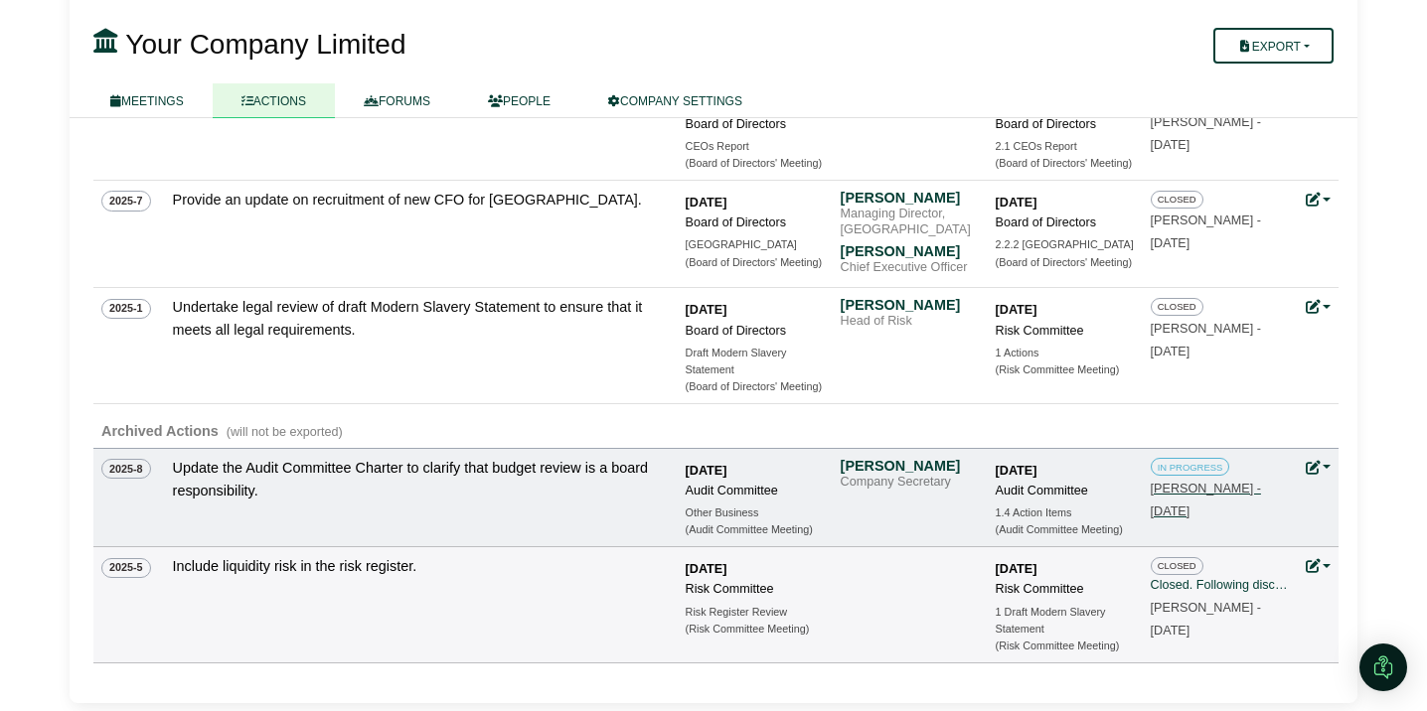
scroll to position [1478, 0]
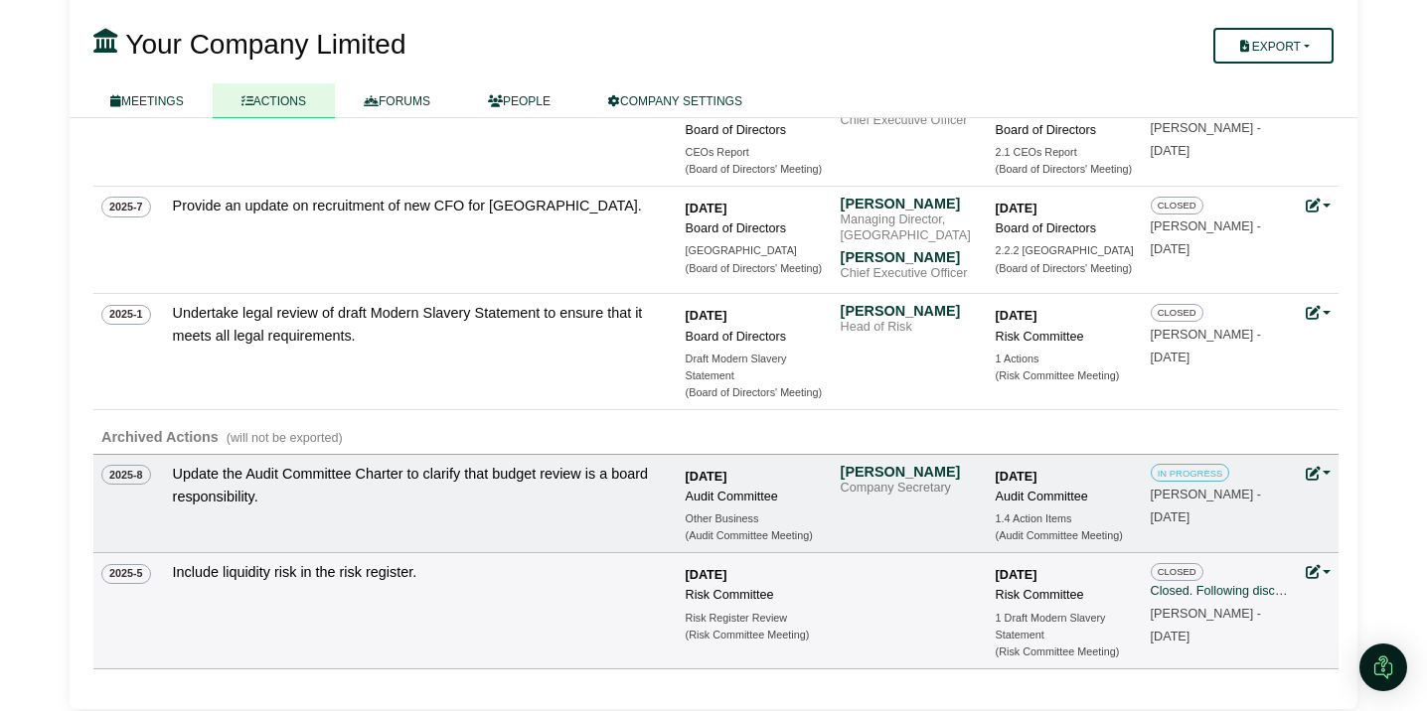
click at [1324, 474] on link at bounding box center [1319, 474] width 26 height 16
click at [1295, 507] on button "Unarchive action" at bounding box center [1251, 503] width 159 height 38
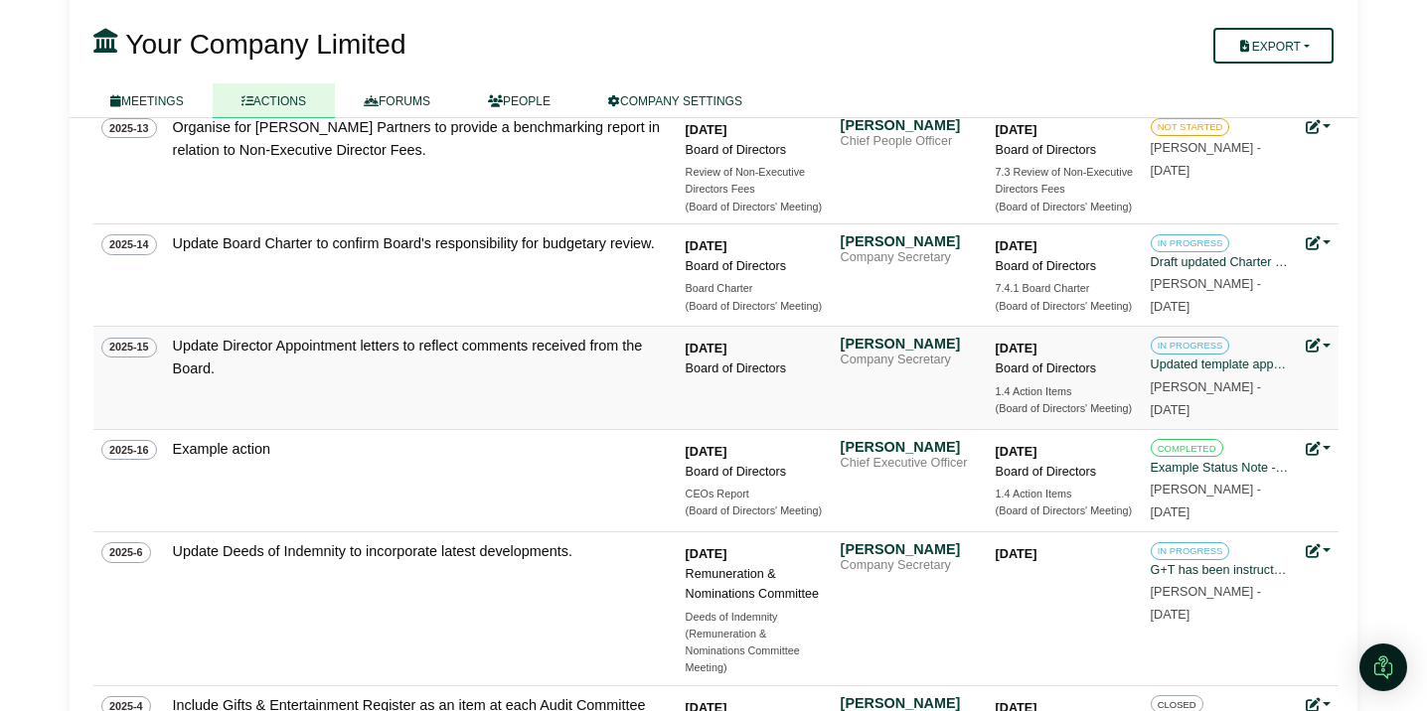
scroll to position [796, 0]
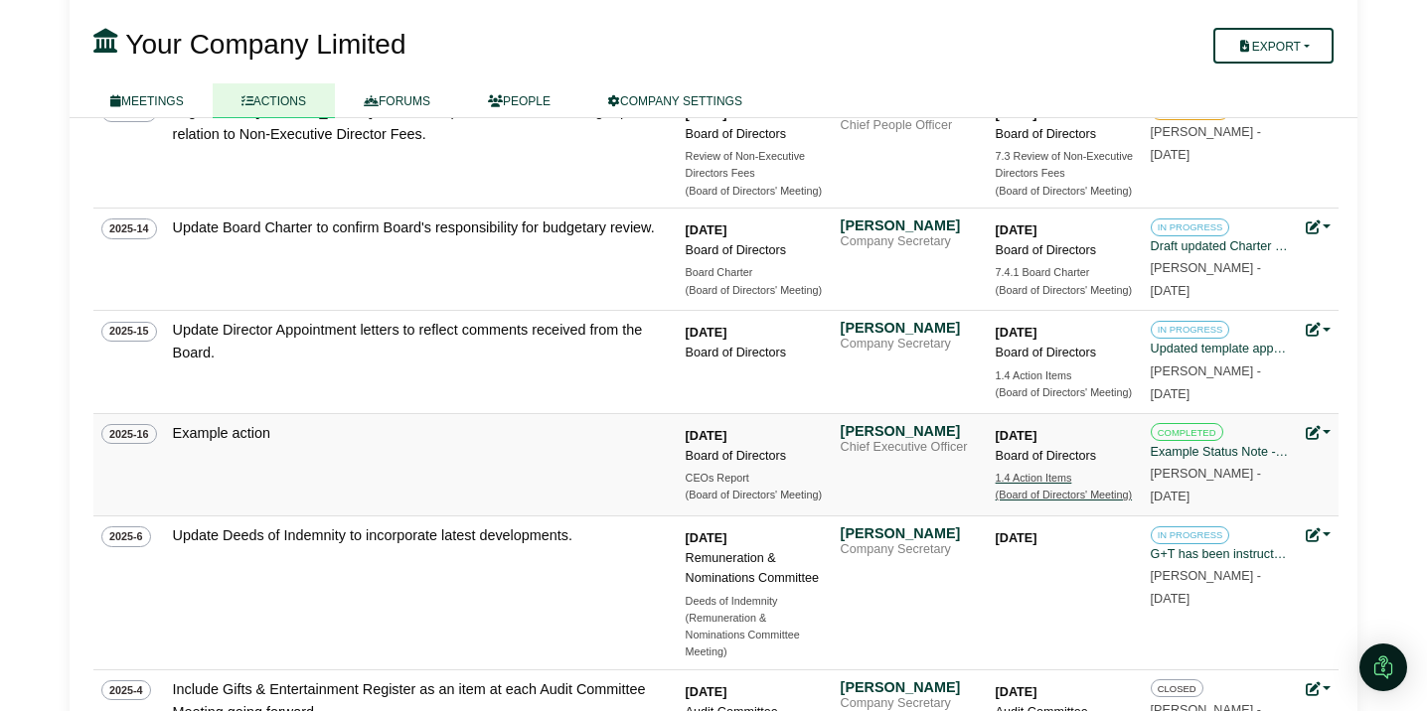
click at [1046, 486] on div "1.4 Action Items" at bounding box center [1065, 478] width 139 height 17
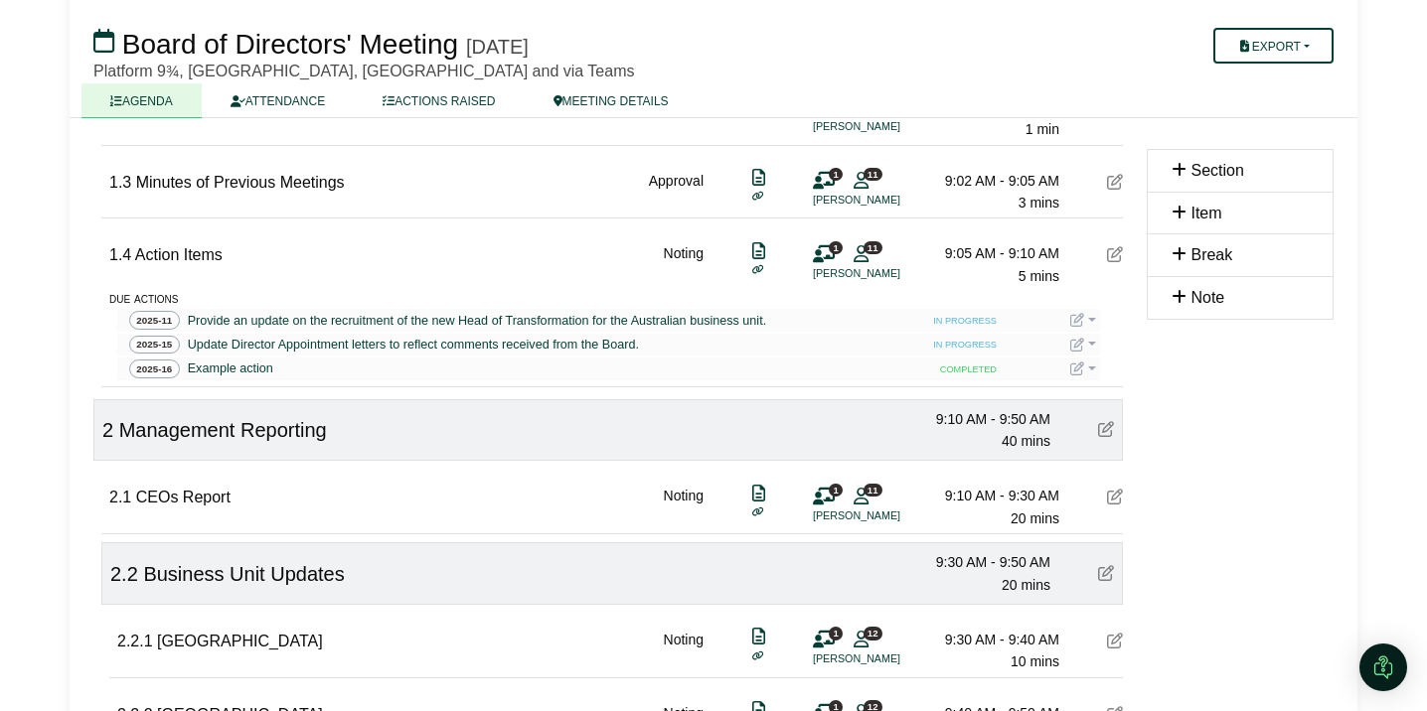
scroll to position [397, 0]
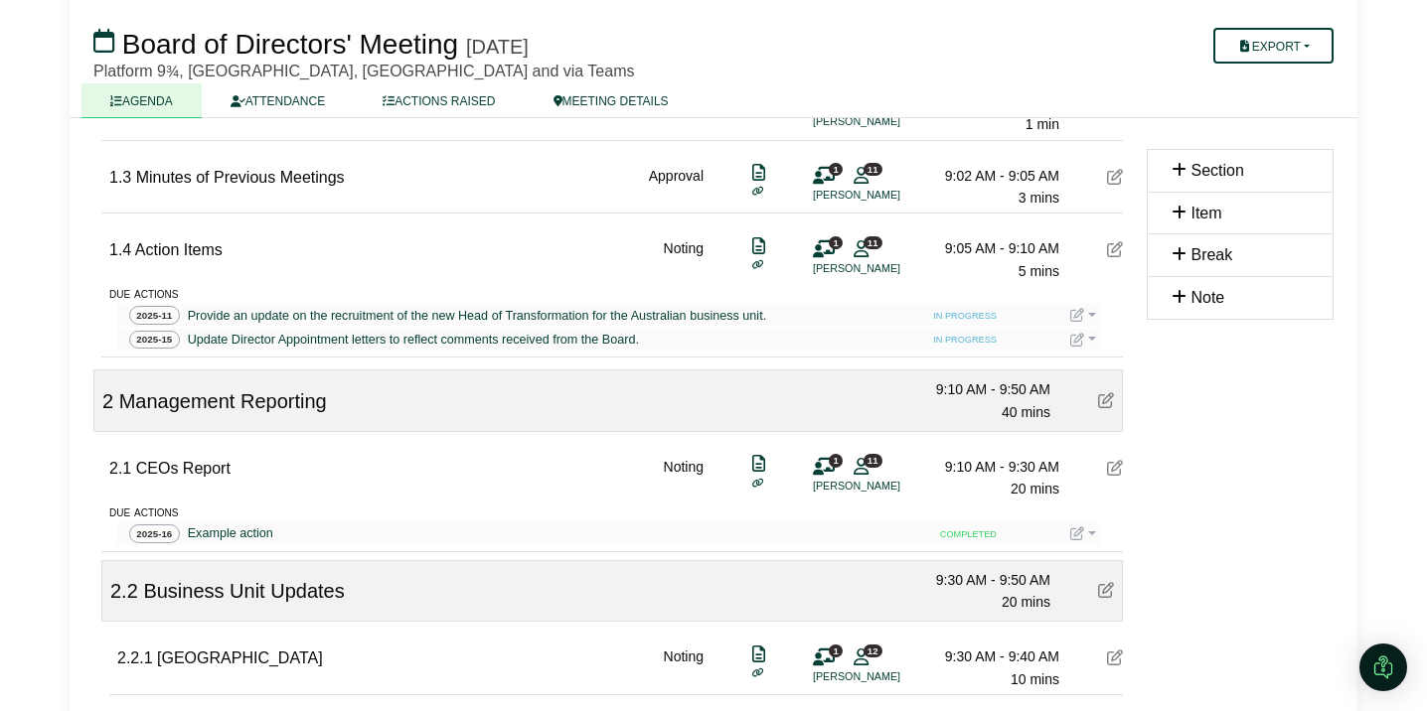
click at [1091, 533] on link at bounding box center [1083, 534] width 26 height 16
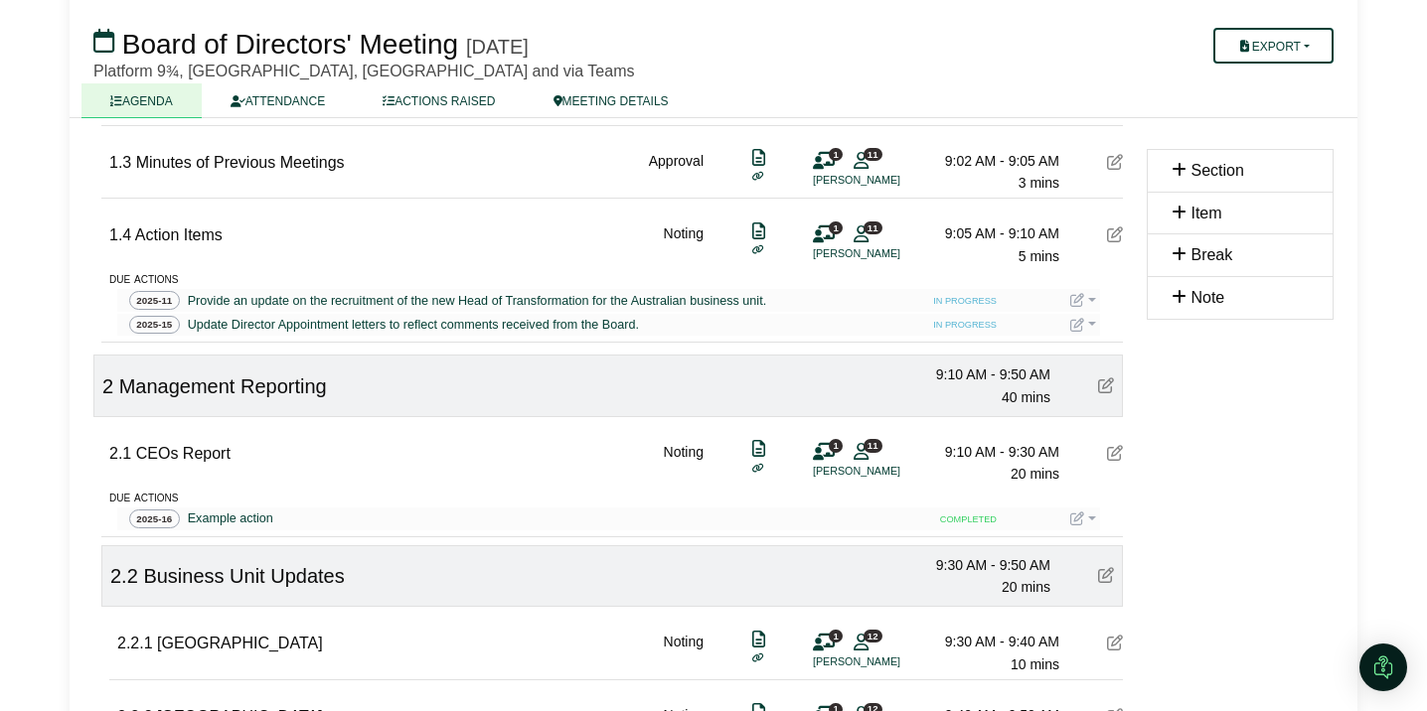
scroll to position [413, 0]
click at [1092, 516] on link at bounding box center [1083, 518] width 26 height 16
click at [1141, 542] on button "Update status" at bounding box center [1149, 547] width 159 height 38
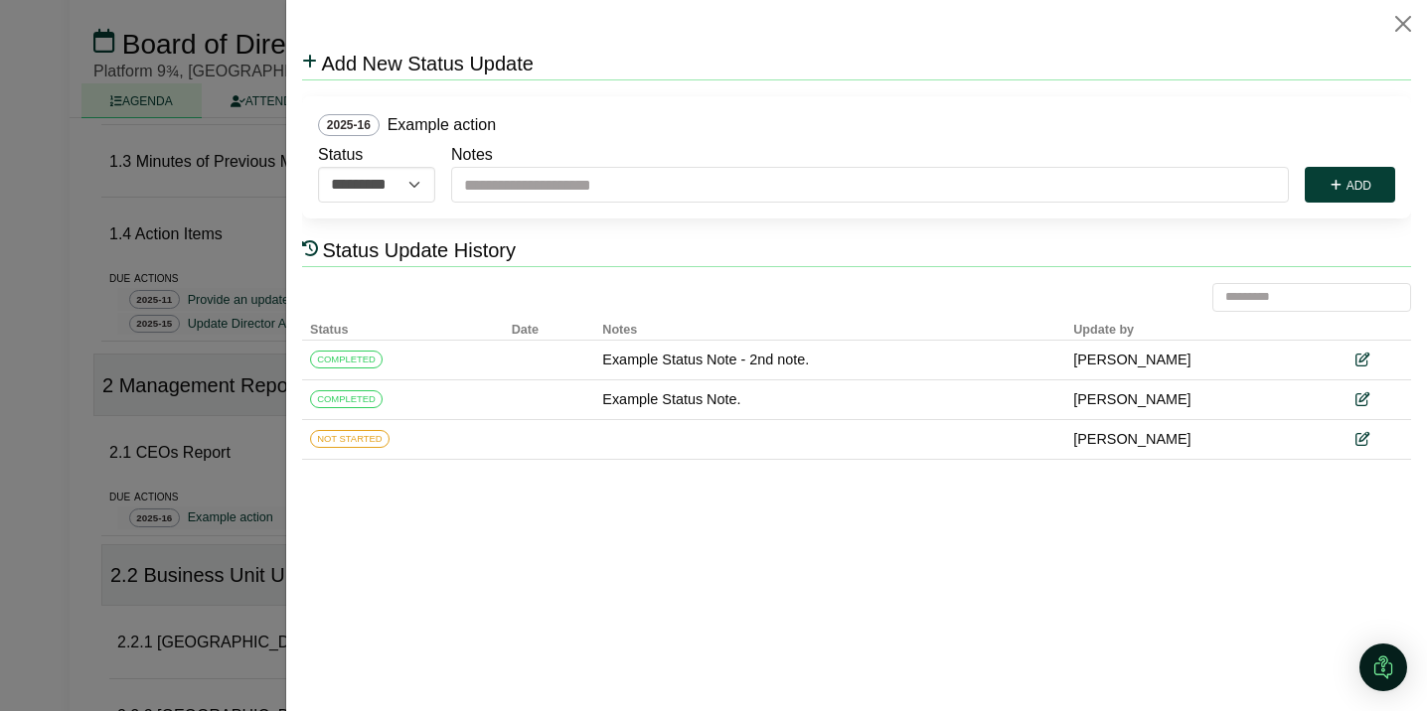
scroll to position [0, 0]
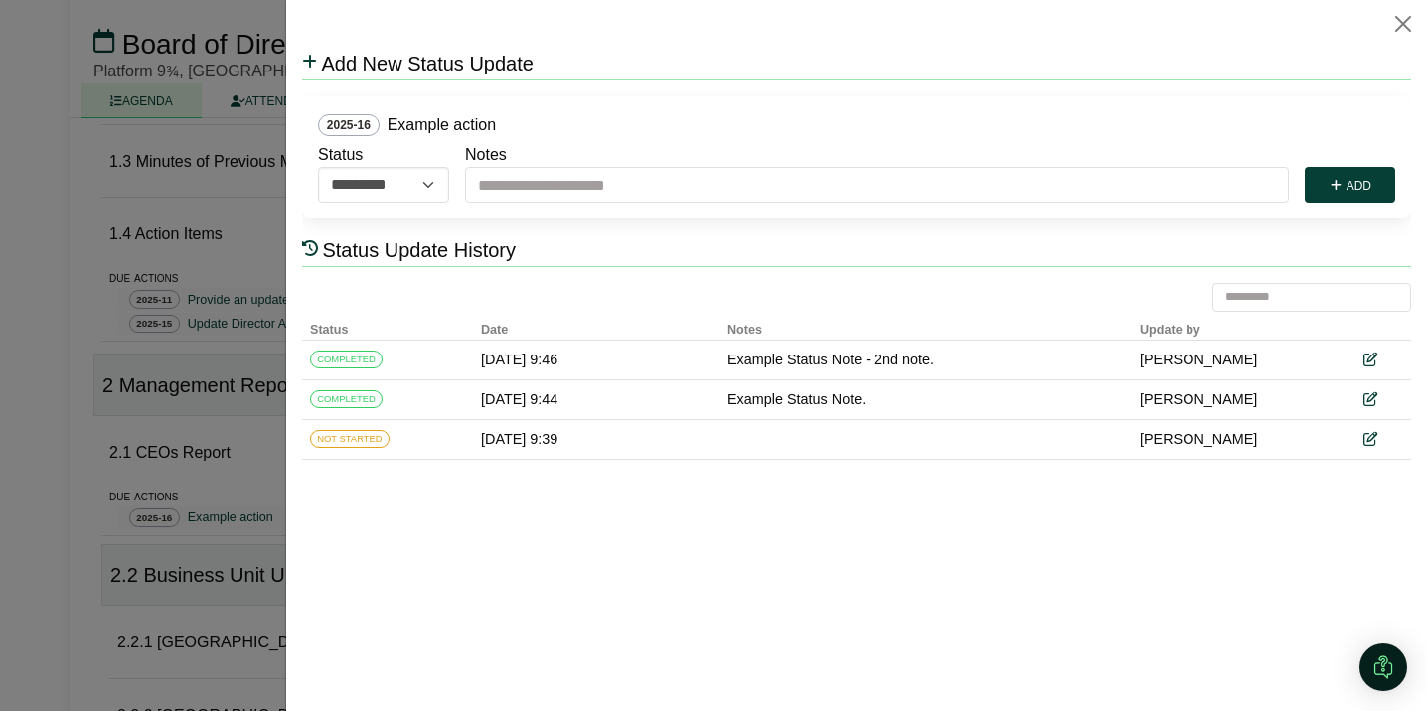
click at [186, 481] on div at bounding box center [713, 355] width 1427 height 711
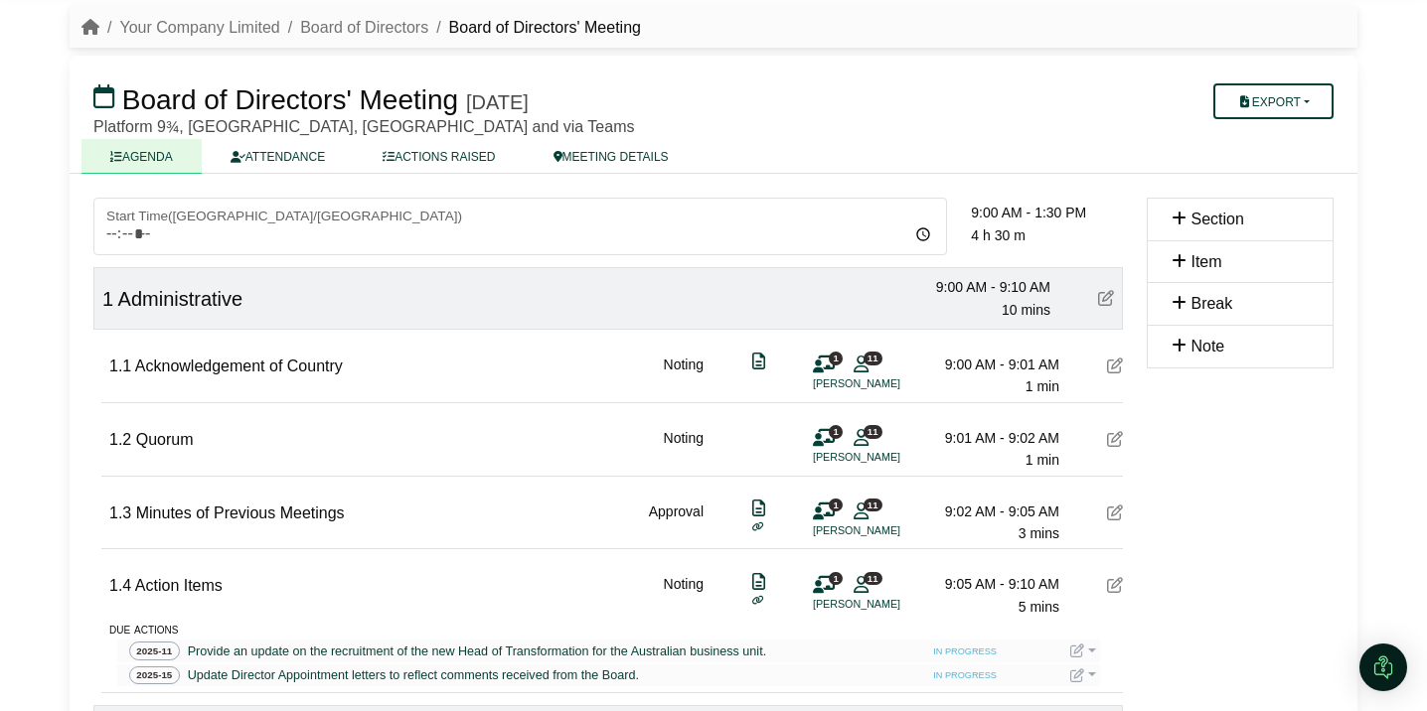
scroll to position [56, 0]
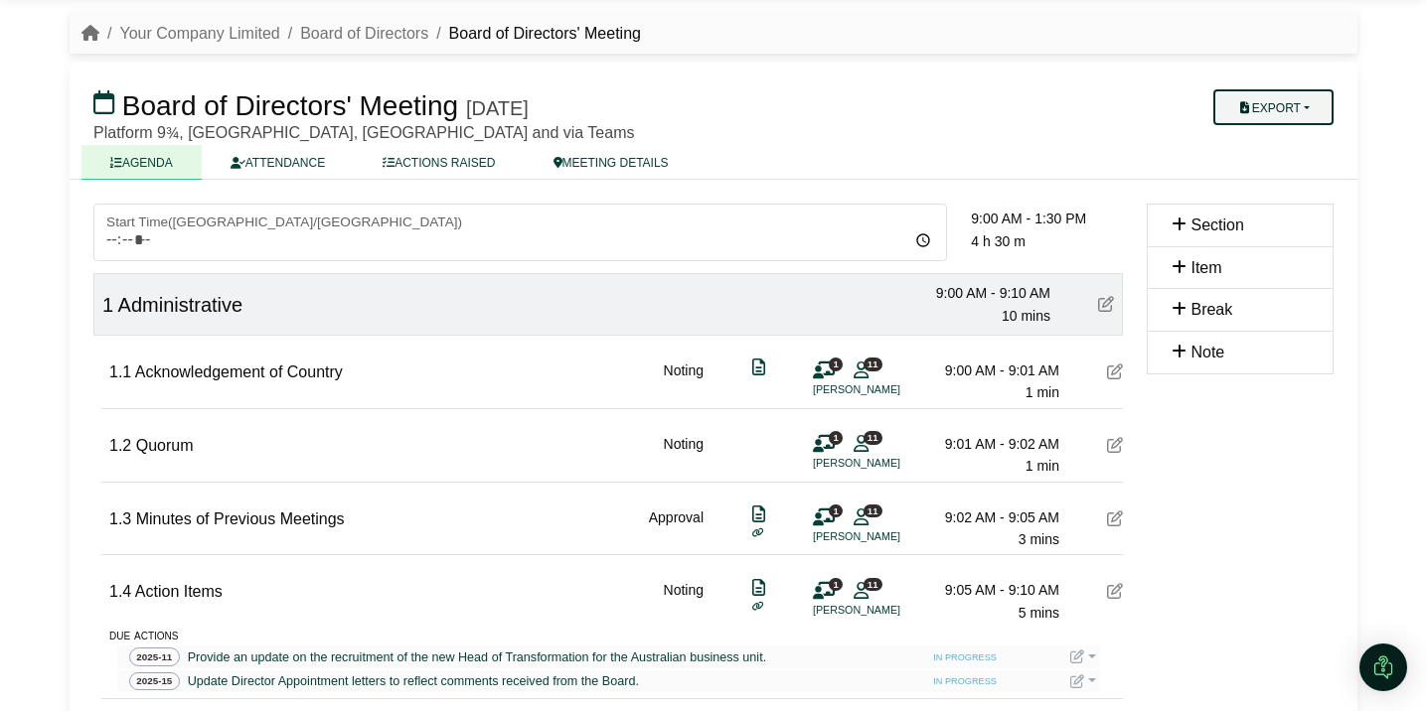
click at [1316, 108] on button "Export" at bounding box center [1273, 107] width 120 height 36
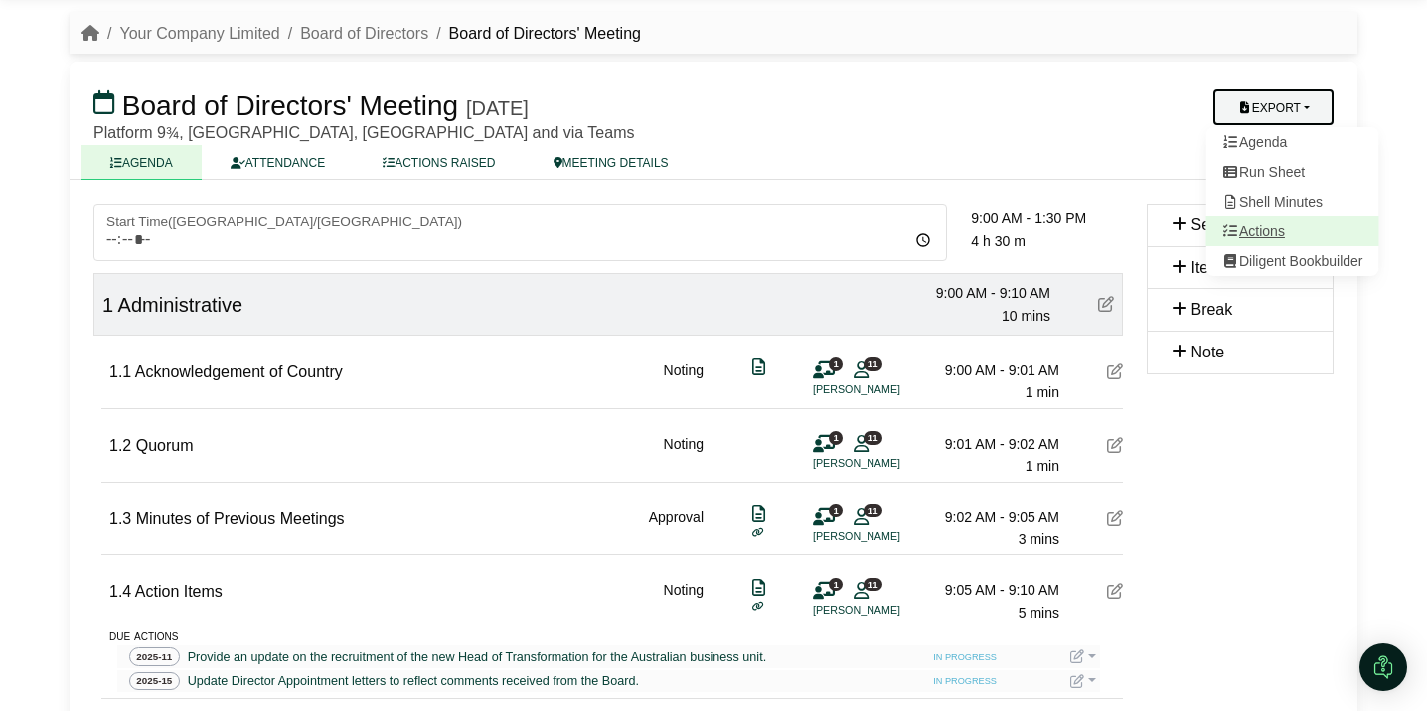
click at [1269, 236] on link "Actions" at bounding box center [1292, 232] width 173 height 30
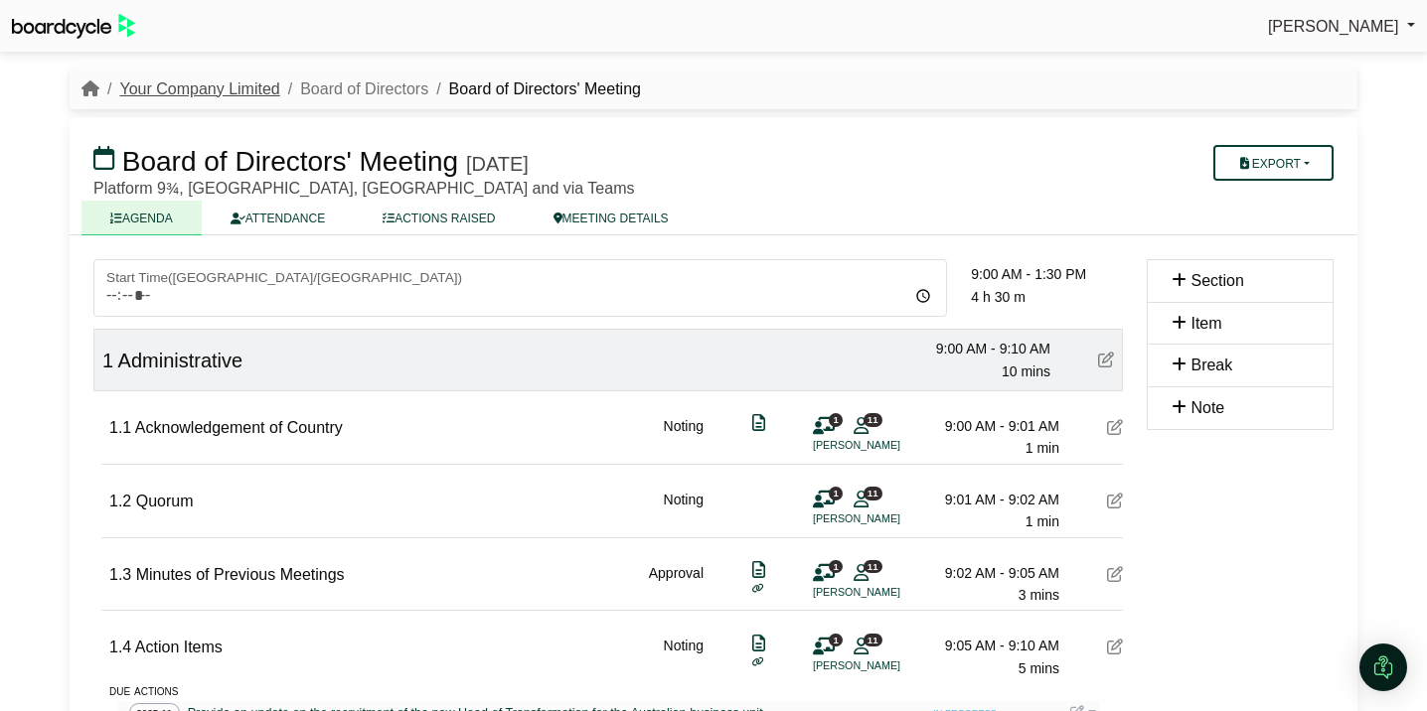
click at [238, 81] on link "Your Company Limited" at bounding box center [199, 88] width 160 height 17
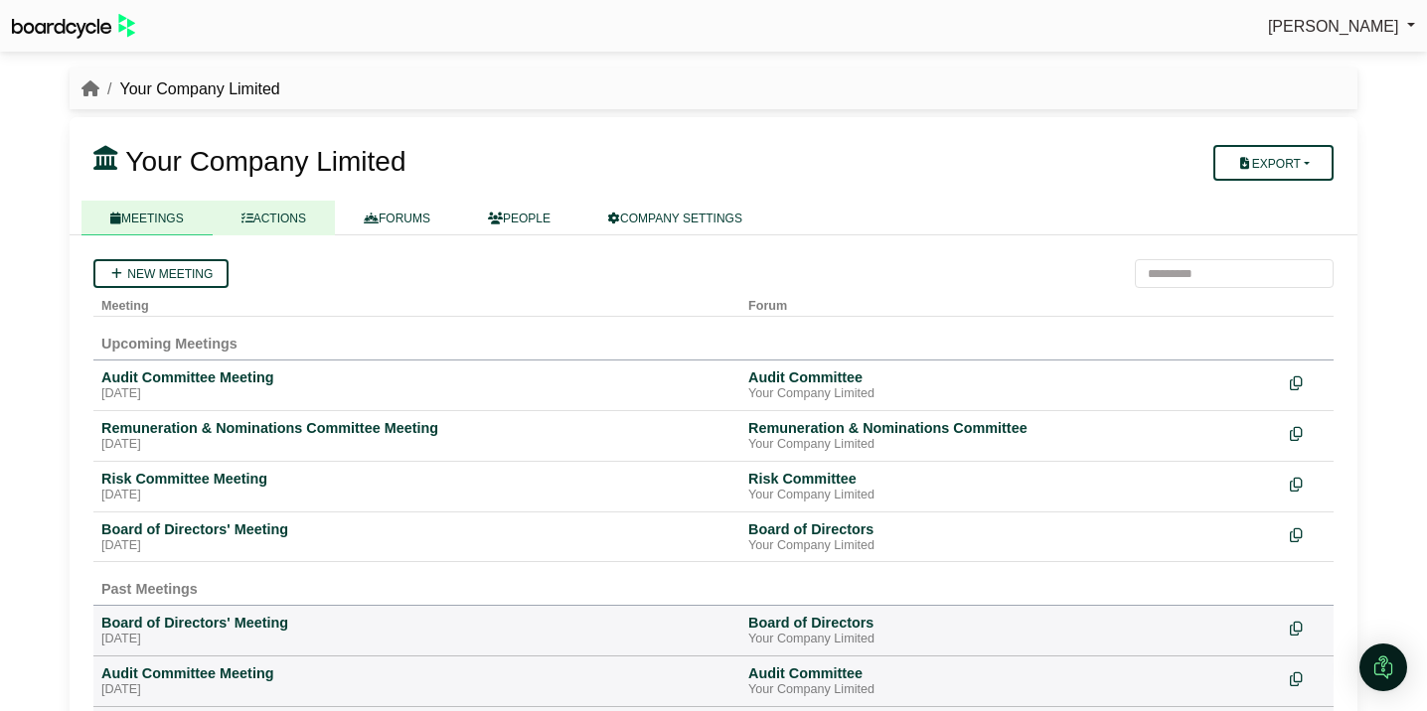
click at [308, 218] on link "ACTIONS" at bounding box center [274, 218] width 122 height 35
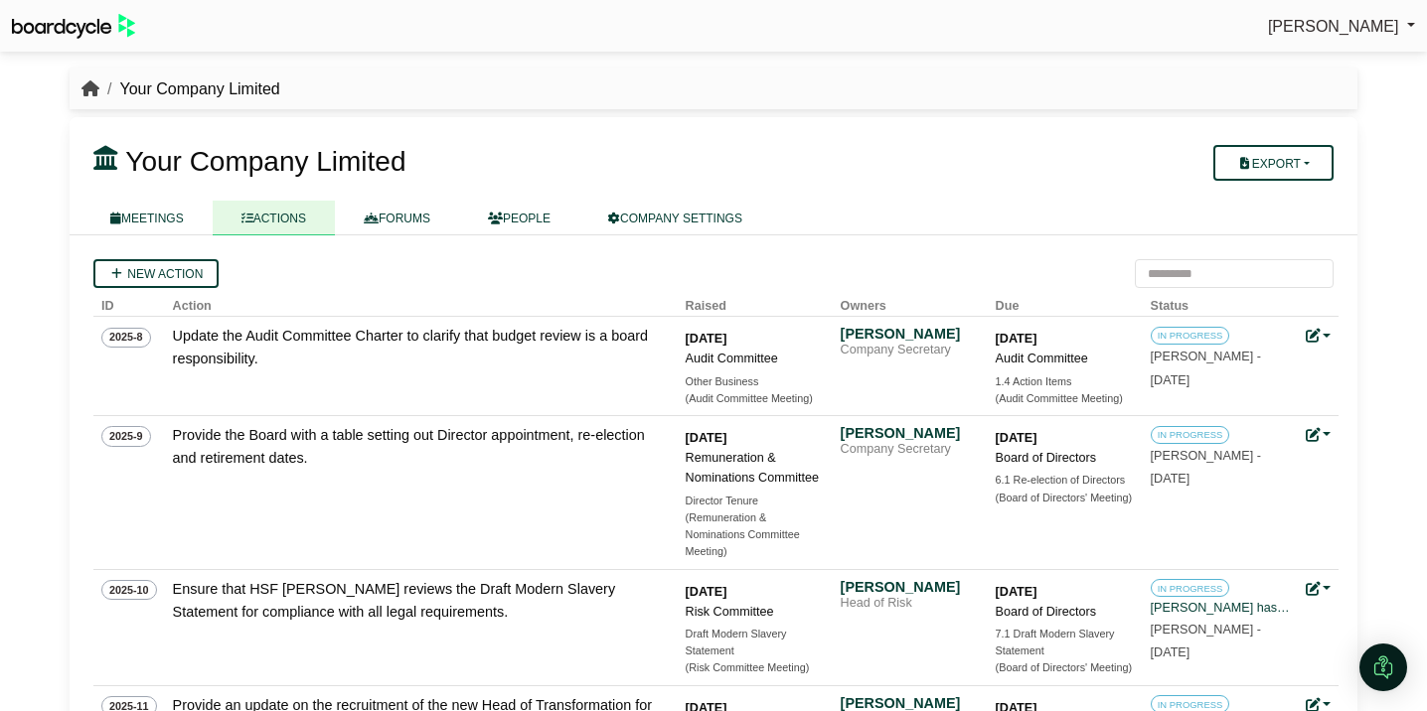
click at [94, 89] on icon "breadcrumb" at bounding box center [90, 88] width 18 height 16
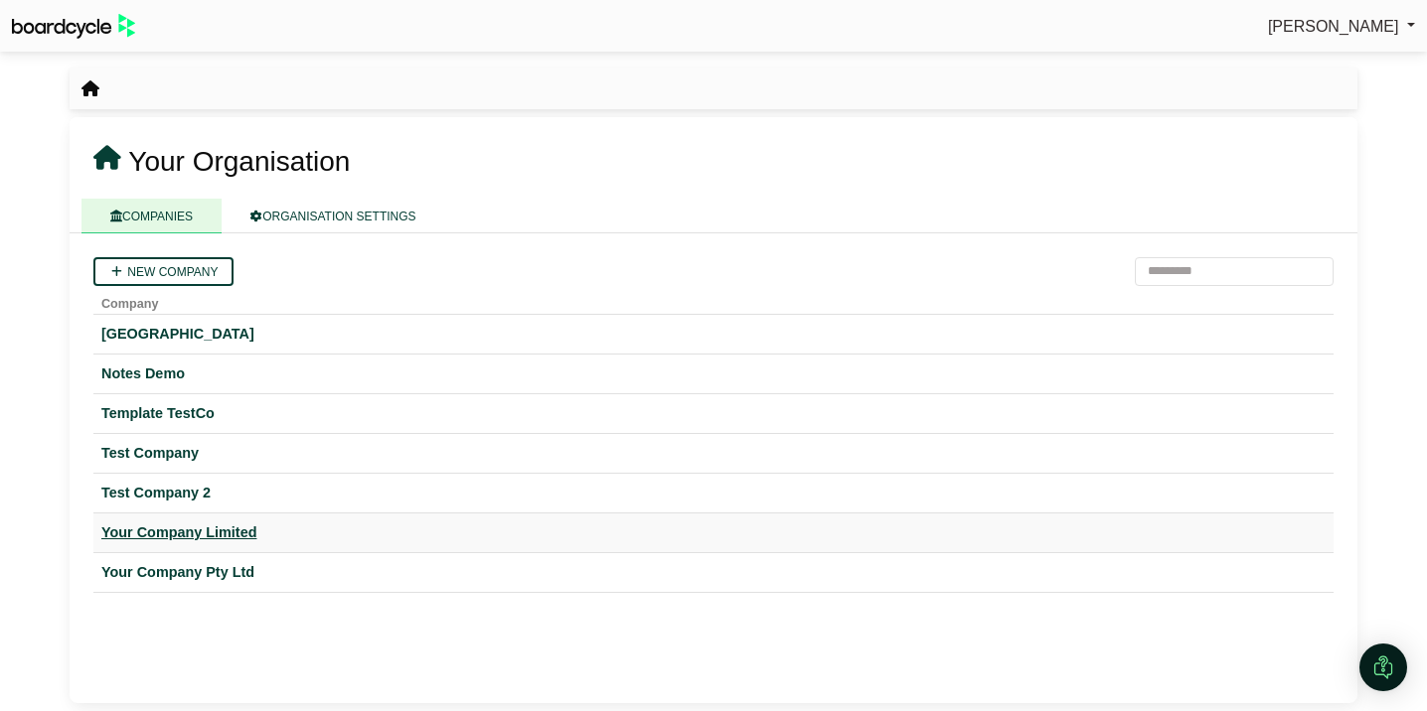
click at [149, 544] on div "Your Company Limited" at bounding box center [713, 533] width 1224 height 23
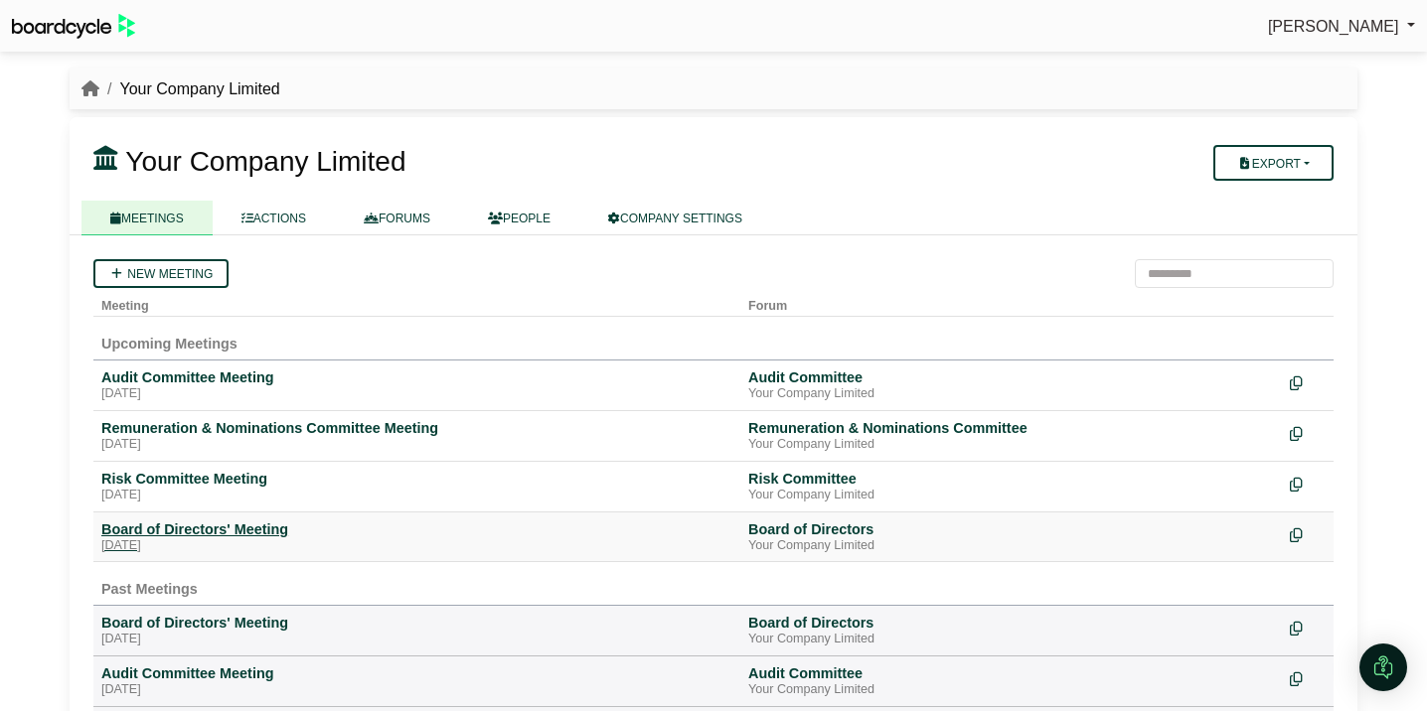
click at [240, 530] on div "Board of Directors' Meeting" at bounding box center [416, 530] width 631 height 18
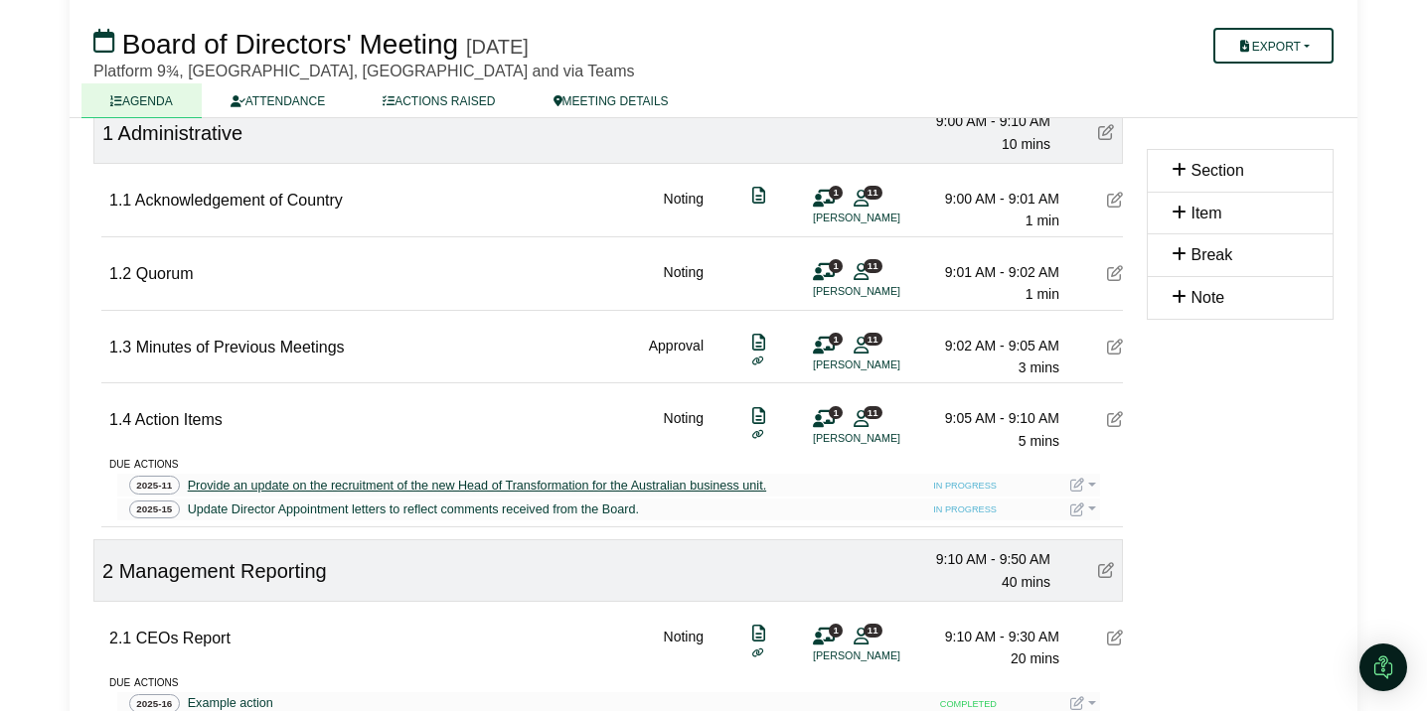
scroll to position [240, 0]
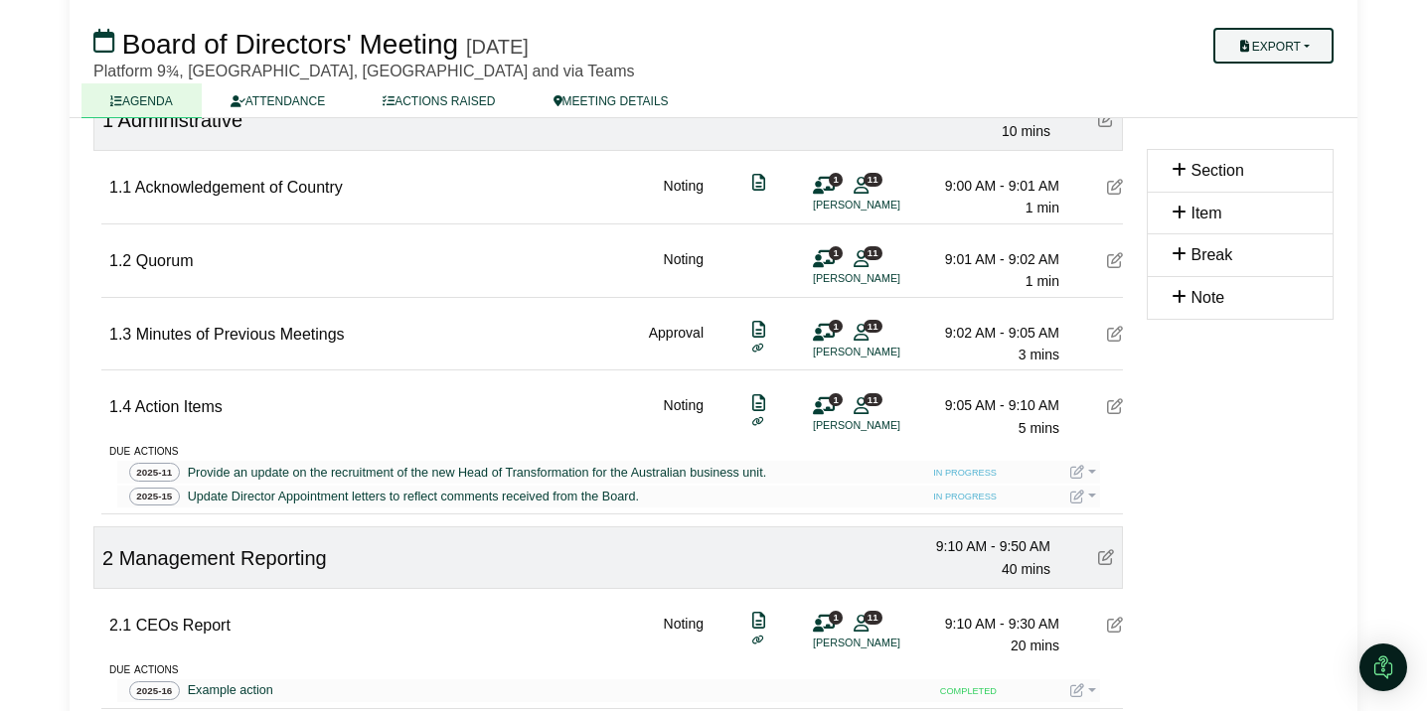
click at [1299, 58] on button "Export" at bounding box center [1273, 46] width 120 height 36
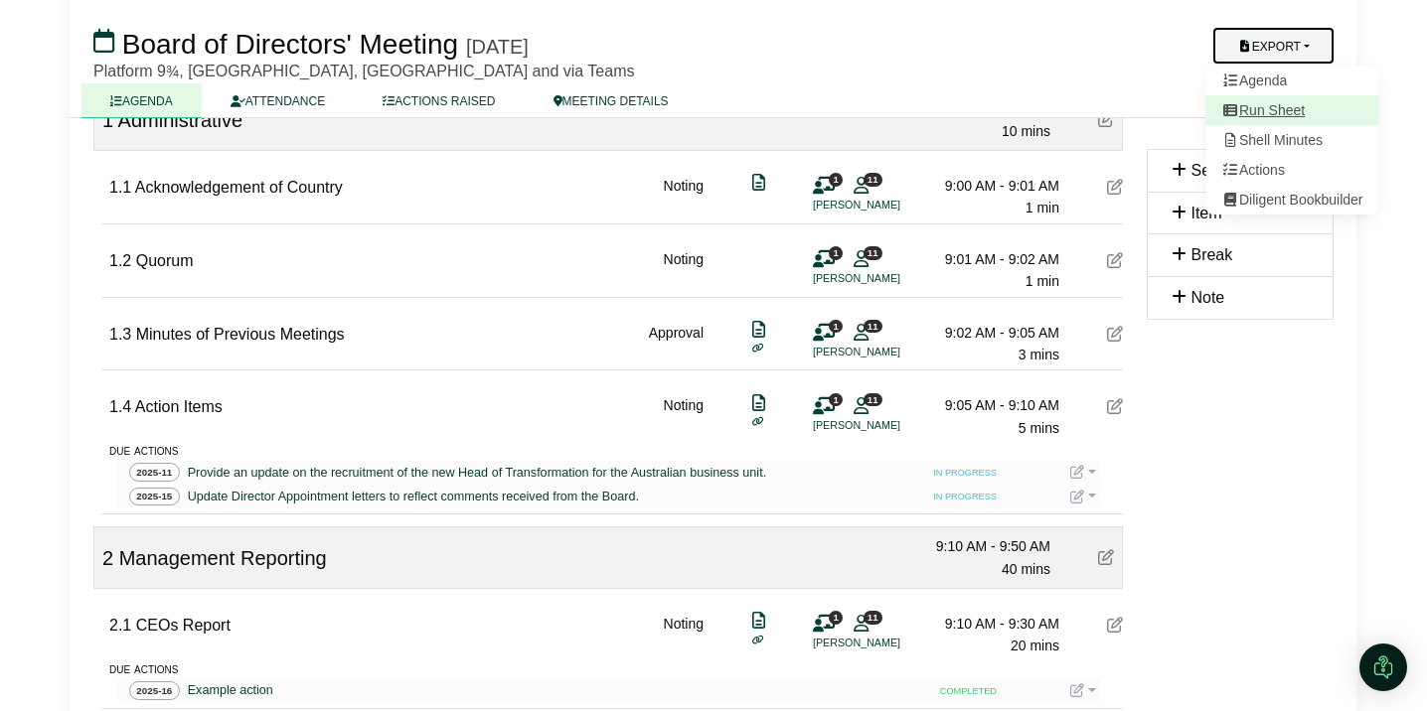
click at [1289, 109] on link "Run Sheet" at bounding box center [1292, 110] width 173 height 30
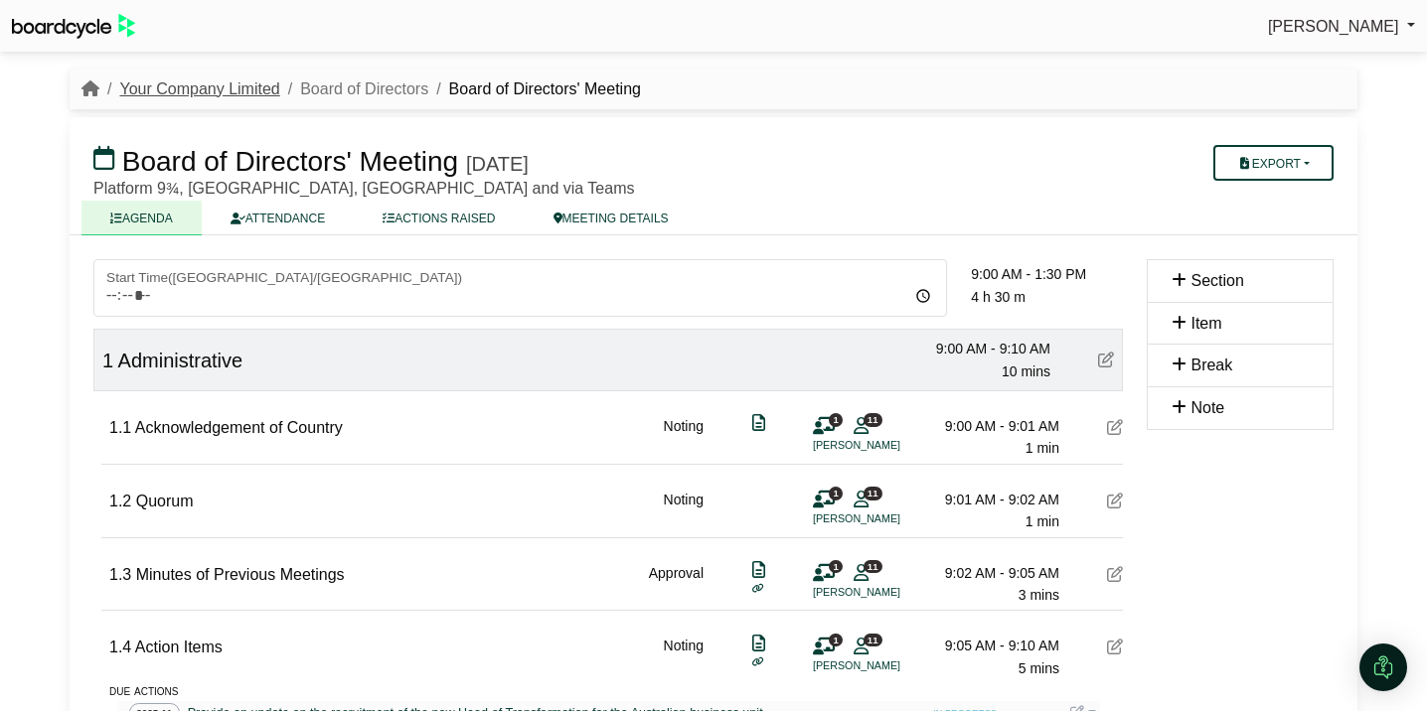
click at [235, 85] on link "Your Company Limited" at bounding box center [199, 88] width 160 height 17
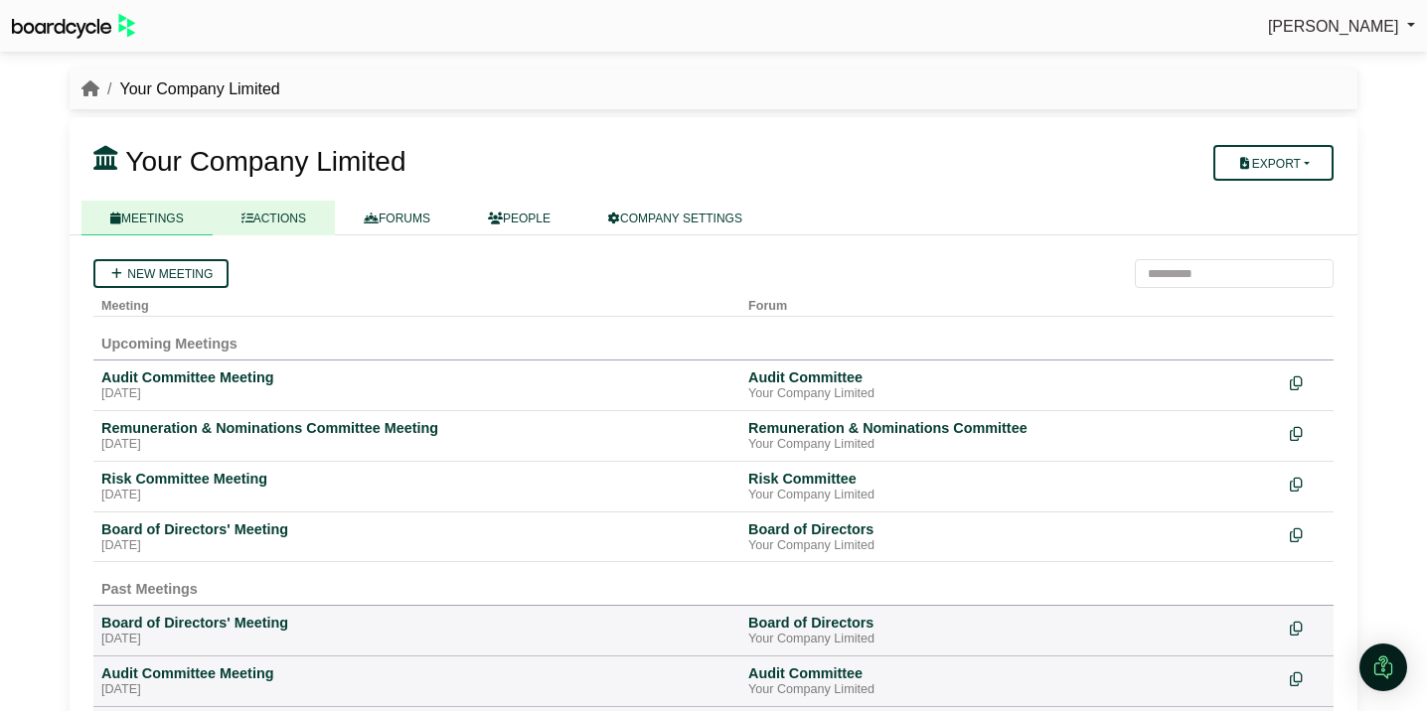
click at [289, 210] on link "ACTIONS" at bounding box center [274, 218] width 122 height 35
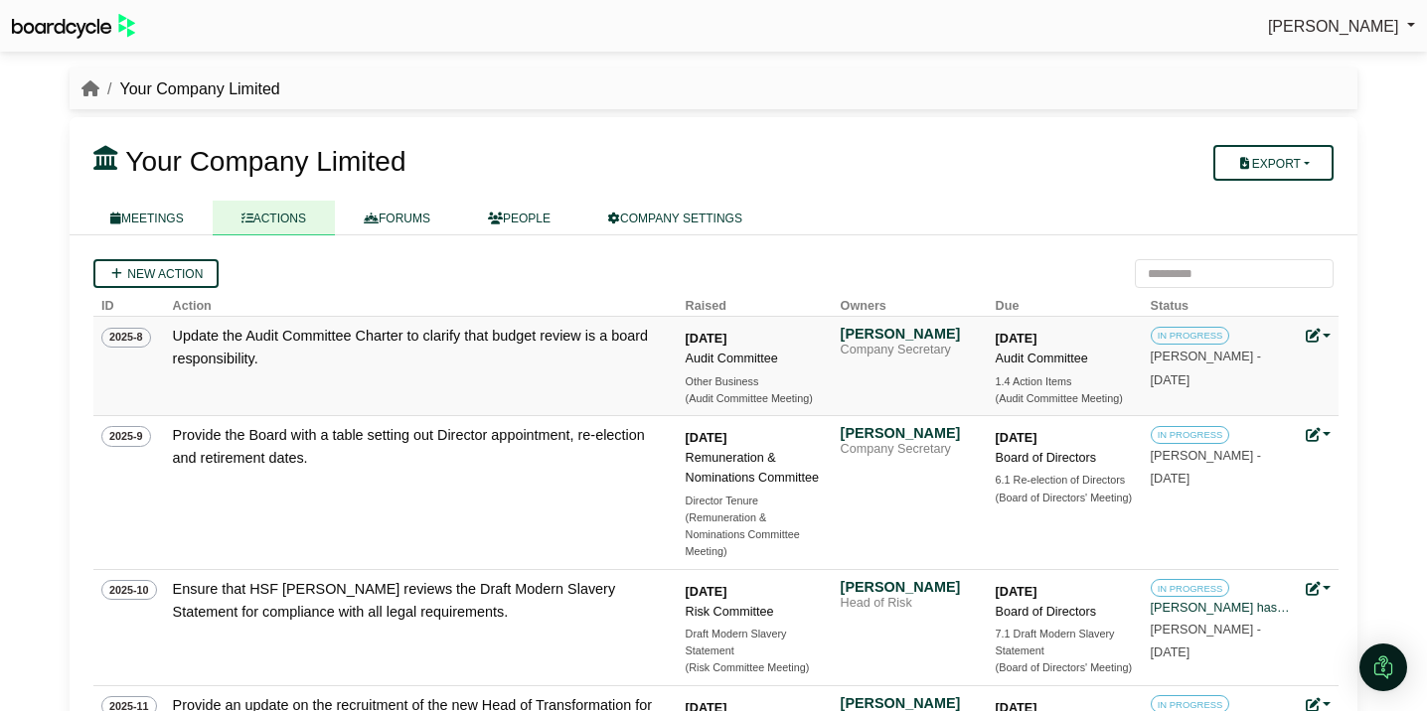
click at [1324, 337] on link at bounding box center [1319, 336] width 26 height 16
click at [1041, 229] on ul "MEETINGS ACTIONS FORUMS PEOPLE COMPANY SETTINGS" at bounding box center [713, 218] width 1264 height 34
click at [1165, 273] on input "search" at bounding box center [1234, 273] width 199 height 29
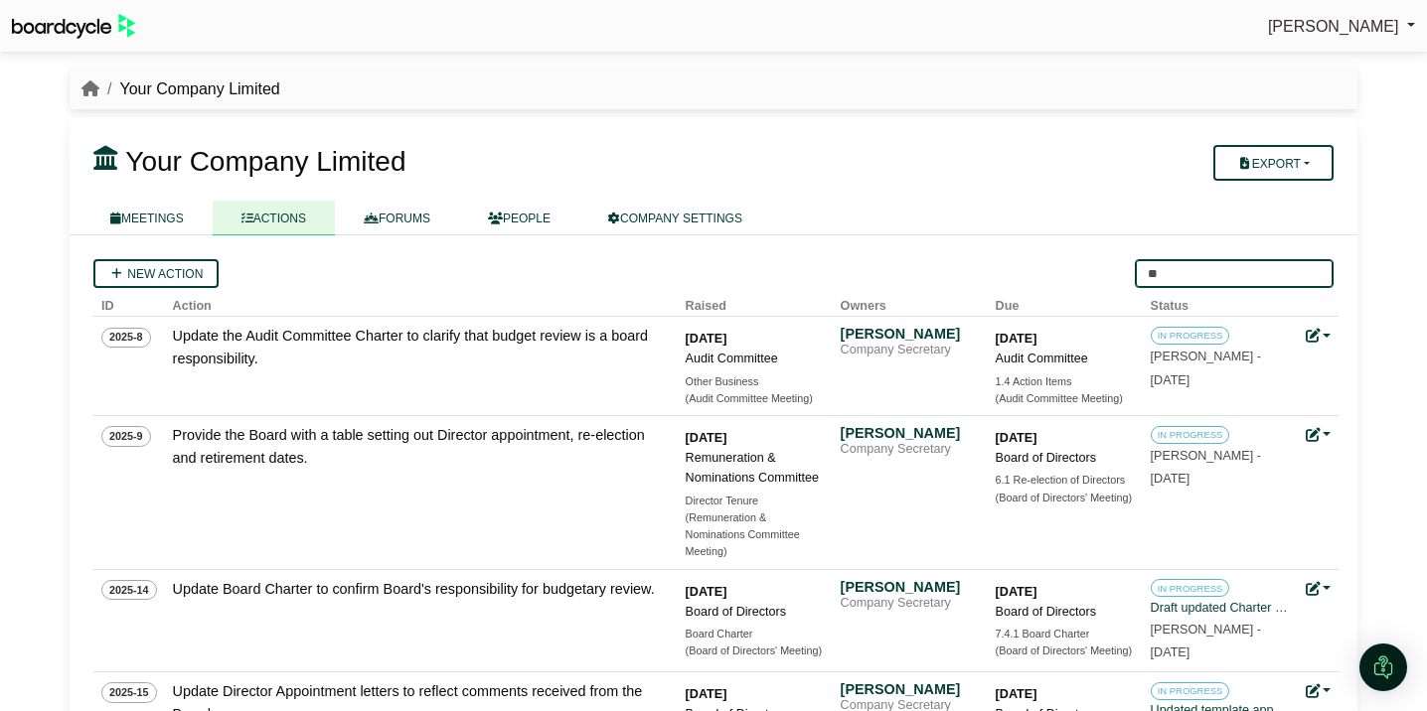
type input "*"
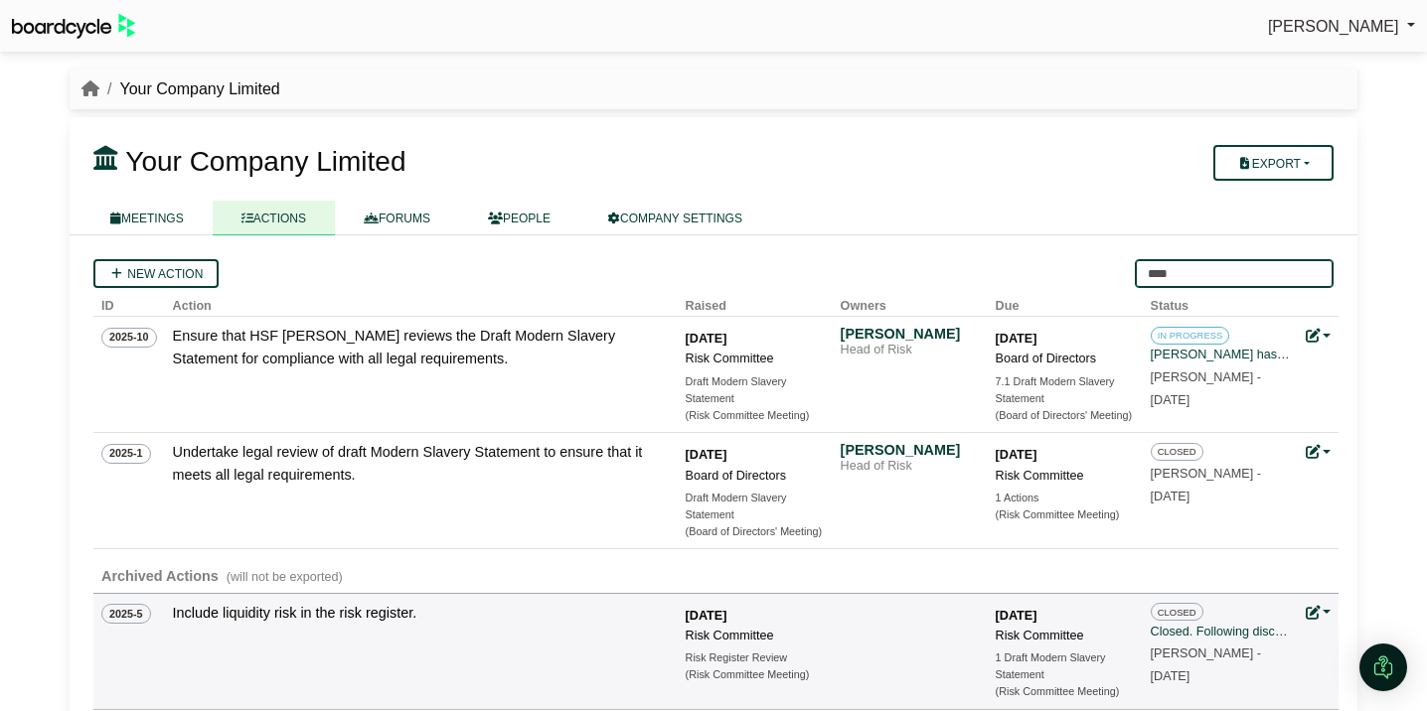
type input "****"
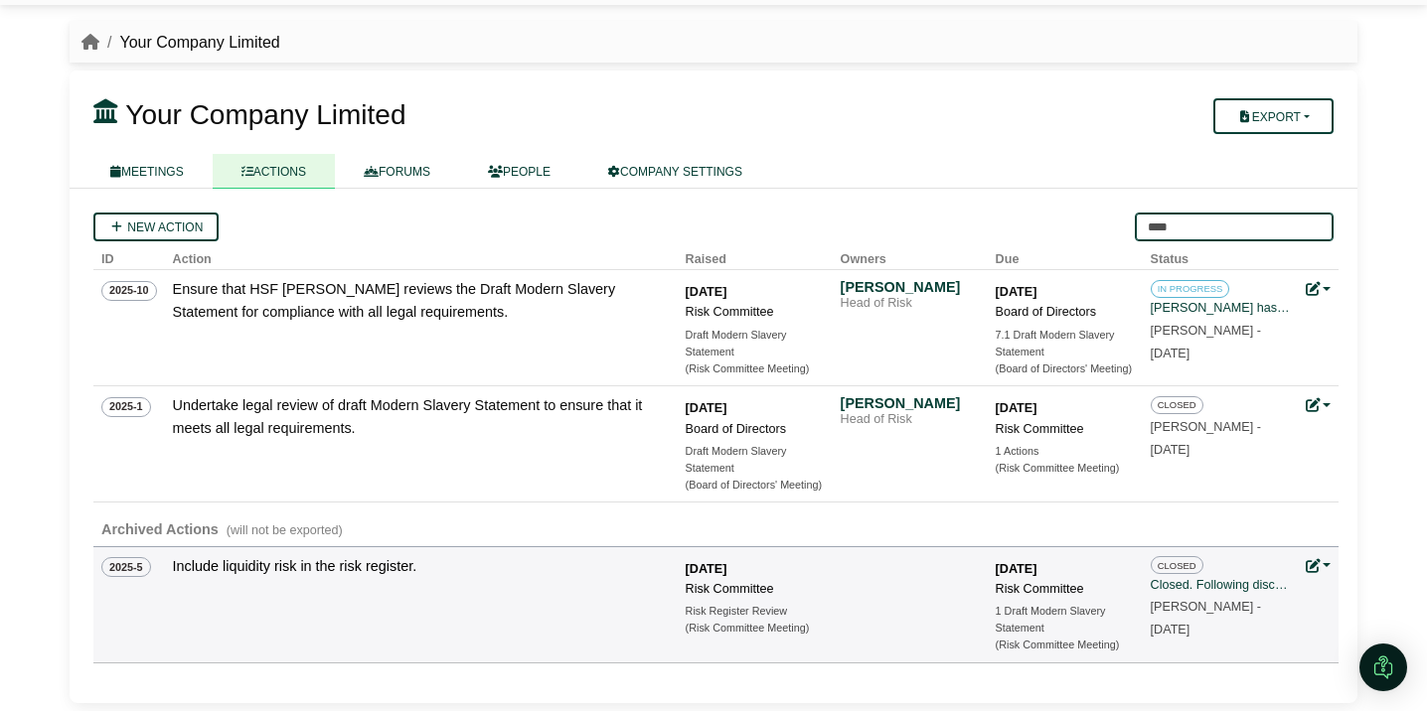
click at [1313, 234] on input "****" at bounding box center [1234, 227] width 199 height 29
click at [1313, 226] on input "****" at bounding box center [1234, 227] width 199 height 29
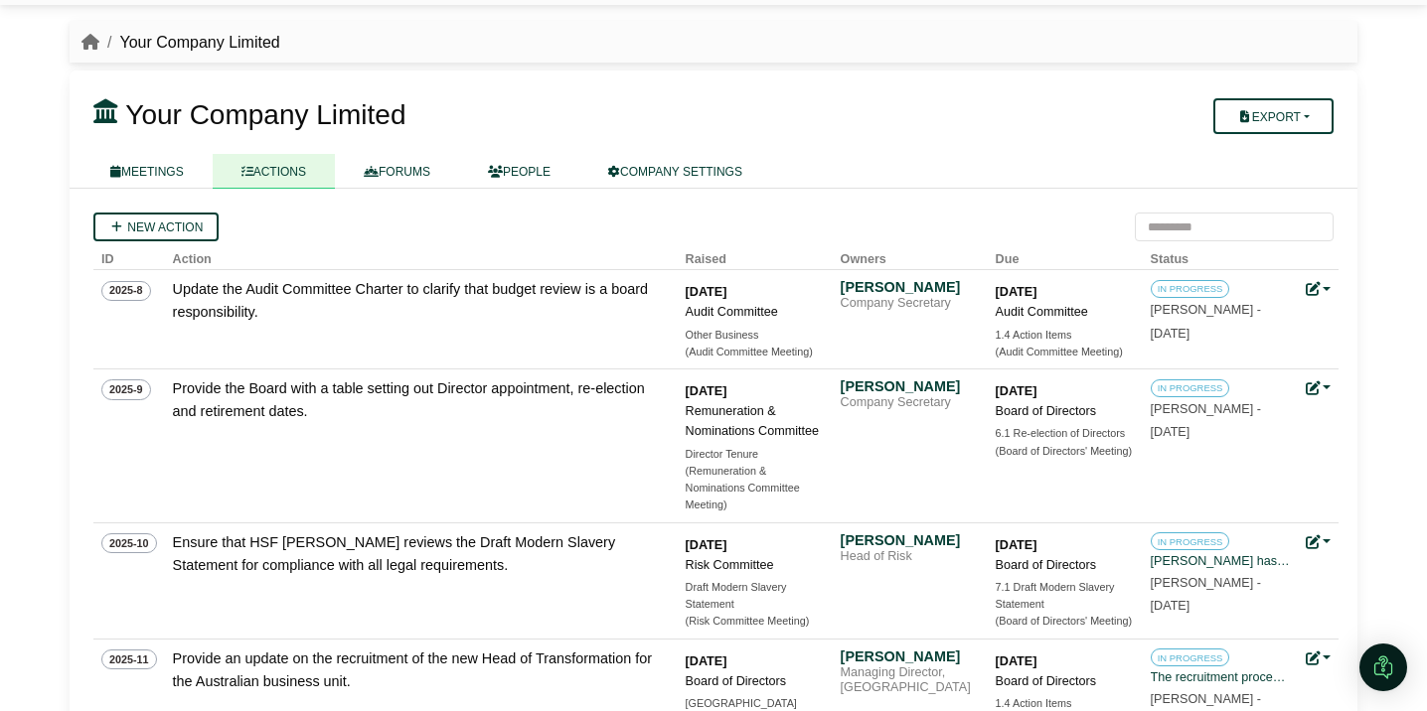
click at [996, 220] on div "New action" at bounding box center [713, 227] width 1240 height 29
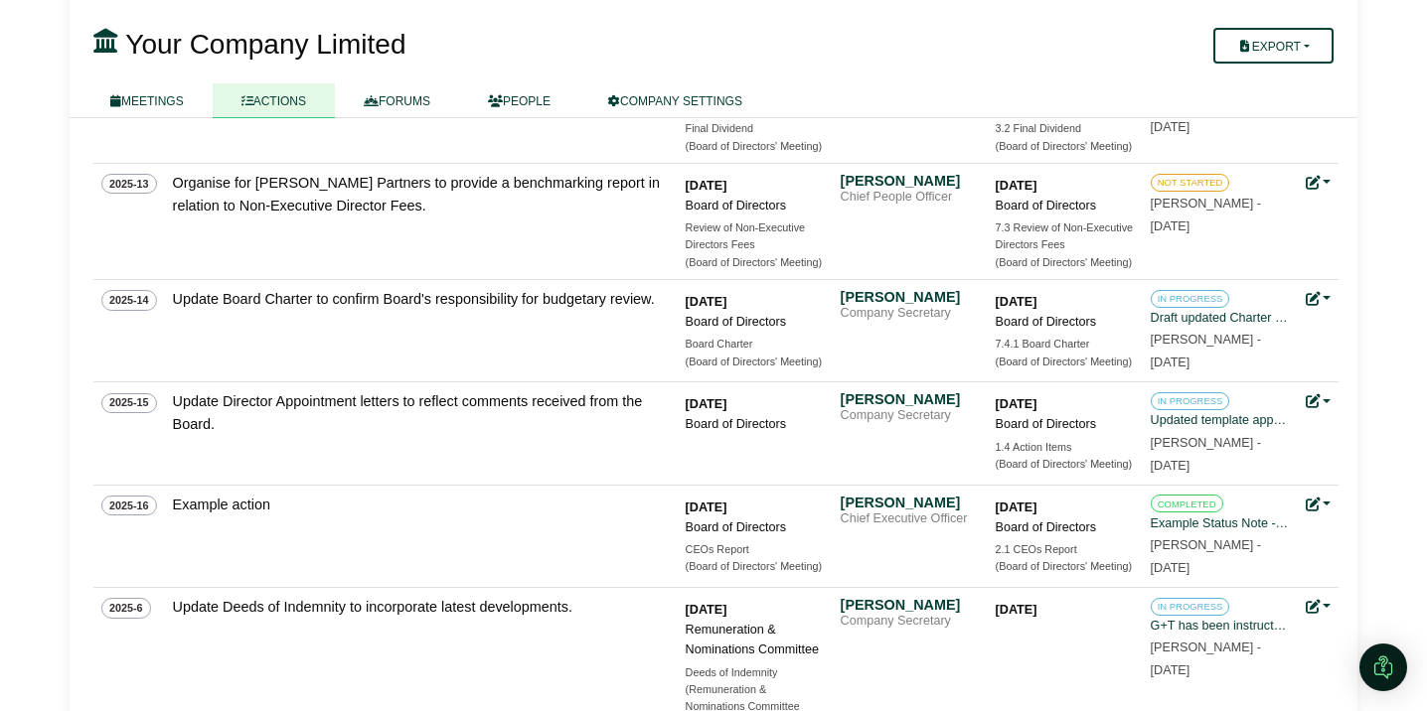
scroll to position [726, 0]
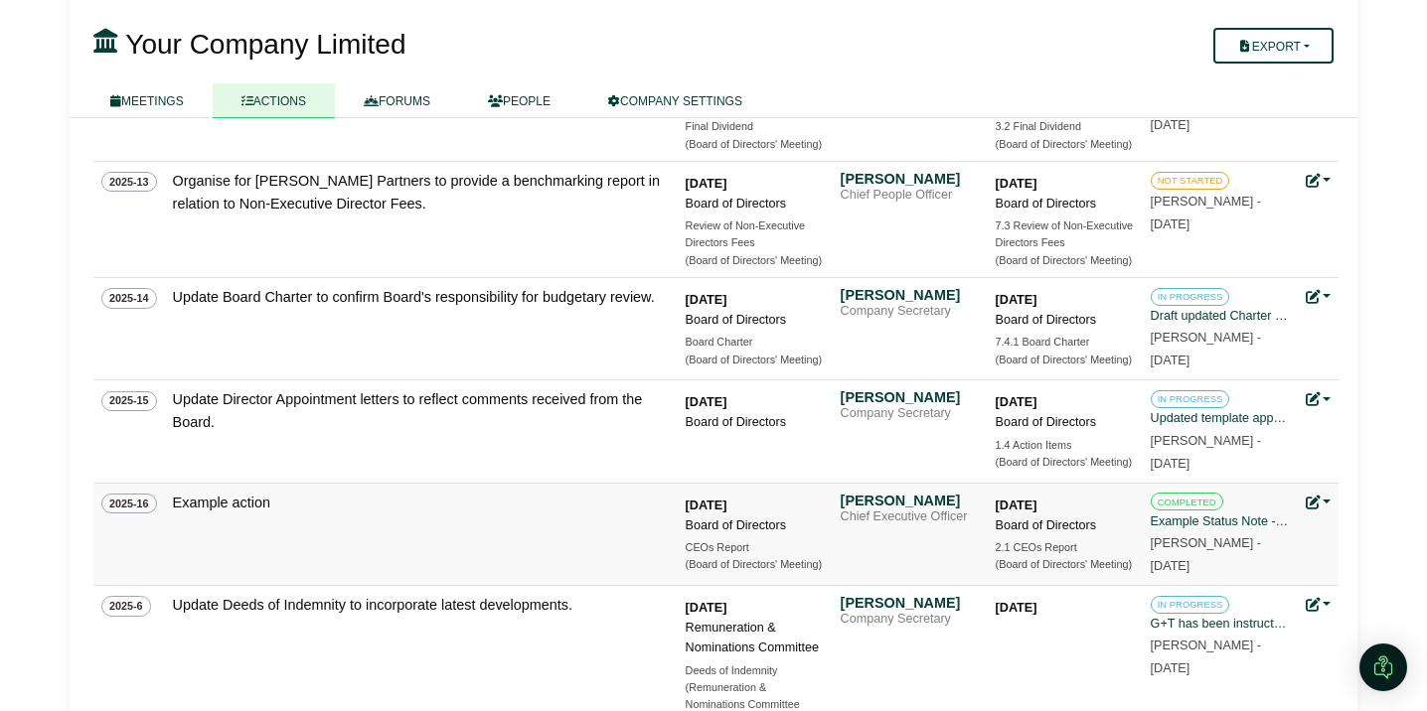
click at [1324, 497] on link at bounding box center [1319, 503] width 26 height 16
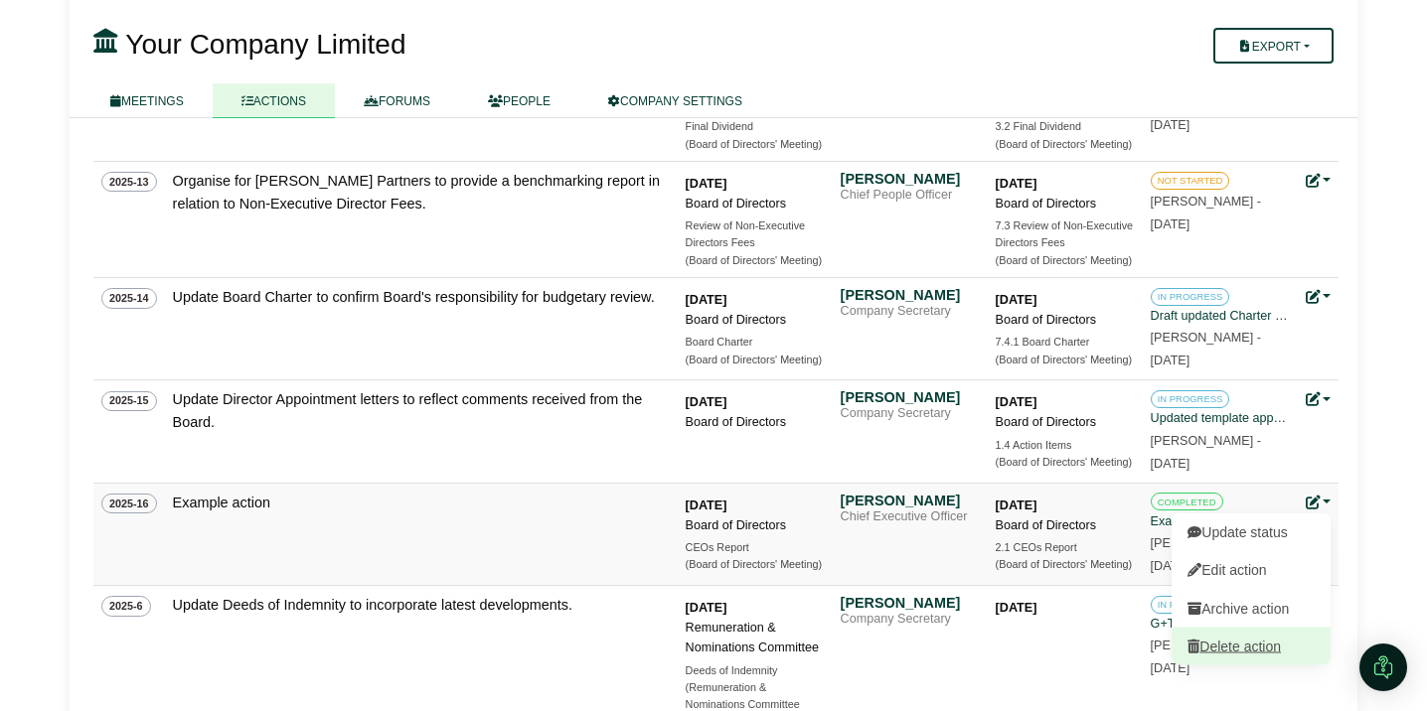
click at [1280, 635] on link "Delete action" at bounding box center [1251, 646] width 159 height 38
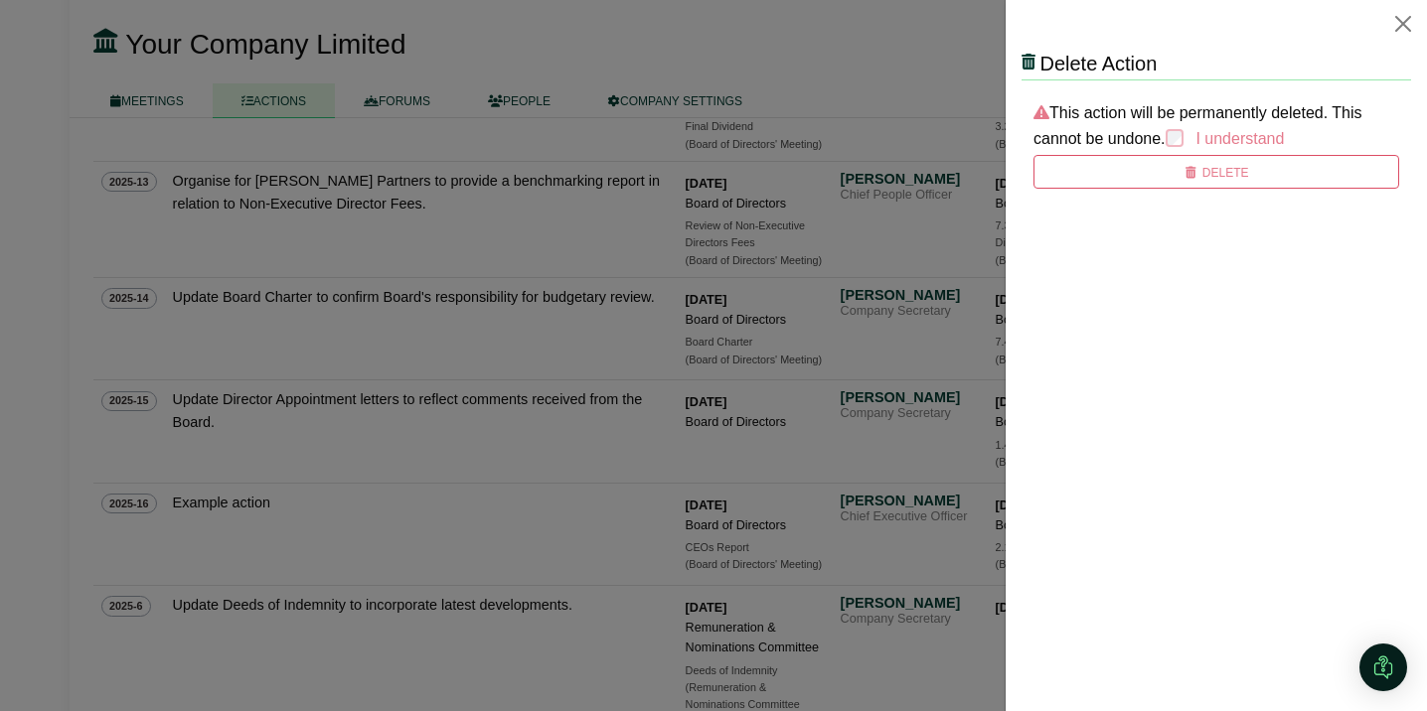
scroll to position [0, 0]
click at [1192, 170] on icon "submit" at bounding box center [1190, 173] width 15 height 12
